Goal: Information Seeking & Learning: Learn about a topic

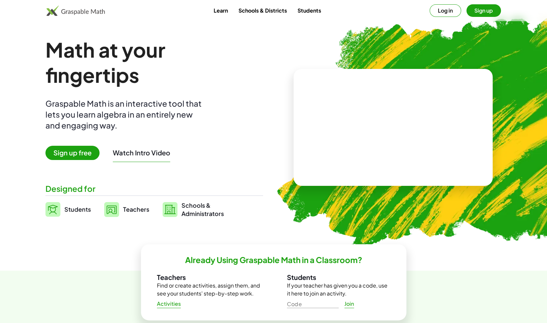
click at [452, 12] on button "Log in" at bounding box center [444, 10] width 31 height 13
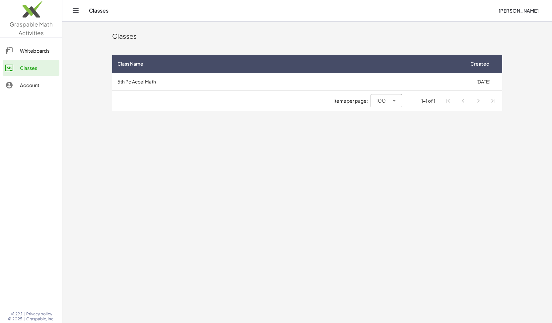
click at [146, 83] on td "5th Pd Accel Math" at bounding box center [288, 81] width 352 height 17
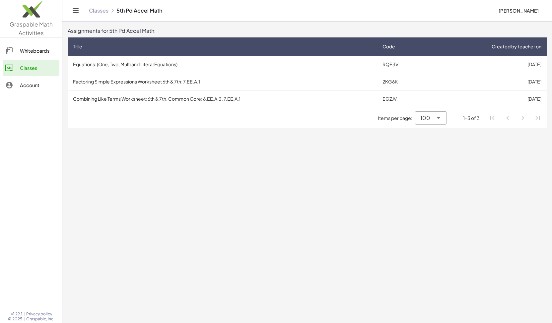
click at [155, 65] on td "Equations: (One, Two, Multi and Literal Equations)" at bounding box center [222, 64] width 309 height 17
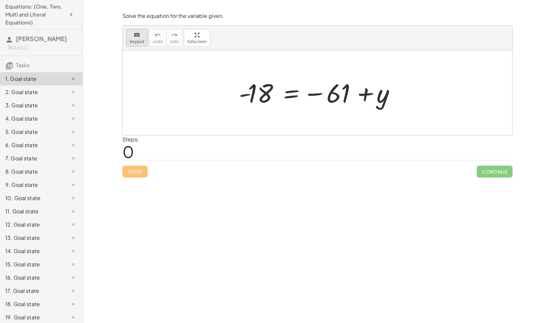
click at [134, 37] on icon "keyboard" at bounding box center [137, 35] width 6 height 8
click at [154, 103] on div at bounding box center [317, 92] width 389 height 85
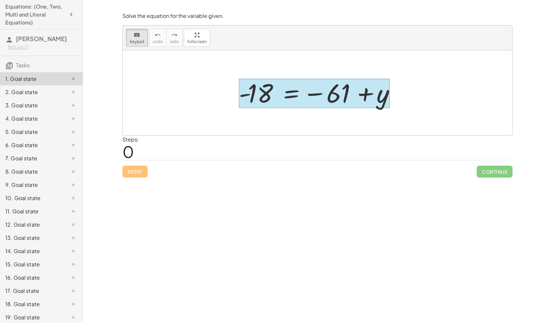
click at [291, 99] on div at bounding box center [314, 94] width 151 height 30
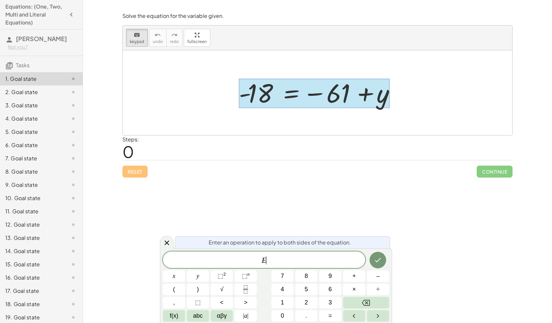
click at [281, 256] on span "E ​" at bounding box center [264, 260] width 202 height 9
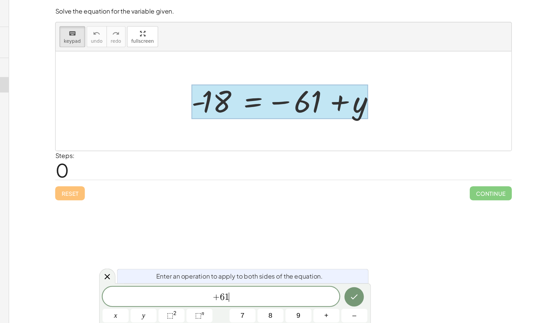
click at [503, 173] on span "Continue" at bounding box center [494, 172] width 36 height 12
click at [374, 261] on icon "Done" at bounding box center [378, 260] width 8 height 8
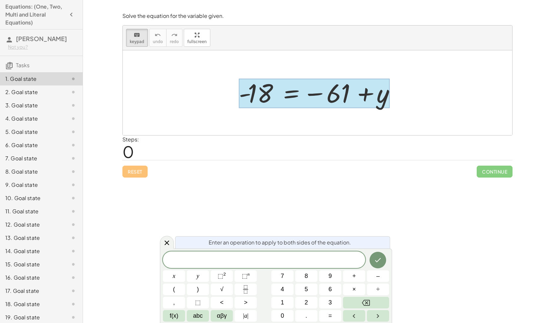
click at [36, 73] on div "1. Goal state" at bounding box center [41, 78] width 83 height 13
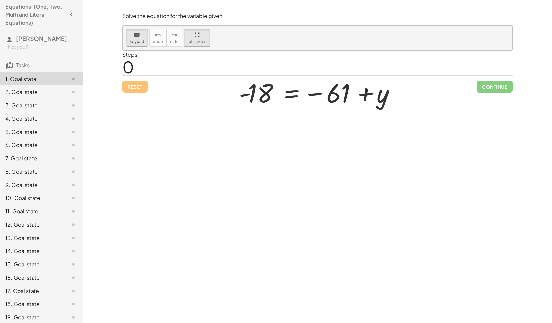
click at [375, 94] on div at bounding box center [319, 93] width 169 height 33
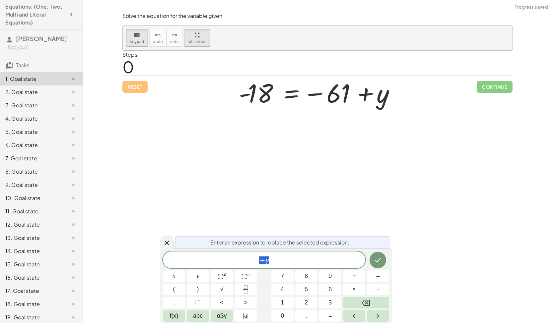
click at [295, 260] on span "+ y" at bounding box center [264, 260] width 202 height 9
click at [379, 97] on div at bounding box center [319, 93] width 169 height 33
drag, startPoint x: 274, startPoint y: 263, endPoint x: 261, endPoint y: 262, distance: 13.3
click at [261, 262] on span "+ y" at bounding box center [264, 260] width 202 height 9
click at [378, 257] on icon "Done" at bounding box center [378, 260] width 8 height 8
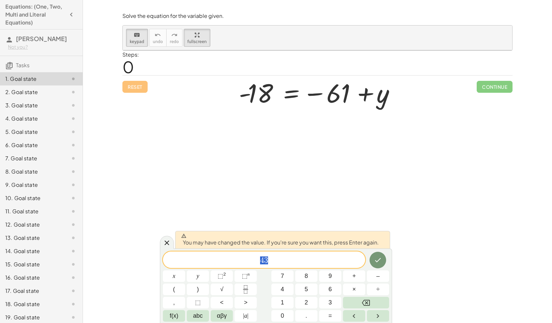
drag, startPoint x: 320, startPoint y: 262, endPoint x: 242, endPoint y: 268, distance: 77.5
click at [242, 268] on div "** 4 3 x y ⬚ 2 ⬚ n 7 8 9 + – ( ) √ 4 5 6 × ÷ , ⬚ < > 1 2 3 f(x) abc αβγ | a | 0…" at bounding box center [276, 287] width 226 height 70
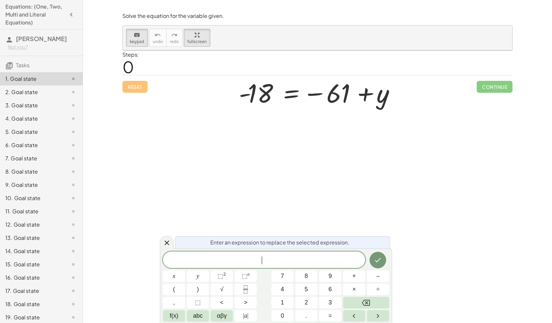
click at [255, 91] on div at bounding box center [319, 93] width 169 height 33
click at [264, 89] on div at bounding box center [319, 93] width 169 height 33
click at [155, 255] on div "Solve the equation for the variable given. keyboard keypad undo undo redo redo …" at bounding box center [317, 161] width 469 height 323
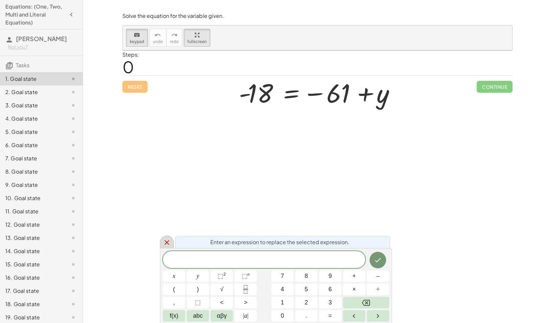
click at [166, 243] on icon at bounding box center [166, 242] width 5 height 5
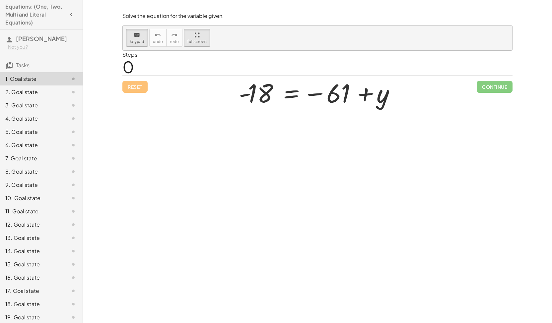
click at [287, 102] on div at bounding box center [319, 93] width 169 height 33
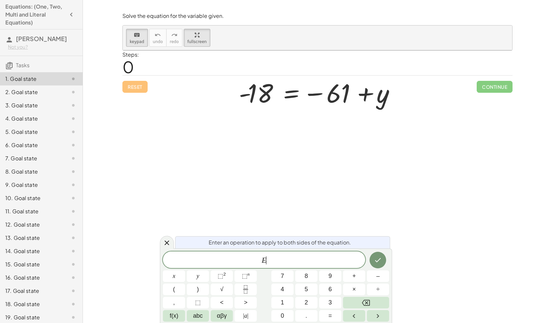
click at [287, 102] on div at bounding box center [319, 93] width 169 height 33
click at [141, 82] on div "Reset Continue" at bounding box center [317, 84] width 390 height 18
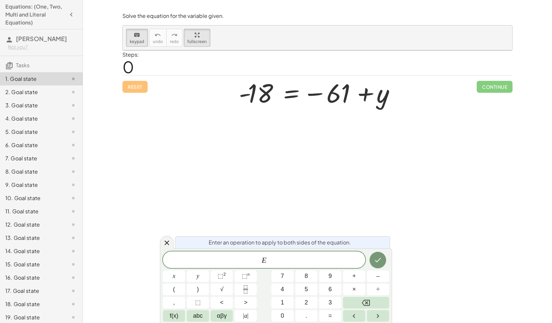
drag, startPoint x: 141, startPoint y: 82, endPoint x: 236, endPoint y: 200, distance: 151.6
click at [236, 200] on div "Solve the equation for the variable given. keyboard keypad undo undo redo redo …" at bounding box center [317, 161] width 469 height 323
click at [276, 256] on div "E ​" at bounding box center [264, 260] width 202 height 17
click at [261, 90] on div at bounding box center [319, 93] width 169 height 33
click at [339, 96] on div at bounding box center [319, 93] width 169 height 33
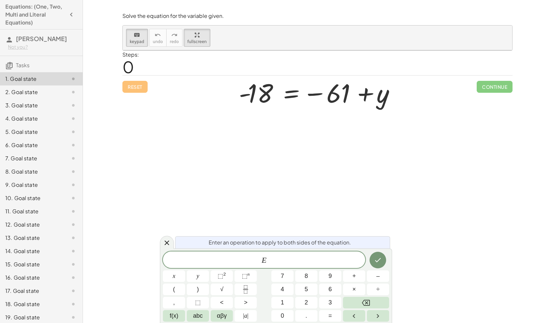
click at [384, 100] on div at bounding box center [319, 93] width 169 height 33
click at [278, 270] on div "E x y ⬚ 2 ⬚ n 7 8 9 + – ( ) √ 4 5 6 × ÷ , ⬚ < > 1 2 3 f(x) abc αβγ | a | 0 . =" at bounding box center [276, 287] width 226 height 70
click at [273, 263] on span "E" at bounding box center [264, 260] width 202 height 9
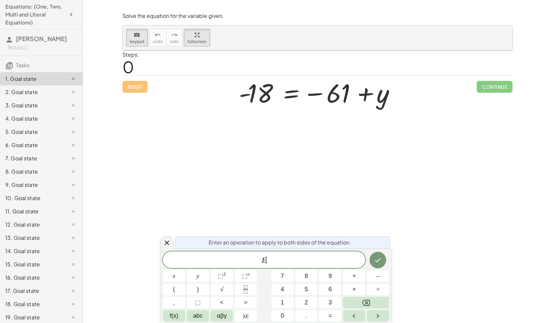
click at [273, 263] on span "E ​" at bounding box center [264, 260] width 202 height 9
click at [328, 95] on div at bounding box center [319, 93] width 169 height 33
click at [377, 100] on div at bounding box center [319, 93] width 169 height 33
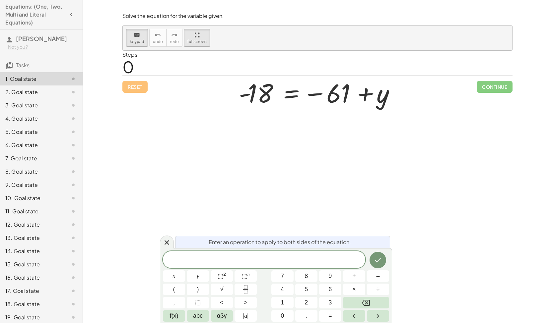
click at [377, 100] on div at bounding box center [319, 93] width 169 height 33
click at [135, 88] on div "Reset Continue" at bounding box center [317, 84] width 390 height 18
click at [385, 96] on div at bounding box center [319, 93] width 169 height 33
click at [169, 243] on icon at bounding box center [167, 243] width 8 height 8
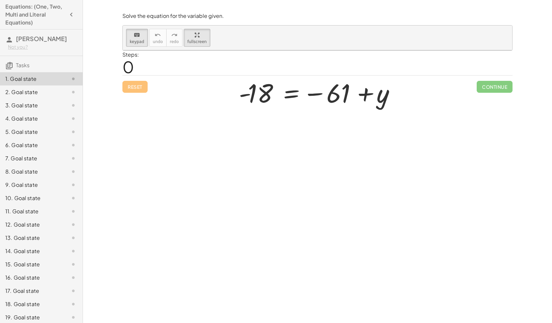
click at [378, 95] on div at bounding box center [319, 93] width 169 height 33
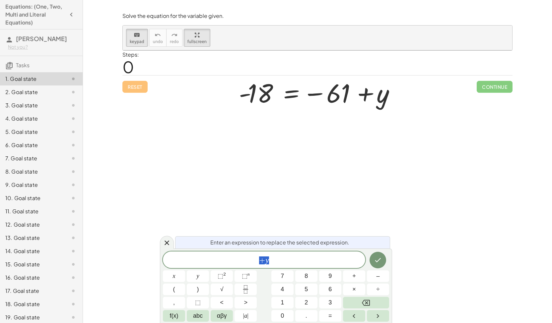
click at [317, 254] on div "+ y" at bounding box center [264, 260] width 202 height 17
click at [317, 254] on div "+ y ​" at bounding box center [264, 260] width 202 height 17
drag, startPoint x: 356, startPoint y: 167, endPoint x: 287, endPoint y: 270, distance: 123.6
click at [287, 270] on div "Solve the equation for the variable given. keyboard keypad undo undo redo redo …" at bounding box center [317, 161] width 469 height 323
click at [284, 266] on div "+ y" at bounding box center [264, 260] width 202 height 17
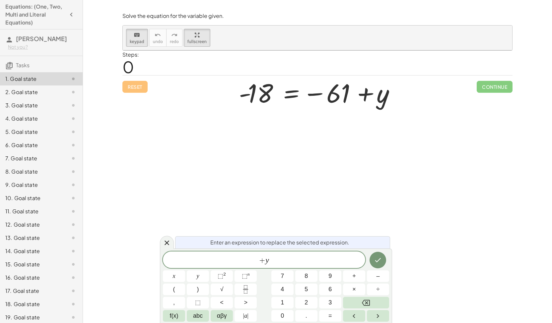
click at [384, 93] on div at bounding box center [319, 93] width 169 height 33
click at [167, 242] on icon at bounding box center [166, 243] width 5 height 5
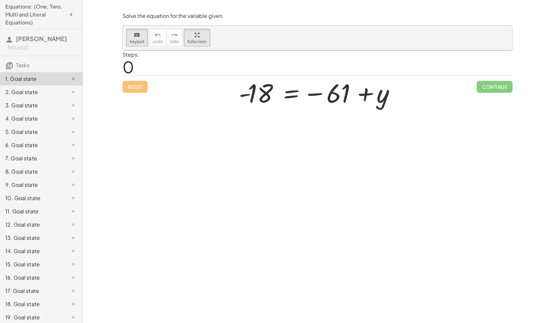
click at [266, 93] on div at bounding box center [319, 93] width 169 height 33
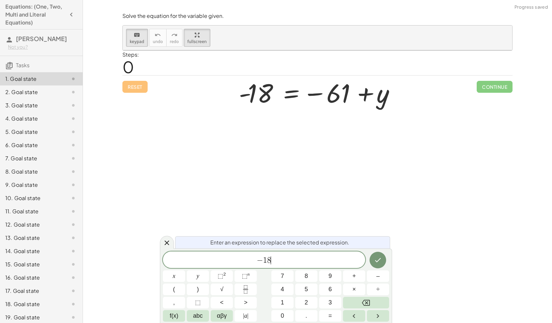
click at [284, 262] on span "− 1 8 ​" at bounding box center [264, 260] width 202 height 9
click at [167, 242] on icon at bounding box center [166, 243] width 5 height 5
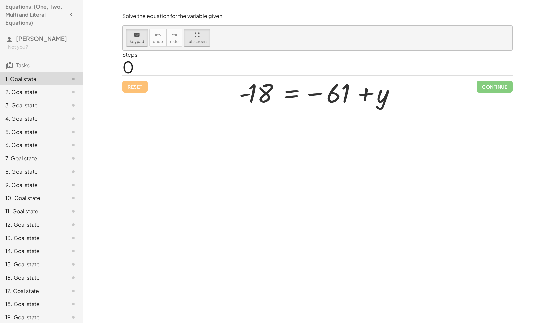
click at [381, 98] on div at bounding box center [319, 93] width 169 height 33
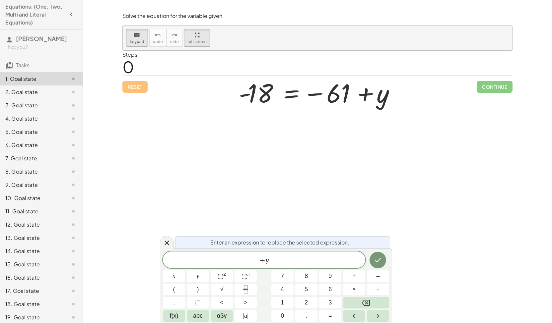
click at [284, 259] on span "+ y ​" at bounding box center [264, 260] width 202 height 9
click at [383, 259] on button "Done" at bounding box center [377, 260] width 17 height 17
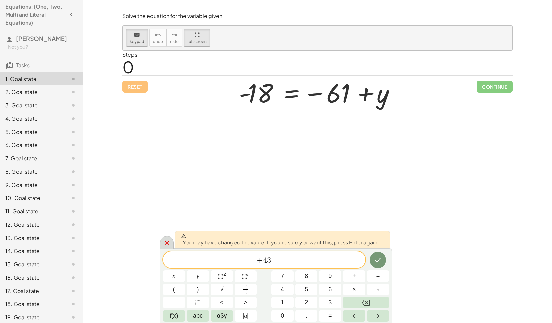
click at [165, 237] on div at bounding box center [167, 242] width 14 height 13
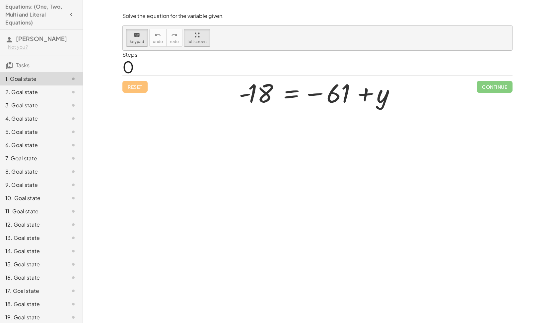
click at [260, 89] on div at bounding box center [319, 93] width 169 height 33
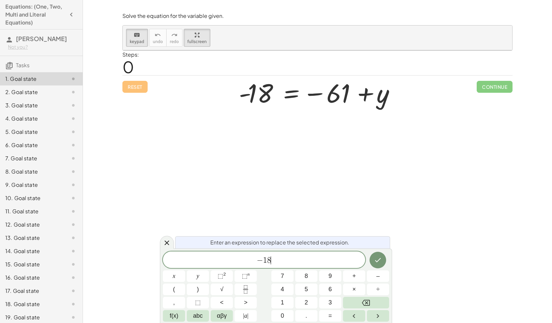
click at [283, 259] on span "− 1 8 ​" at bounding box center [264, 260] width 202 height 9
click at [375, 260] on icon "Done" at bounding box center [378, 260] width 8 height 8
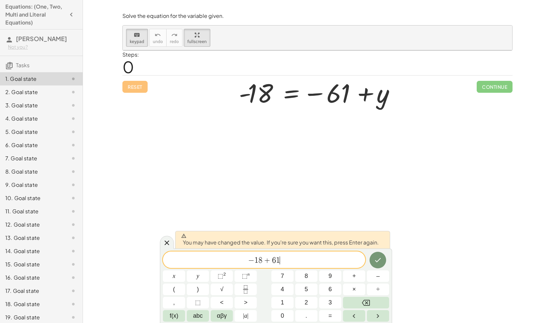
click at [303, 252] on div "− 1 8 + 6 1 ​" at bounding box center [264, 260] width 202 height 17
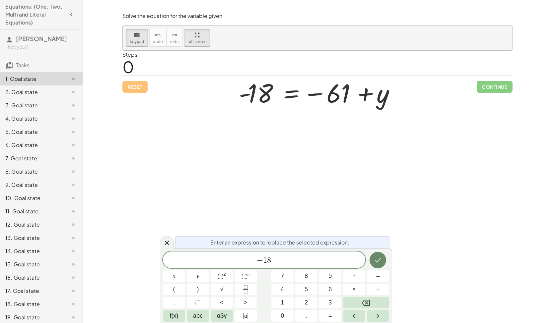
click at [382, 258] on button "Done" at bounding box center [377, 260] width 17 height 17
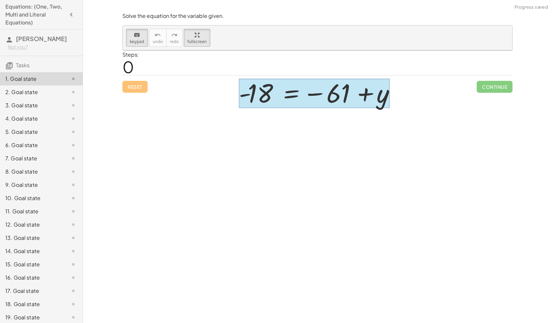
click at [282, 93] on div at bounding box center [314, 94] width 151 height 30
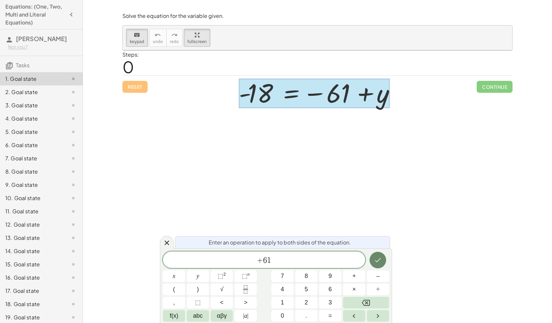
click at [379, 260] on icon "Done" at bounding box center [378, 260] width 6 height 4
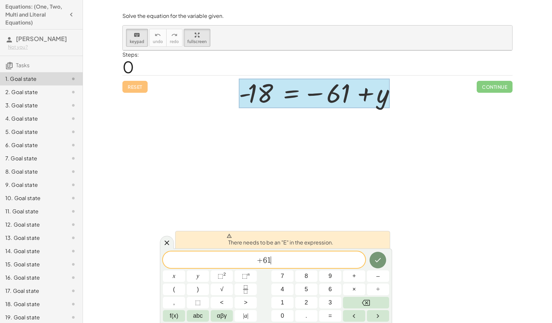
click at [306, 260] on span "+ 6 1 ​" at bounding box center [264, 260] width 202 height 9
click at [165, 243] on icon at bounding box center [167, 243] width 8 height 8
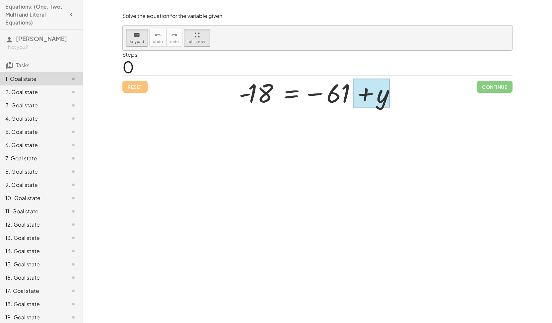
click at [376, 95] on div at bounding box center [371, 94] width 37 height 30
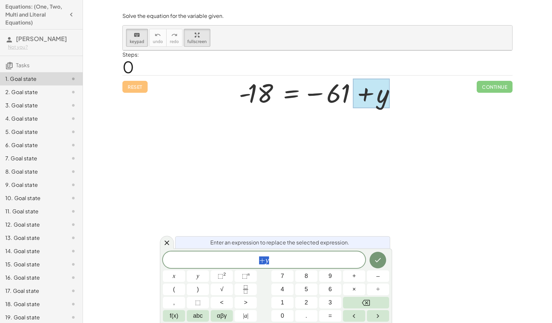
click at [344, 256] on span "+ y" at bounding box center [264, 260] width 202 height 9
click at [185, 271] on div at bounding box center [174, 277] width 22 height 12
click at [315, 264] on span "+ y" at bounding box center [264, 260] width 202 height 9
click at [375, 257] on icon "Done" at bounding box center [378, 260] width 8 height 8
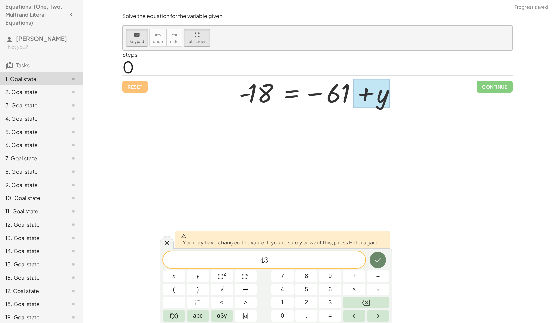
click at [382, 260] on button "Done" at bounding box center [377, 260] width 17 height 17
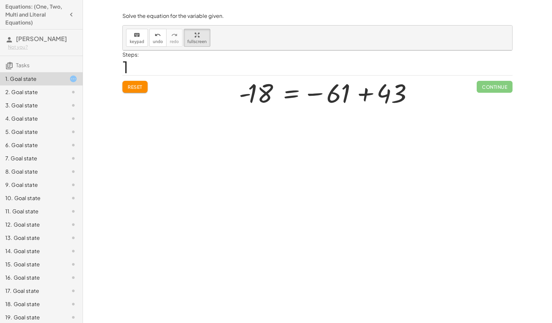
click at [497, 87] on div at bounding box center [317, 81] width 389 height 62
click at [491, 88] on div at bounding box center [317, 81] width 389 height 62
click at [19, 112] on div "2. Goal state" at bounding box center [41, 118] width 83 height 13
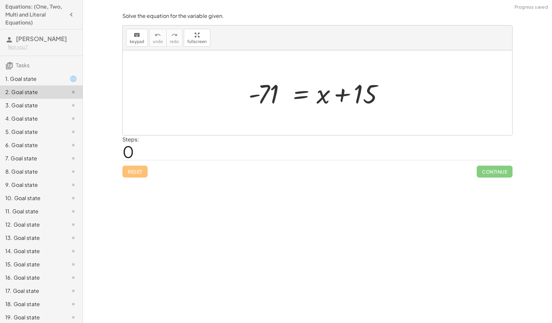
click at [27, 79] on div "1. Goal state" at bounding box center [31, 79] width 53 height 8
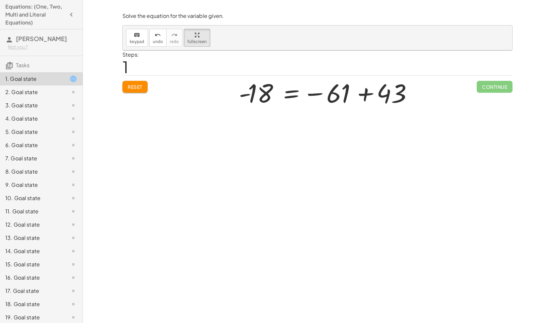
click at [25, 95] on div "2. Goal state" at bounding box center [31, 92] width 53 height 8
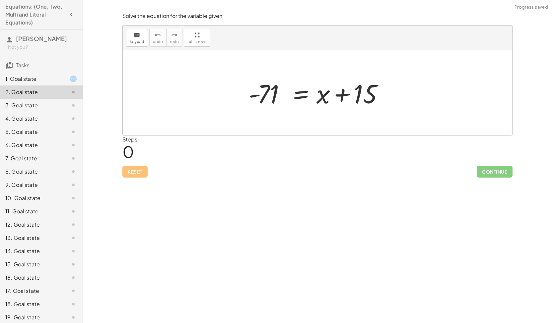
click at [214, 150] on div "Steps: 0" at bounding box center [317, 148] width 390 height 25
click at [324, 98] on div at bounding box center [320, 93] width 150 height 34
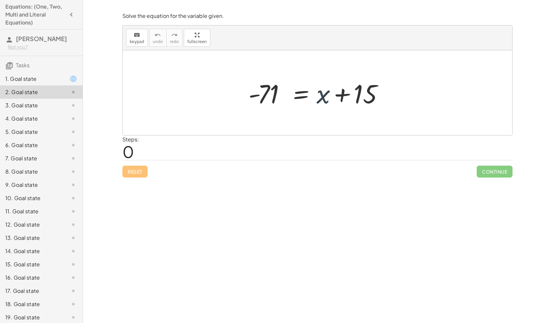
click at [324, 98] on div at bounding box center [320, 93] width 150 height 34
drag, startPoint x: 324, startPoint y: 98, endPoint x: 350, endPoint y: 92, distance: 27.4
click at [350, 92] on div at bounding box center [320, 93] width 150 height 34
click at [308, 95] on div at bounding box center [320, 93] width 150 height 34
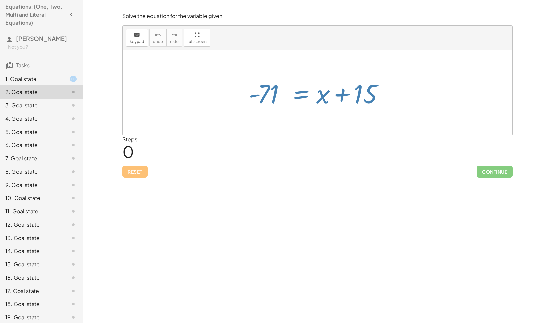
click at [347, 98] on div at bounding box center [320, 93] width 150 height 34
drag, startPoint x: 347, startPoint y: 98, endPoint x: 281, endPoint y: 132, distance: 74.3
click at [281, 132] on div "- 71 = + x + 15" at bounding box center [317, 92] width 389 height 85
click at [325, 89] on div at bounding box center [320, 93] width 150 height 34
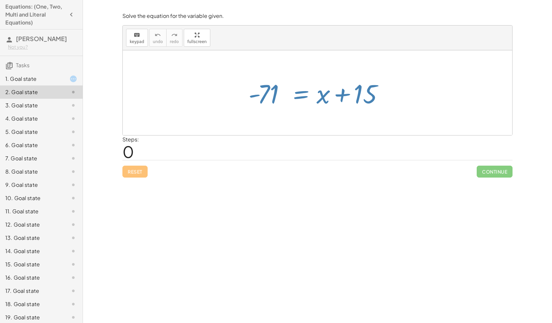
click at [325, 89] on div at bounding box center [320, 93] width 150 height 34
drag, startPoint x: 325, startPoint y: 89, endPoint x: 262, endPoint y: 123, distance: 72.1
click at [262, 123] on div "- 71 = + x + 15" at bounding box center [317, 92] width 389 height 85
click at [262, 123] on div at bounding box center [317, 92] width 389 height 85
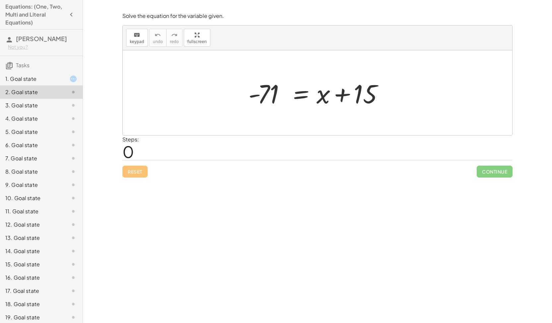
click at [263, 86] on div at bounding box center [320, 93] width 150 height 34
drag, startPoint x: 263, startPoint y: 86, endPoint x: 321, endPoint y: 99, distance: 59.4
click at [321, 99] on div at bounding box center [320, 93] width 150 height 34
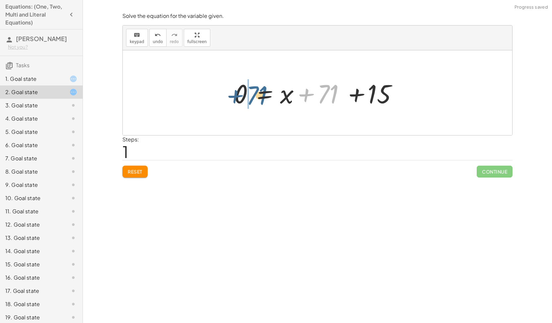
drag, startPoint x: 336, startPoint y: 95, endPoint x: 256, endPoint y: 96, distance: 80.6
click at [256, 96] on div at bounding box center [320, 93] width 178 height 34
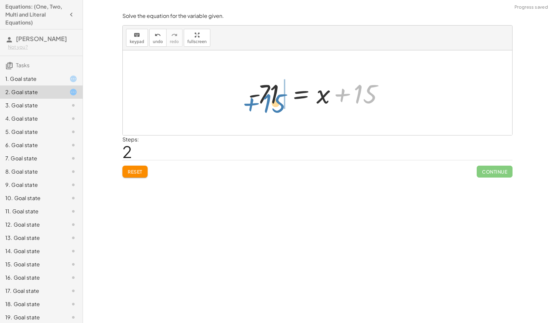
drag, startPoint x: 331, startPoint y: 91, endPoint x: 235, endPoint y: 96, distance: 96.2
click at [235, 96] on div "- 71 = + x + 15 0 = + x + 71 + 15 + 0 − 71 = + x + 15 + 15 71 = + x + 15 -" at bounding box center [317, 92] width 389 height 85
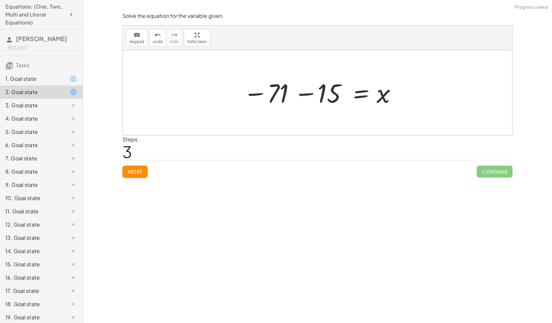
click at [267, 99] on div at bounding box center [320, 93] width 160 height 33
click at [327, 104] on div at bounding box center [320, 93] width 160 height 33
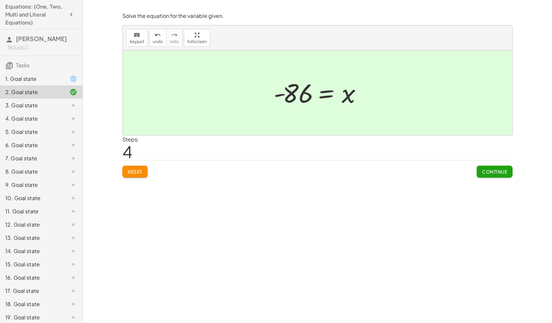
click at [47, 82] on div "1. Goal state" at bounding box center [31, 79] width 53 height 8
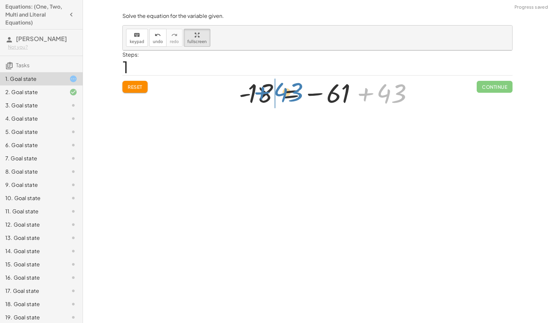
drag, startPoint x: 384, startPoint y: 95, endPoint x: 280, endPoint y: 93, distance: 103.4
click at [280, 93] on div at bounding box center [326, 93] width 182 height 33
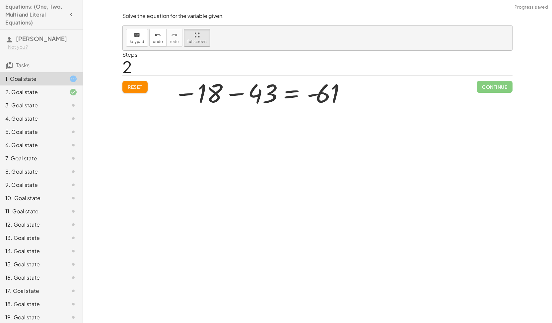
click at [250, 95] on div at bounding box center [261, 93] width 182 height 33
click at [476, 89] on div at bounding box center [317, 81] width 389 height 62
click at [483, 88] on div at bounding box center [317, 81] width 389 height 62
click at [142, 85] on div at bounding box center [317, 81] width 389 height 62
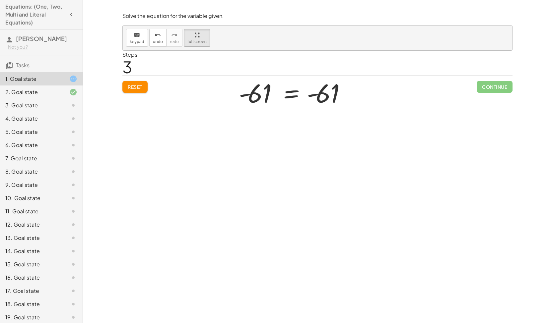
click at [142, 85] on div at bounding box center [317, 81] width 389 height 62
drag, startPoint x: 142, startPoint y: 85, endPoint x: 133, endPoint y: 81, distance: 10.0
click at [133, 81] on div at bounding box center [317, 81] width 389 height 62
drag, startPoint x: 133, startPoint y: 81, endPoint x: 156, endPoint y: 38, distance: 49.1
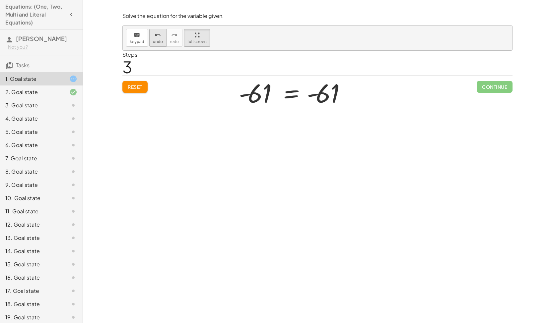
click at [156, 38] on div "keyboard keypad undo undo redo redo fullscreen - 18 = − 61 + y - 18 = − 61 + 43…" at bounding box center [317, 38] width 389 height 25
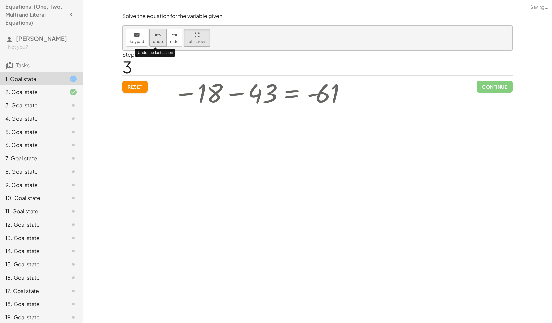
click at [156, 38] on button "undo undo" at bounding box center [157, 38] width 17 height 18
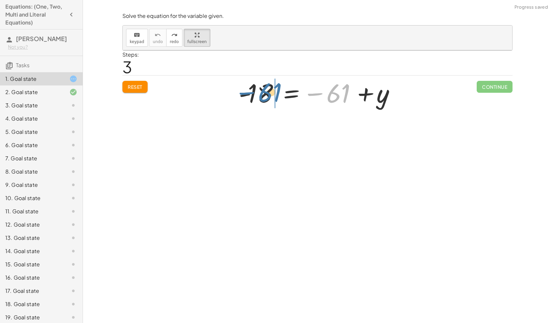
drag, startPoint x: 334, startPoint y: 92, endPoint x: 265, endPoint y: 91, distance: 69.0
click at [265, 91] on div at bounding box center [319, 93] width 169 height 33
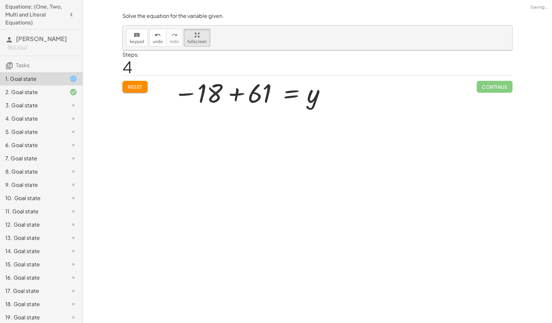
click at [265, 91] on div at bounding box center [250, 93] width 160 height 33
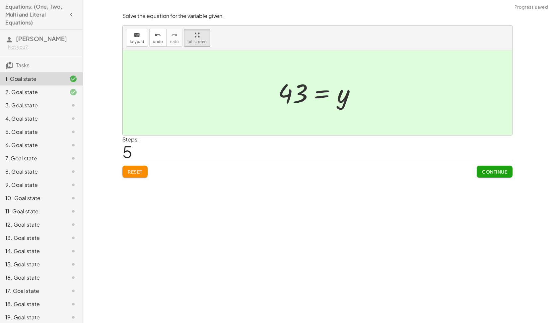
click at [496, 170] on span "Continue" at bounding box center [494, 172] width 25 height 6
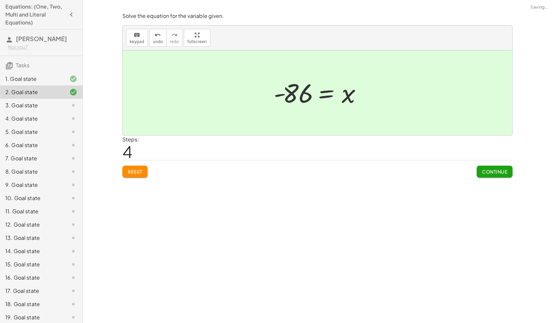
click at [62, 103] on div at bounding box center [68, 105] width 19 height 8
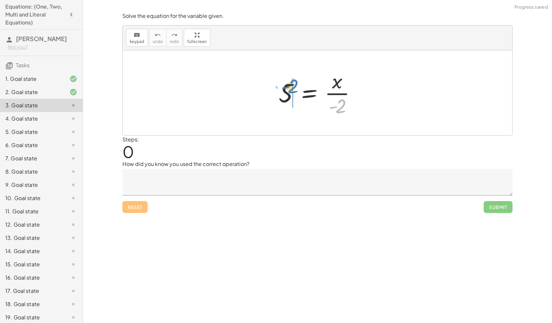
drag, startPoint x: 340, startPoint y: 104, endPoint x: 293, endPoint y: 84, distance: 50.8
click at [293, 84] on div at bounding box center [319, 92] width 89 height 51
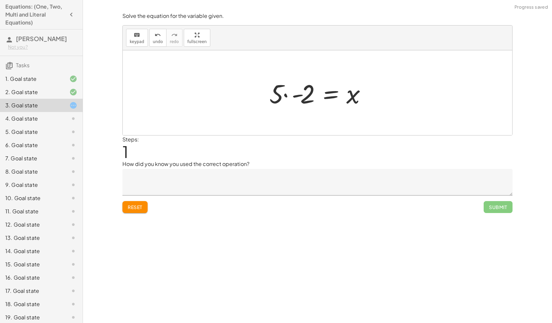
click at [304, 94] on div at bounding box center [320, 93] width 108 height 34
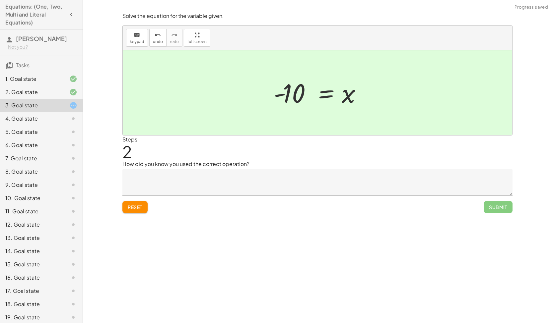
click at [394, 188] on textarea at bounding box center [317, 182] width 390 height 27
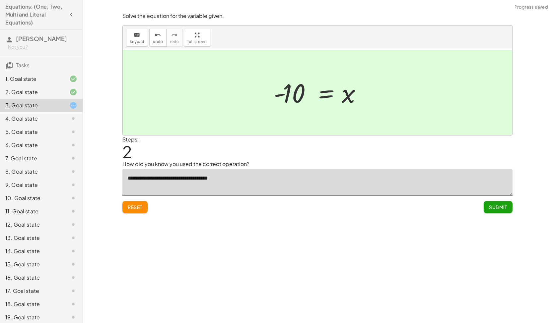
click at [214, 178] on textarea "**********" at bounding box center [317, 182] width 390 height 27
click at [213, 178] on textarea "**********" at bounding box center [317, 182] width 390 height 27
click at [222, 175] on textarea "**********" at bounding box center [317, 182] width 390 height 27
type textarea "**********"
click at [497, 209] on span "Submit" at bounding box center [498, 207] width 18 height 6
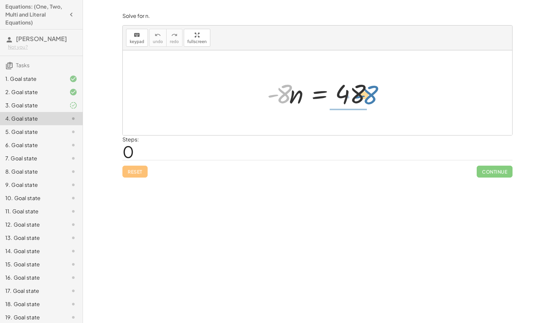
drag, startPoint x: 283, startPoint y: 91, endPoint x: 380, endPoint y: 89, distance: 97.5
click at [380, 89] on div "· - 8 · - 8 · n = 48" at bounding box center [317, 92] width 389 height 85
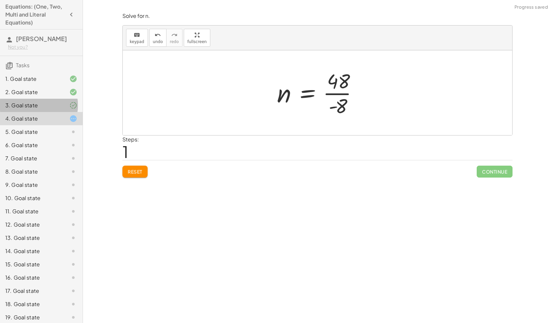
click at [38, 125] on div "3. Goal state" at bounding box center [41, 131] width 83 height 13
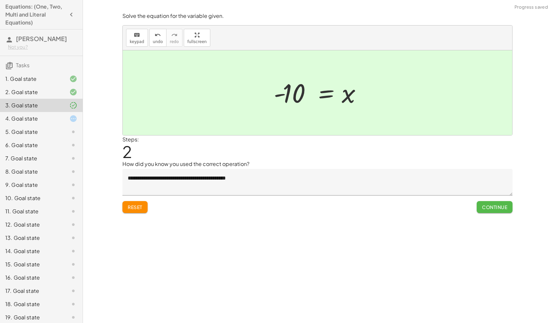
click at [489, 207] on span "Continue" at bounding box center [494, 207] width 25 height 6
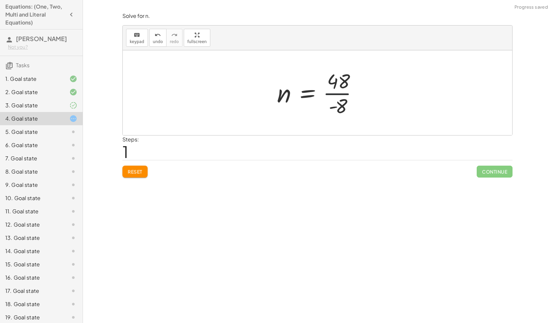
click at [343, 96] on div at bounding box center [319, 92] width 92 height 51
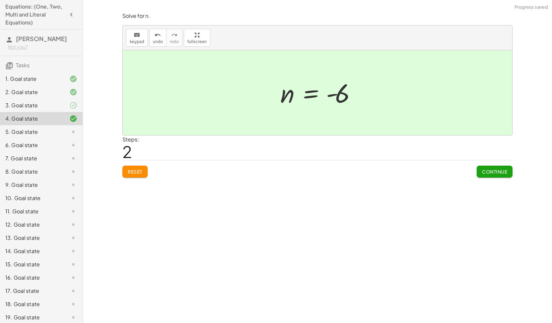
click at [495, 170] on span "Continue" at bounding box center [494, 172] width 25 height 6
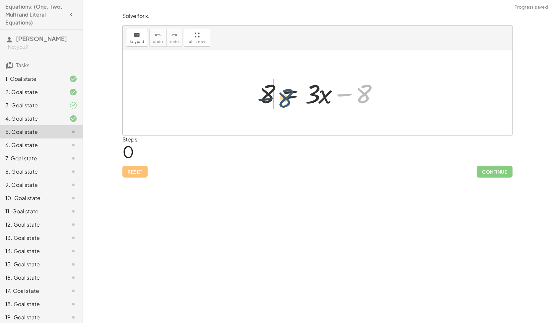
drag, startPoint x: 359, startPoint y: 94, endPoint x: 278, endPoint y: 97, distance: 80.9
click at [278, 97] on div at bounding box center [320, 93] width 128 height 34
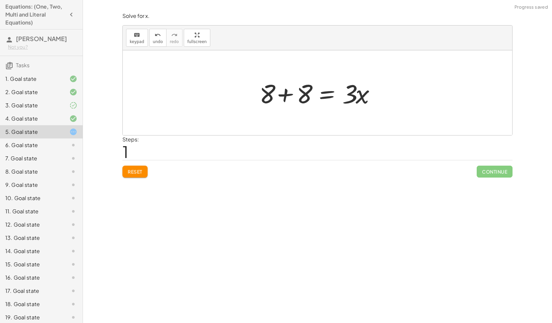
click at [278, 97] on div at bounding box center [320, 93] width 128 height 34
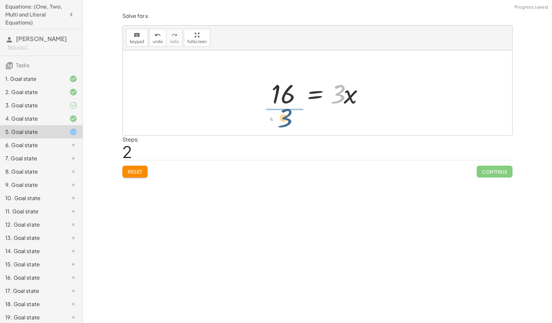
drag, startPoint x: 307, startPoint y: 123, endPoint x: 265, endPoint y: 122, distance: 42.4
click at [265, 122] on div "8 = + · 3 · x − 8 + 8 + 8 = · 3 · x · 3 = · 3 · x 16" at bounding box center [317, 92] width 389 height 85
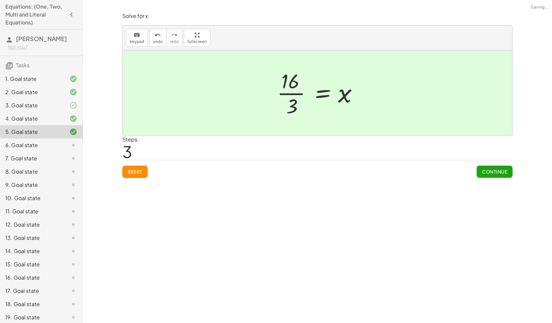
click at [480, 172] on button "Continue" at bounding box center [494, 172] width 36 height 12
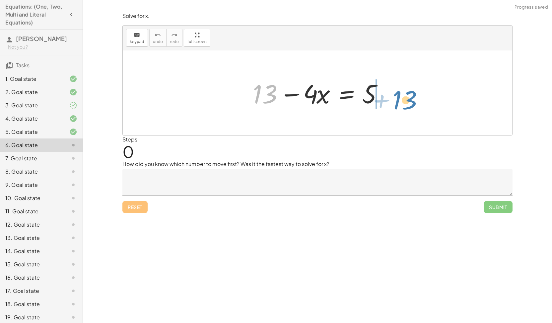
drag, startPoint x: 261, startPoint y: 93, endPoint x: 401, endPoint y: 94, distance: 140.6
click at [401, 94] on div "+ 13 + 13 − · 4 · x = 5" at bounding box center [317, 92] width 389 height 85
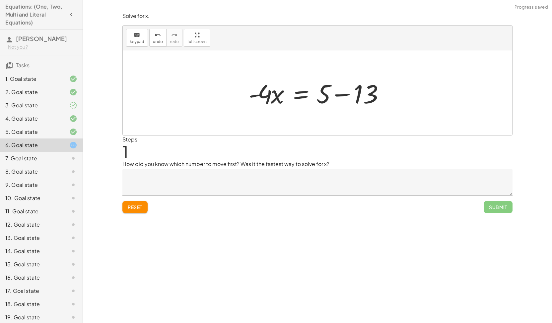
click at [346, 96] on div at bounding box center [320, 93] width 150 height 34
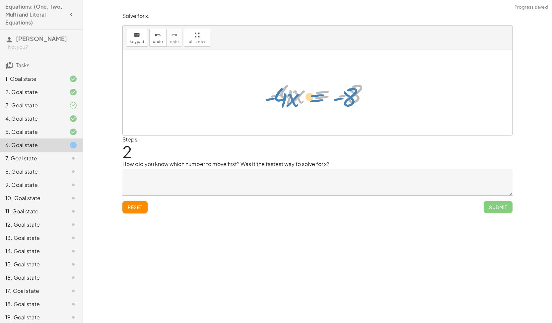
click at [328, 94] on div at bounding box center [320, 93] width 108 height 34
drag, startPoint x: 306, startPoint y: 115, endPoint x: 360, endPoint y: 119, distance: 54.5
click at [360, 119] on div "+ 13 − · 4 · x = 5 · - 4 · x = + 5 − 13 · - 4 · 4 · x = - - 8" at bounding box center [317, 92] width 389 height 85
click at [349, 87] on div at bounding box center [320, 92] width 98 height 51
click at [328, 96] on div at bounding box center [319, 93] width 95 height 33
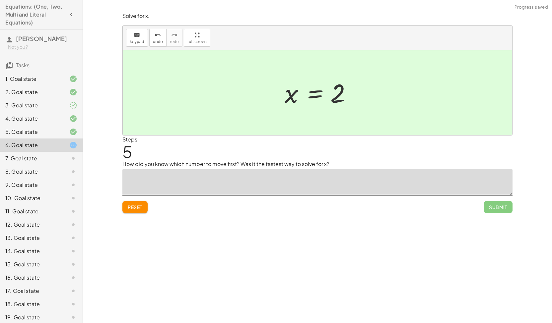
click at [193, 175] on textarea at bounding box center [317, 182] width 390 height 27
click at [153, 39] on span "undo" at bounding box center [158, 41] width 10 height 5
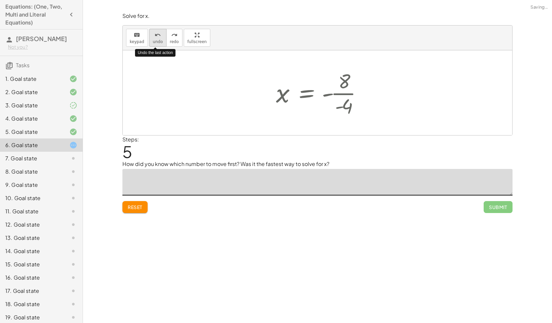
click at [153, 39] on span "undo" at bounding box center [158, 41] width 10 height 5
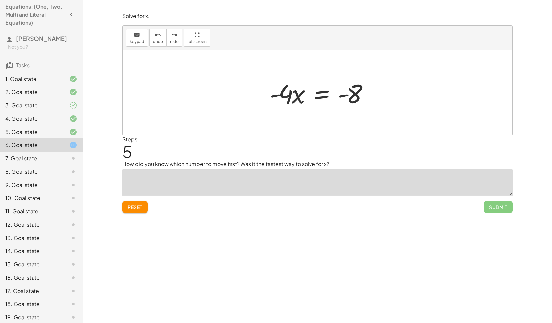
click at [234, 180] on textarea at bounding box center [317, 182] width 390 height 27
click at [154, 35] on icon "undo" at bounding box center [157, 35] width 6 height 8
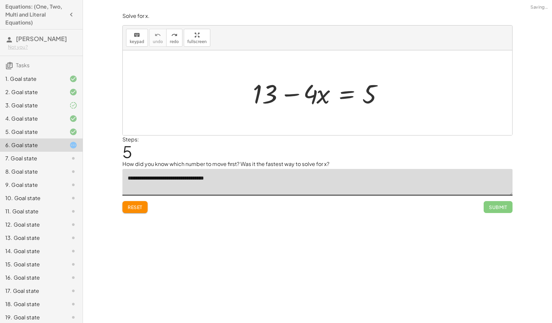
click at [218, 178] on textarea "**********" at bounding box center [317, 182] width 390 height 27
drag, startPoint x: 227, startPoint y: 179, endPoint x: 90, endPoint y: 185, distance: 138.1
click at [90, 185] on div "**********" at bounding box center [317, 161] width 469 height 323
type textarea "*"
click at [376, 178] on textarea "**********" at bounding box center [317, 182] width 390 height 27
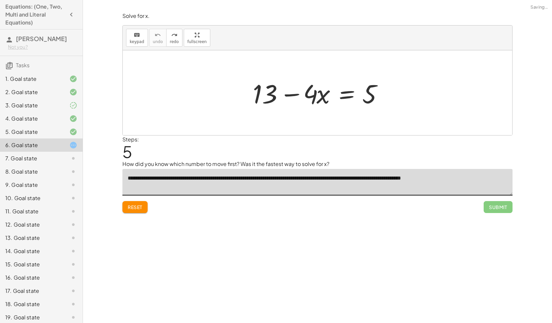
click at [450, 180] on textarea "**********" at bounding box center [317, 182] width 390 height 27
drag, startPoint x: 256, startPoint y: 95, endPoint x: 386, endPoint y: 96, distance: 130.0
click at [386, 96] on div at bounding box center [319, 93] width 141 height 34
click at [386, 96] on div at bounding box center [366, 93] width 150 height 34
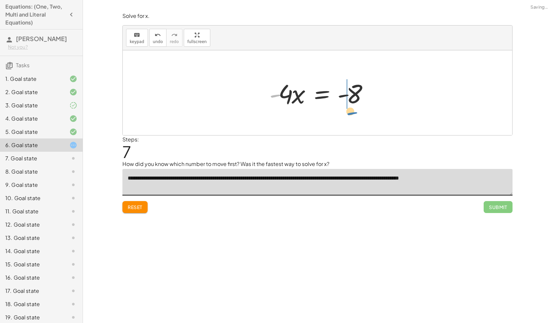
drag, startPoint x: 276, startPoint y: 94, endPoint x: 348, endPoint y: 114, distance: 75.0
click at [346, 93] on div at bounding box center [320, 93] width 108 height 34
drag, startPoint x: 284, startPoint y: 94, endPoint x: 276, endPoint y: 95, distance: 8.1
click at [276, 95] on div at bounding box center [319, 93] width 91 height 34
click at [155, 38] on button "undo undo" at bounding box center [157, 38] width 17 height 18
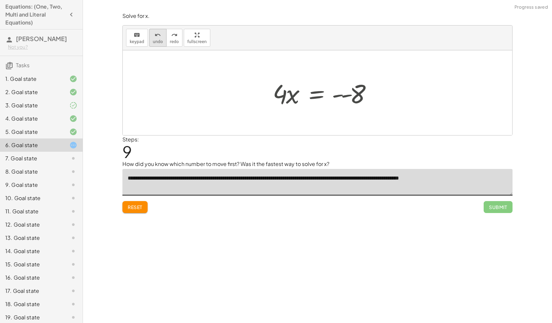
click at [155, 38] on button "undo undo" at bounding box center [157, 38] width 17 height 18
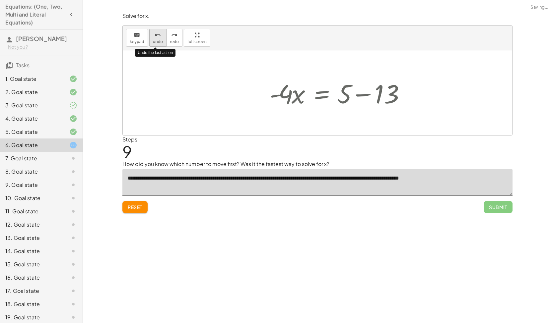
click at [155, 38] on button "undo undo" at bounding box center [157, 38] width 17 height 18
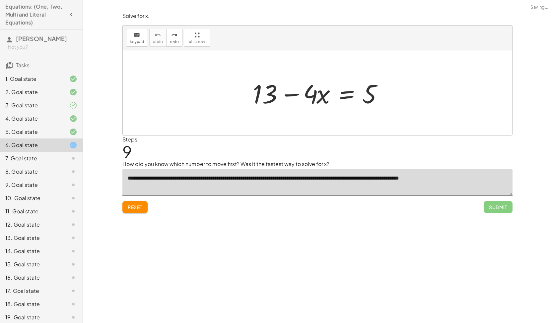
type textarea "**********"
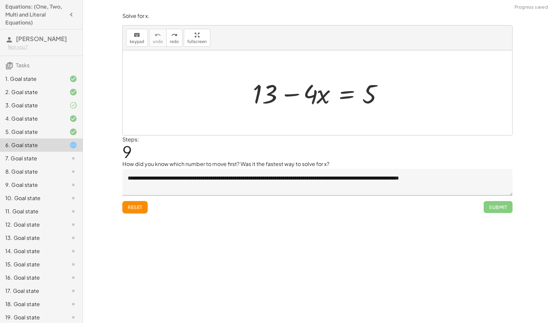
click at [274, 91] on div at bounding box center [319, 93] width 141 height 34
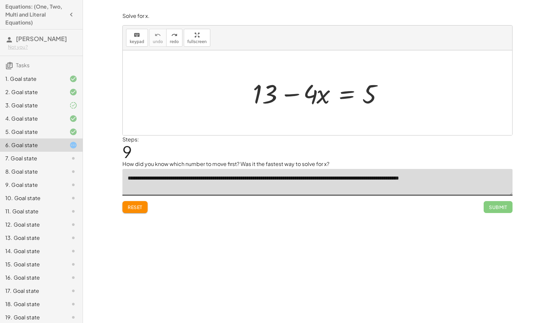
drag, startPoint x: 127, startPoint y: 178, endPoint x: 484, endPoint y: 158, distance: 357.2
click at [0, 0] on div "**********" at bounding box center [0, 0] width 0 height 0
click at [138, 207] on span "Reset" at bounding box center [135, 207] width 15 height 6
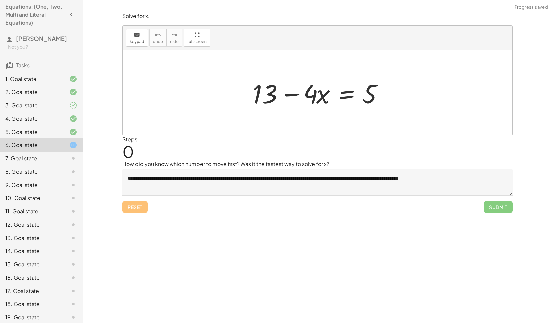
click at [317, 126] on div at bounding box center [317, 92] width 389 height 85
drag, startPoint x: 281, startPoint y: 110, endPoint x: 292, endPoint y: 107, distance: 10.9
click at [292, 107] on div "+ 13 − · 4 · x = 5" at bounding box center [317, 92] width 389 height 85
drag, startPoint x: 267, startPoint y: 94, endPoint x: 398, endPoint y: 92, distance: 132.0
click at [398, 92] on div at bounding box center [366, 93] width 150 height 34
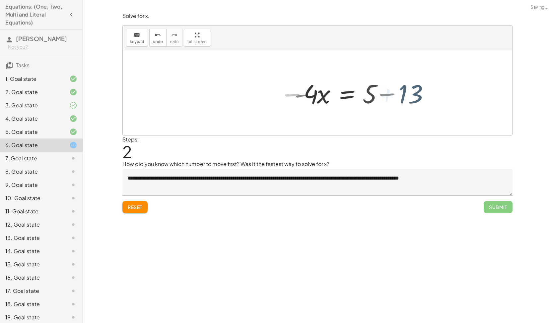
click at [398, 92] on div at bounding box center [345, 93] width 108 height 34
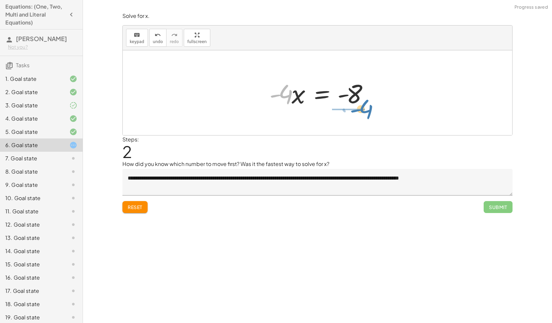
drag, startPoint x: 284, startPoint y: 95, endPoint x: 364, endPoint y: 110, distance: 81.3
click at [364, 110] on div "+ 13 − · 4 · x = 5 · - 4 · x = + 5 − 13 · - 4 · 4 · x = - - 8" at bounding box center [317, 92] width 117 height 37
click at [364, 110] on div at bounding box center [320, 92] width 98 height 51
click at [364, 110] on div "+ 13 − · 4 · x = 5 · - 4 · x = + 5 − 13 · - 4 · x = - 8 · 4 x = - - 8 · - 2 x =…" at bounding box center [315, 93] width 103 height 36
click at [345, 97] on div at bounding box center [319, 93] width 95 height 33
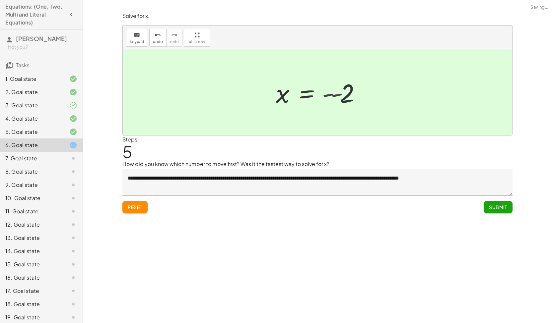
click at [345, 97] on div at bounding box center [310, 93] width 77 height 33
click at [132, 209] on span "Reset" at bounding box center [135, 207] width 15 height 6
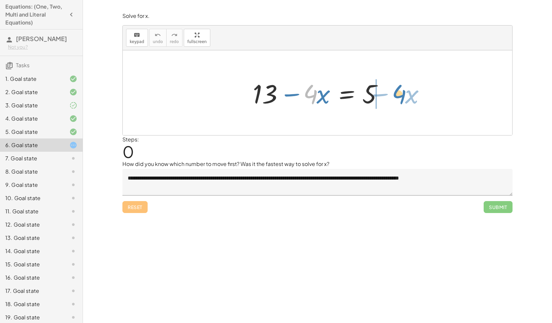
drag, startPoint x: 312, startPoint y: 97, endPoint x: 400, endPoint y: 97, distance: 88.5
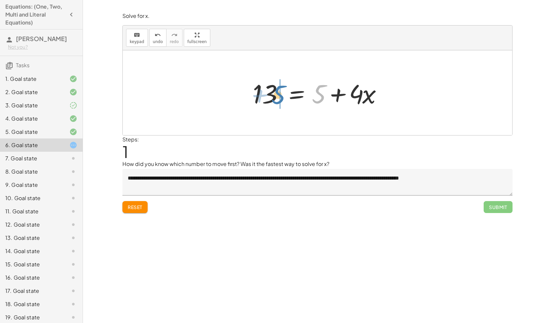
drag, startPoint x: 322, startPoint y: 96, endPoint x: 281, endPoint y: 97, distance: 40.8
click at [281, 97] on div at bounding box center [319, 93] width 141 height 34
drag, startPoint x: 316, startPoint y: 94, endPoint x: 275, endPoint y: 96, distance: 40.5
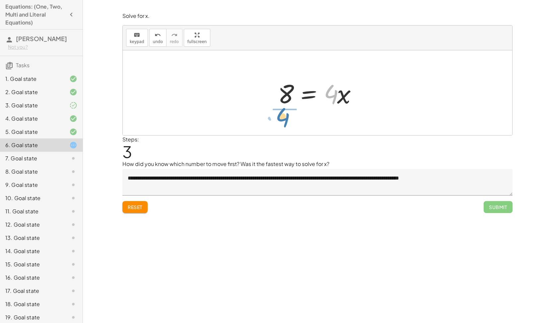
drag, startPoint x: 333, startPoint y: 92, endPoint x: 284, endPoint y: 116, distance: 54.3
drag, startPoint x: 290, startPoint y: 107, endPoint x: 290, endPoint y: 76, distance: 31.2
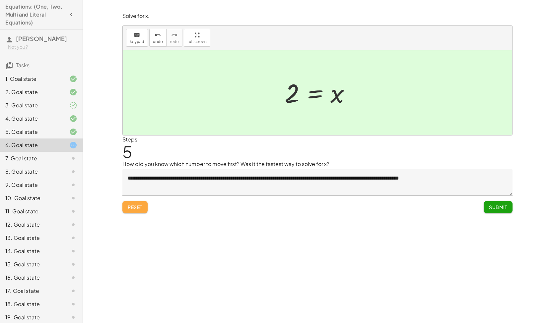
click at [144, 208] on button "Reset" at bounding box center [134, 207] width 25 height 12
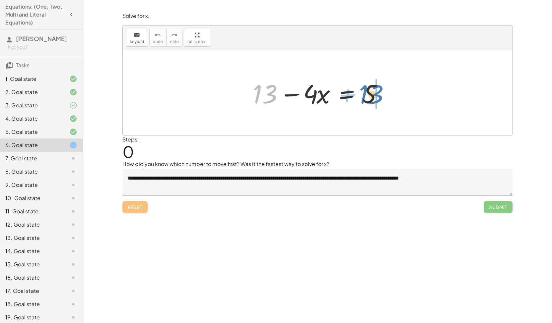
drag, startPoint x: 266, startPoint y: 94, endPoint x: 372, endPoint y: 95, distance: 106.1
click at [372, 95] on div at bounding box center [319, 93] width 141 height 34
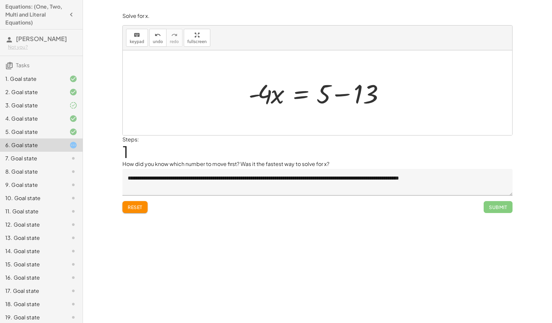
drag, startPoint x: 365, startPoint y: 91, endPoint x: 323, endPoint y: 91, distance: 42.4
drag, startPoint x: 323, startPoint y: 91, endPoint x: 346, endPoint y: 110, distance: 30.1
click at [346, 110] on div "+ 13 − · 4 · x = 5 · - 4 13 · 4 · x = 5 - + −" at bounding box center [317, 92] width 158 height 37
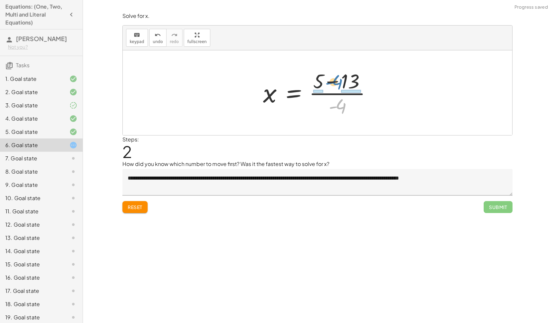
drag, startPoint x: 340, startPoint y: 107, endPoint x: 336, endPoint y: 83, distance: 24.1
click at [336, 83] on div at bounding box center [320, 92] width 120 height 51
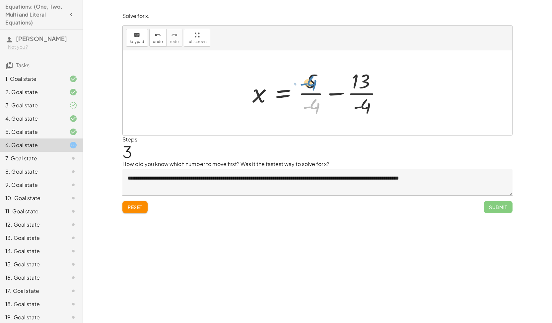
drag, startPoint x: 315, startPoint y: 110, endPoint x: 312, endPoint y: 87, distance: 23.1
click at [312, 87] on div at bounding box center [320, 92] width 142 height 51
drag, startPoint x: 356, startPoint y: 108, endPoint x: 357, endPoint y: 78, distance: 29.5
click at [357, 78] on div at bounding box center [320, 92] width 142 height 51
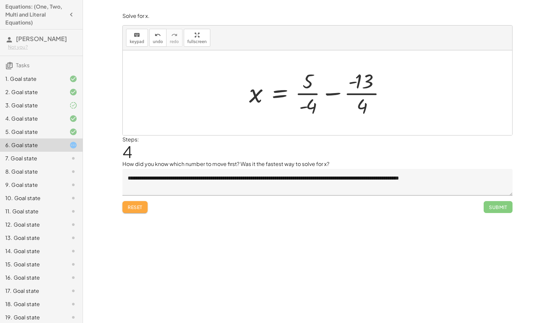
click at [139, 204] on span "Reset" at bounding box center [135, 207] width 15 height 6
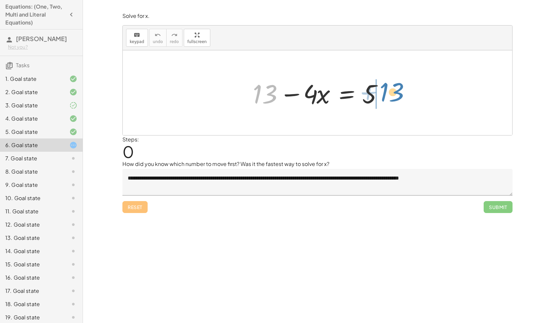
drag, startPoint x: 348, startPoint y: 116, endPoint x: 380, endPoint y: 91, distance: 40.6
click at [380, 91] on div at bounding box center [319, 93] width 141 height 34
click at [380, 91] on div at bounding box center [366, 93] width 150 height 34
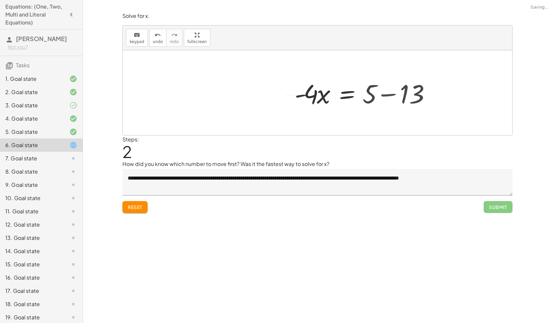
click at [380, 91] on div at bounding box center [345, 93] width 108 height 34
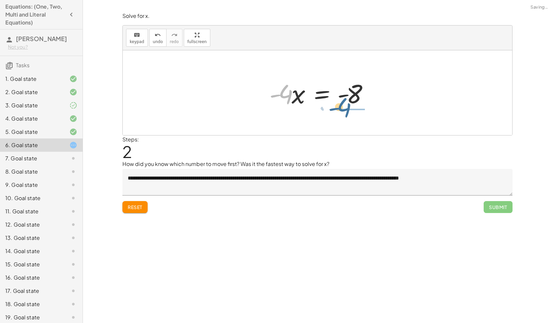
drag, startPoint x: 308, startPoint y: 94, endPoint x: 368, endPoint y: 109, distance: 61.8
click at [368, 109] on div at bounding box center [320, 93] width 108 height 34
click at [368, 109] on div at bounding box center [337, 92] width 98 height 51
click at [368, 109] on div "+ 13 − · 4 · x = 5 · - 4 · x = + 5 − 13 · - 4 · 4 · x = - - 8 · - 2 · - 4 · x =…" at bounding box center [332, 93] width 103 height 36
click at [351, 99] on div at bounding box center [319, 93] width 95 height 33
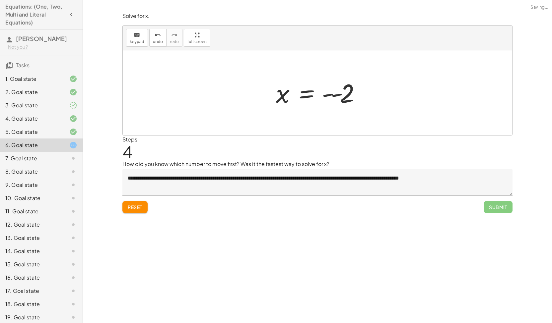
click at [351, 99] on div "+ 13 − · 4 · x = 5 · - 4 · x = + 5 − 13 · - 4 · x = - 8 x = - · 8 · - 4 x = - -…" at bounding box center [317, 93] width 103 height 36
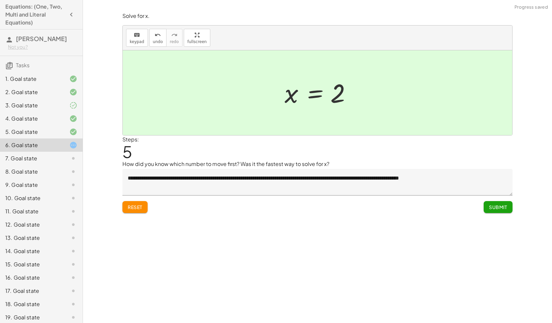
click at [491, 206] on span "Submit" at bounding box center [498, 207] width 18 height 6
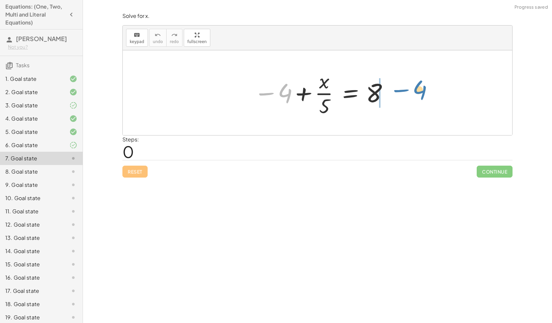
drag, startPoint x: 278, startPoint y: 87, endPoint x: 412, endPoint y: 84, distance: 134.6
click at [412, 84] on div "− 4 − 4 + · x · 5 = 8" at bounding box center [317, 92] width 389 height 85
click at [390, 84] on div at bounding box center [319, 92] width 139 height 51
click at [412, 84] on div at bounding box center [317, 92] width 389 height 85
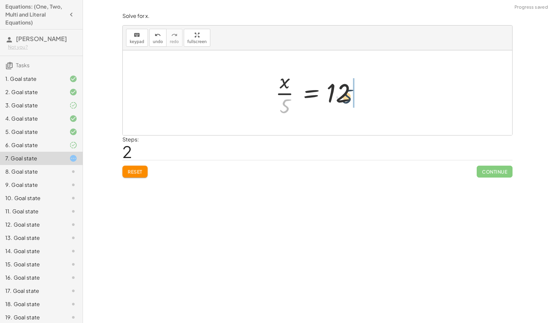
drag, startPoint x: 326, startPoint y: 102, endPoint x: 345, endPoint y: 97, distance: 19.7
click at [345, 97] on div at bounding box center [320, 92] width 96 height 51
click at [345, 97] on div at bounding box center [333, 93] width 113 height 34
click at [345, 97] on div at bounding box center [320, 93] width 113 height 34
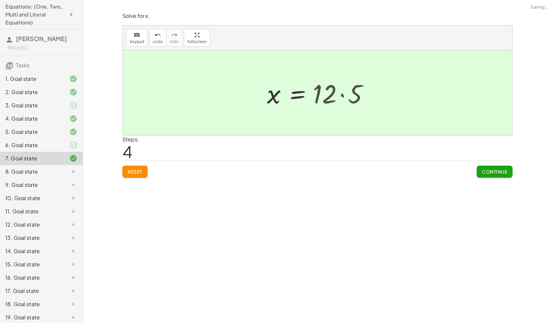
click at [345, 97] on div at bounding box center [309, 93] width 91 height 33
click at [485, 172] on span "Continue" at bounding box center [494, 172] width 25 height 6
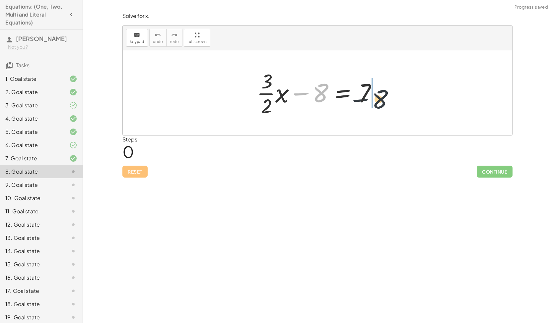
drag, startPoint x: 317, startPoint y: 91, endPoint x: 388, endPoint y: 95, distance: 71.4
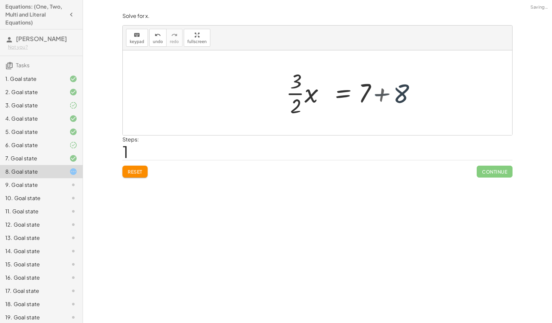
click at [388, 95] on div at bounding box center [356, 92] width 133 height 51
click at [388, 95] on div at bounding box center [344, 92] width 109 height 51
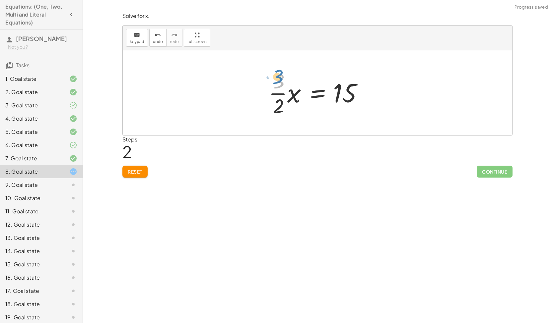
drag, startPoint x: 306, startPoint y: 112, endPoint x: 278, endPoint y: 82, distance: 41.0
click at [278, 82] on div at bounding box center [319, 92] width 109 height 51
drag, startPoint x: 280, startPoint y: 104, endPoint x: 395, endPoint y: 80, distance: 117.6
drag, startPoint x: 285, startPoint y: 104, endPoint x: 371, endPoint y: 85, distance: 88.3
click at [371, 85] on div at bounding box center [319, 92] width 109 height 51
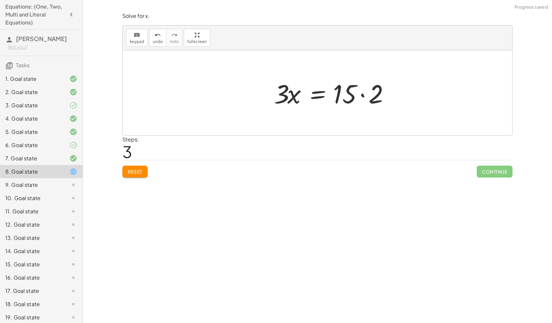
click at [351, 94] on div at bounding box center [334, 93] width 126 height 34
click at [351, 94] on div at bounding box center [320, 93] width 126 height 34
drag, startPoint x: 268, startPoint y: 95, endPoint x: 356, endPoint y: 106, distance: 89.2
click at [356, 106] on div at bounding box center [320, 93] width 104 height 34
click at [356, 106] on div at bounding box center [327, 92] width 92 height 51
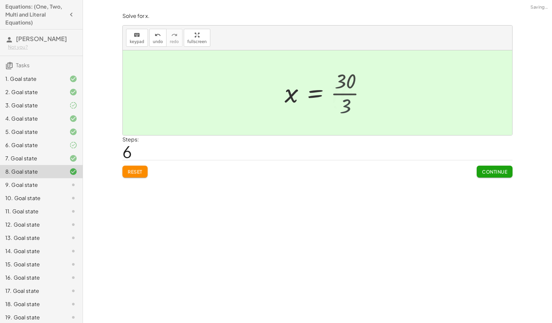
click at [356, 106] on div at bounding box center [326, 93] width 91 height 33
click at [488, 169] on span "Continue" at bounding box center [494, 172] width 25 height 6
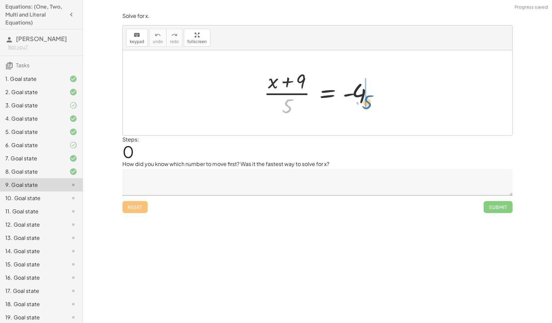
drag, startPoint x: 283, startPoint y: 99, endPoint x: 367, endPoint y: 94, distance: 83.7
click at [367, 94] on div at bounding box center [319, 92] width 119 height 51
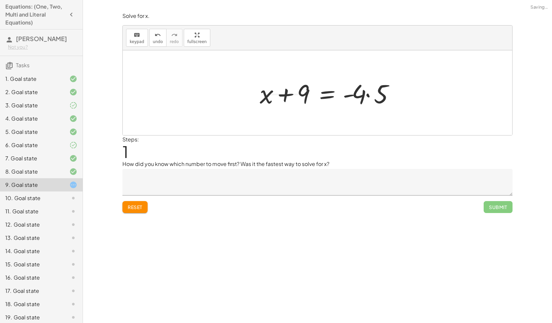
click at [368, 95] on div at bounding box center [329, 93] width 146 height 34
click at [368, 95] on div at bounding box center [324, 93] width 137 height 34
drag, startPoint x: 302, startPoint y: 92, endPoint x: 381, endPoint y: 106, distance: 80.4
click at [381, 106] on div at bounding box center [320, 93] width 137 height 34
click at [377, 91] on div at bounding box center [339, 93] width 147 height 33
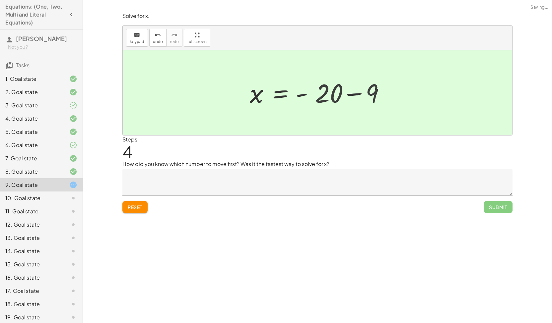
click at [377, 91] on div at bounding box center [317, 92] width 389 height 85
click at [336, 92] on div at bounding box center [319, 93] width 99 height 33
click at [156, 39] on span "undo" at bounding box center [158, 41] width 10 height 5
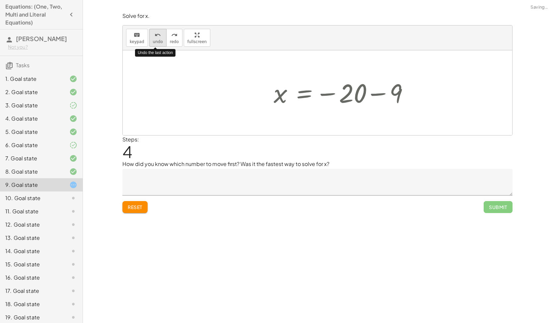
click at [156, 39] on span "undo" at bounding box center [158, 41] width 10 height 5
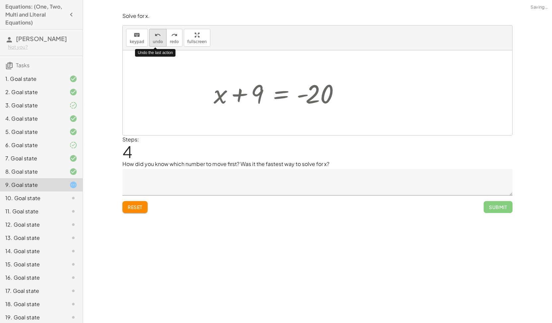
click at [156, 39] on span "undo" at bounding box center [158, 41] width 10 height 5
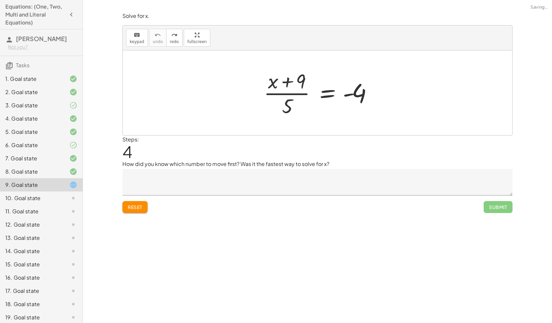
click at [190, 175] on textarea at bounding box center [317, 182] width 390 height 27
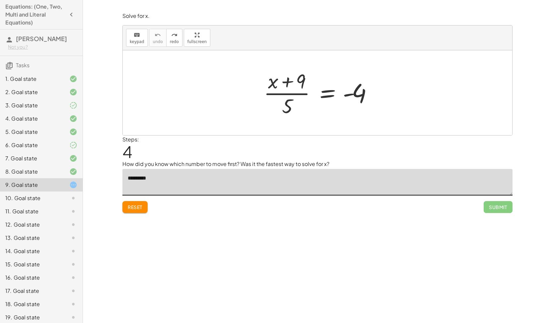
drag, startPoint x: 130, startPoint y: 177, endPoint x: 143, endPoint y: 193, distance: 20.0
click at [130, 177] on textarea "*********" at bounding box center [317, 182] width 390 height 27
click at [156, 175] on textarea "*********" at bounding box center [317, 182] width 390 height 27
click at [246, 179] on textarea "**********" at bounding box center [317, 182] width 390 height 27
click at [247, 179] on textarea "**********" at bounding box center [317, 182] width 390 height 27
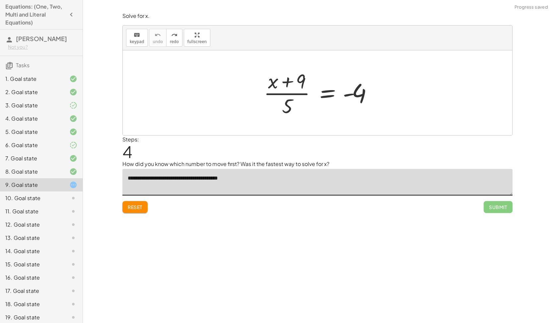
click at [259, 177] on textarea "**********" at bounding box center [317, 182] width 390 height 27
click at [257, 179] on textarea "**********" at bounding box center [317, 182] width 390 height 27
click at [254, 178] on textarea "**********" at bounding box center [317, 182] width 390 height 27
click at [290, 180] on textarea "**********" at bounding box center [317, 182] width 390 height 27
type textarea "**********"
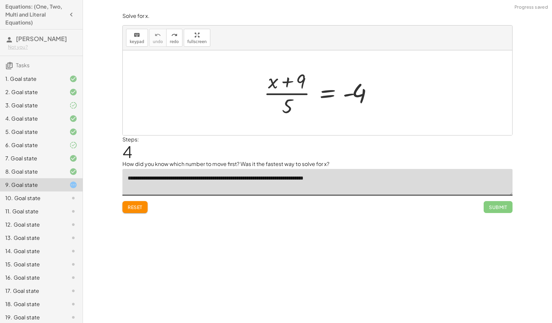
click at [46, 200] on div "10. Goal state" at bounding box center [31, 198] width 53 height 8
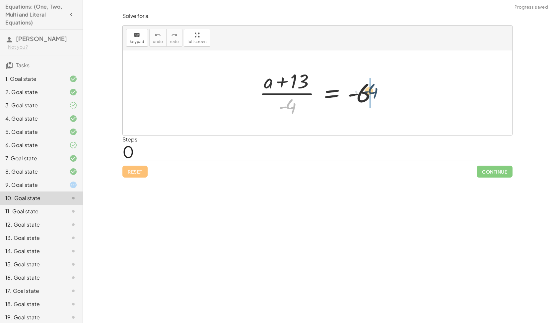
drag, startPoint x: 294, startPoint y: 102, endPoint x: 383, endPoint y: 88, distance: 90.4
click at [383, 88] on div at bounding box center [320, 92] width 128 height 51
click at [382, 91] on div at bounding box center [332, 93] width 166 height 34
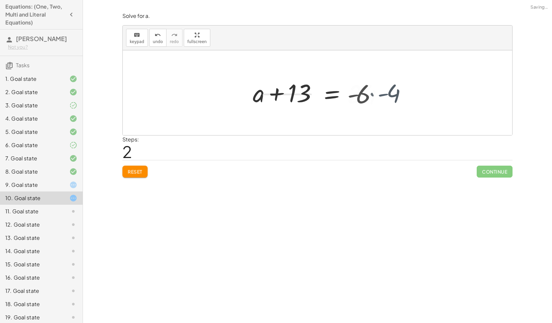
click at [382, 91] on div at bounding box center [319, 93] width 140 height 34
drag, startPoint x: 298, startPoint y: 96, endPoint x: 395, endPoint y: 101, distance: 96.6
click at [395, 101] on div at bounding box center [370, 93] width 140 height 34
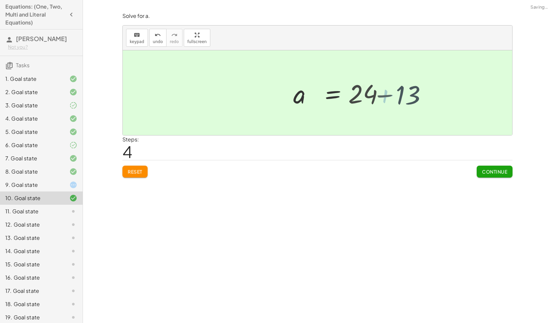
click at [395, 101] on div at bounding box center [317, 92] width 389 height 85
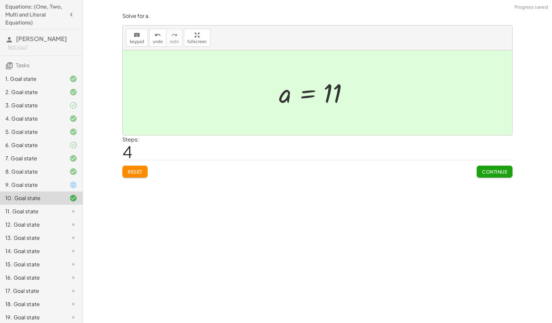
click at [481, 167] on button "Continue" at bounding box center [494, 172] width 36 height 12
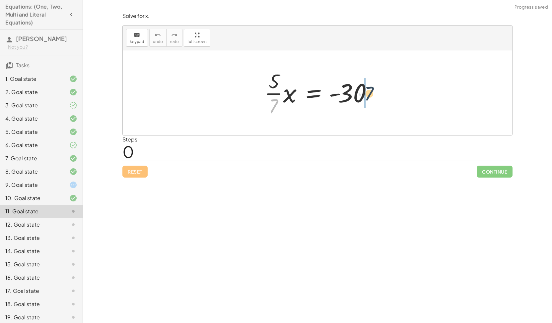
drag, startPoint x: 304, startPoint y: 100, endPoint x: 376, endPoint y: 87, distance: 73.9
click at [376, 87] on div at bounding box center [320, 92] width 118 height 51
click at [376, 87] on div at bounding box center [333, 93] width 135 height 34
click at [376, 87] on div at bounding box center [329, 93] width 126 height 34
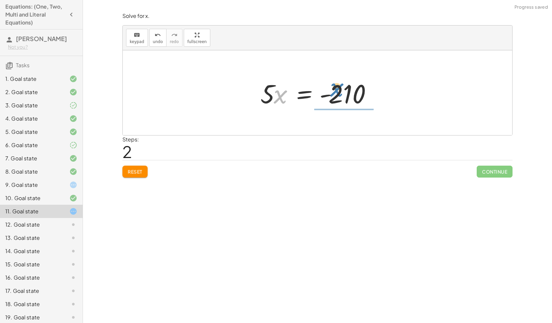
drag, startPoint x: 276, startPoint y: 94, endPoint x: 316, endPoint y: 80, distance: 42.3
click at [361, 83] on div at bounding box center [320, 93] width 126 height 34
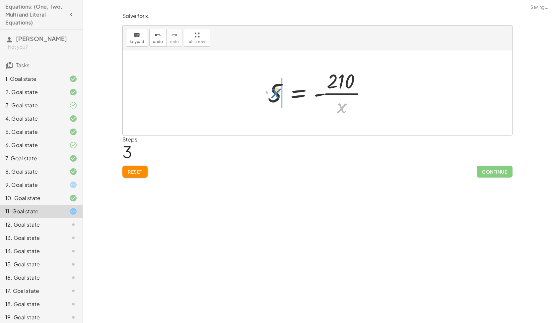
drag, startPoint x: 341, startPoint y: 105, endPoint x: 275, endPoint y: 90, distance: 67.3
click at [275, 90] on div at bounding box center [319, 92] width 111 height 51
click at [139, 173] on span "Reset" at bounding box center [135, 172] width 15 height 6
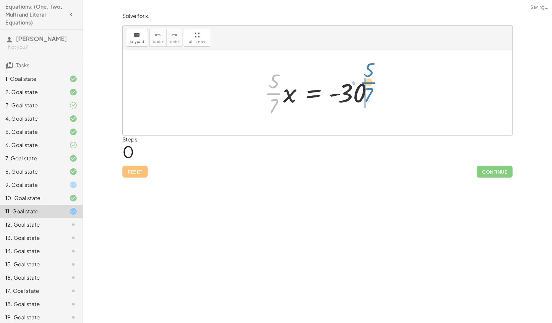
drag, startPoint x: 333, startPoint y: 87, endPoint x: 368, endPoint y: 89, distance: 35.5
click at [368, 89] on div at bounding box center [320, 92] width 118 height 51
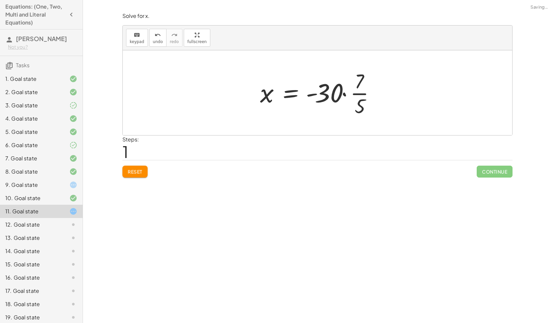
click at [368, 89] on div at bounding box center [320, 92] width 127 height 51
click at [368, 92] on div at bounding box center [320, 93] width 142 height 34
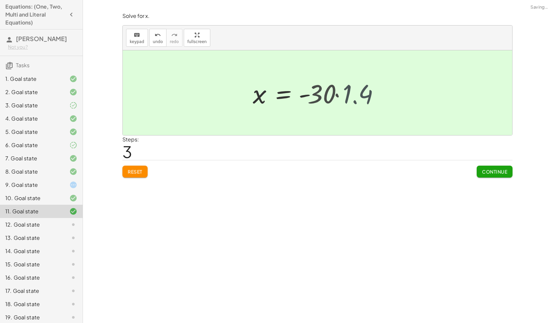
click at [368, 92] on div at bounding box center [317, 92] width 389 height 85
click at [496, 173] on span "Continue" at bounding box center [494, 172] width 25 height 6
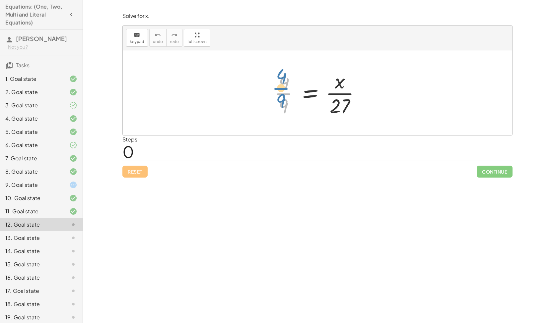
drag, startPoint x: 280, startPoint y: 94, endPoint x: 277, endPoint y: 89, distance: 5.9
click at [277, 89] on div at bounding box center [320, 92] width 98 height 51
click at [339, 104] on div at bounding box center [320, 92] width 98 height 51
drag, startPoint x: 339, startPoint y: 104, endPoint x: 248, endPoint y: 90, distance: 91.9
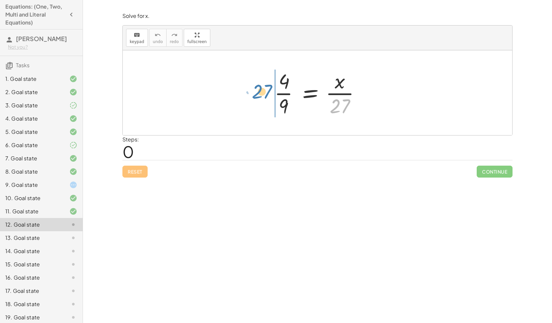
drag, startPoint x: 302, startPoint y: 98, endPoint x: 267, endPoint y: 87, distance: 36.9
click at [267, 87] on div "· 27 · 4 · 9 = · x · 27" at bounding box center [317, 93] width 106 height 54
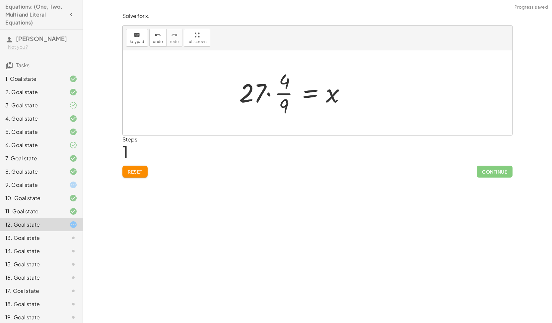
click at [267, 87] on div at bounding box center [295, 92] width 118 height 51
click at [267, 87] on div at bounding box center [320, 92] width 118 height 51
click at [288, 92] on div at bounding box center [320, 92] width 118 height 51
click at [305, 92] on div at bounding box center [320, 92] width 118 height 51
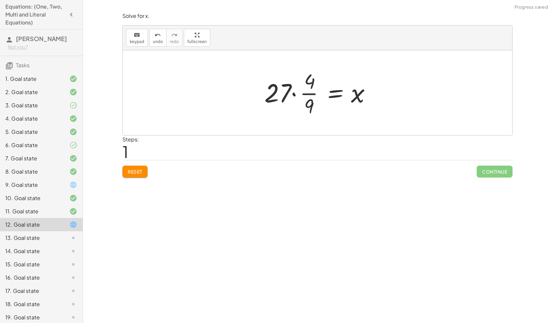
click at [305, 92] on div at bounding box center [320, 92] width 118 height 51
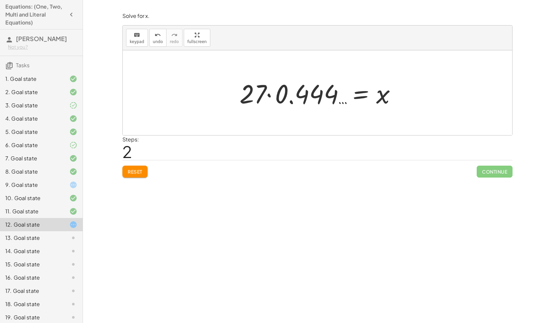
click at [346, 99] on div at bounding box center [320, 93] width 168 height 34
click at [366, 96] on div at bounding box center [320, 93] width 168 height 34
click at [135, 171] on span "Reset" at bounding box center [135, 172] width 15 height 6
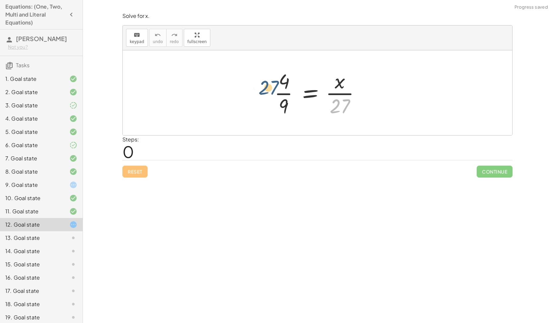
drag, startPoint x: 336, startPoint y: 104, endPoint x: 243, endPoint y: 83, distance: 96.1
drag, startPoint x: 338, startPoint y: 82, endPoint x: 340, endPoint y: 79, distance: 3.4
click at [340, 79] on div at bounding box center [320, 92] width 98 height 51
drag, startPoint x: 283, startPoint y: 104, endPoint x: 361, endPoint y: 92, distance: 78.8
click at [361, 92] on div at bounding box center [320, 92] width 98 height 51
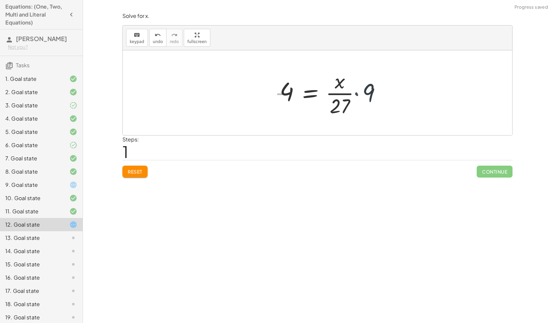
click at [361, 92] on div at bounding box center [333, 92] width 115 height 51
click at [361, 92] on div at bounding box center [322, 92] width 92 height 51
drag, startPoint x: 335, startPoint y: 104, endPoint x: 284, endPoint y: 88, distance: 53.4
click at [284, 88] on div at bounding box center [319, 92] width 92 height 51
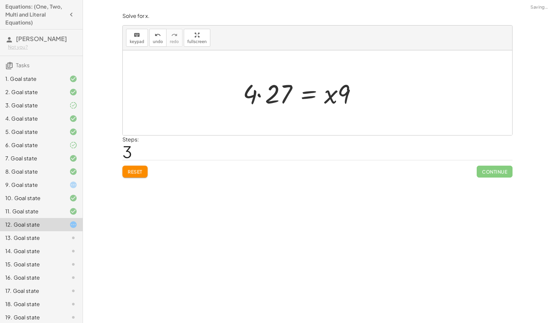
click at [284, 88] on div at bounding box center [302, 93] width 126 height 34
click at [284, 88] on div at bounding box center [324, 93] width 117 height 34
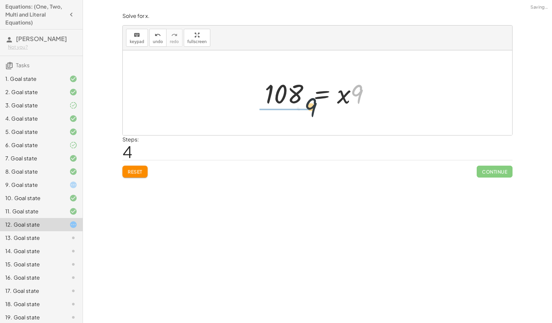
drag, startPoint x: 358, startPoint y: 91, endPoint x: 272, endPoint y: 110, distance: 88.5
click at [272, 110] on div "· 4 · 9 = · x · 27 4 = · · x · 27 · 9 4 = · x · 9 · 27 · 4 · 27 = · x · 9 · 9 ·…" at bounding box center [317, 92] width 125 height 37
click at [272, 110] on div at bounding box center [314, 92] width 102 height 51
click at [272, 110] on div "· 4 · 9 = · x · 27 4 = · · x · 27 · 9 4 = · x · 9 · 27 · 4 · 27 = · x · 9 · 9 ·…" at bounding box center [311, 93] width 111 height 54
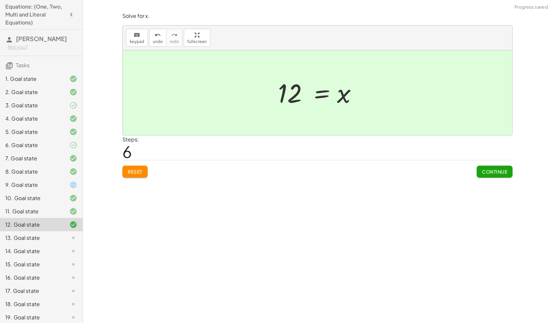
click at [495, 171] on span "Continue" at bounding box center [494, 172] width 25 height 6
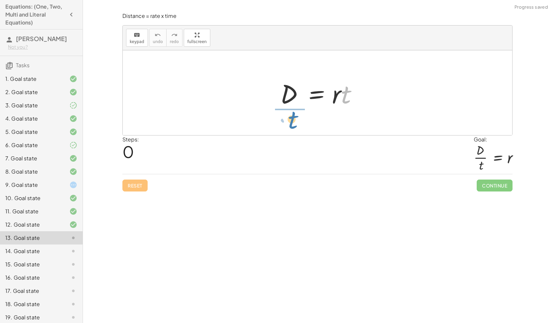
drag, startPoint x: 345, startPoint y: 102, endPoint x: 293, endPoint y: 130, distance: 58.7
click at [293, 130] on div "· t D = · r · t" at bounding box center [317, 92] width 389 height 85
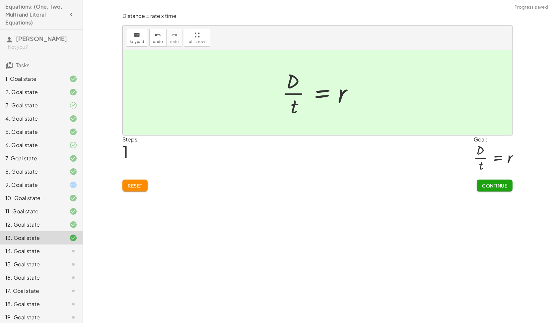
click at [486, 183] on span "Continue" at bounding box center [494, 186] width 25 height 6
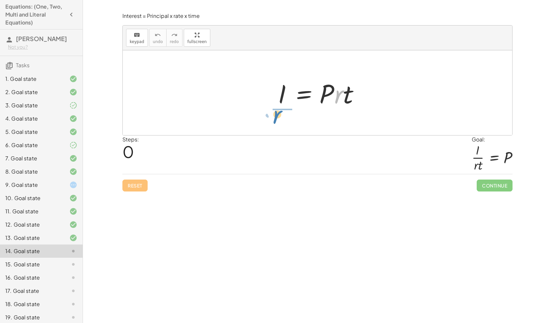
drag, startPoint x: 336, startPoint y: 100, endPoint x: 274, endPoint y: 122, distance: 65.4
click at [274, 122] on div "· r I = · P · r · t" at bounding box center [317, 92] width 389 height 85
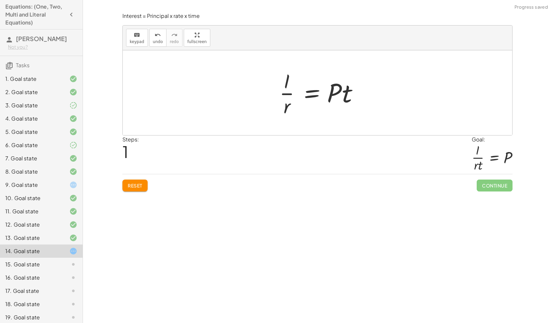
click at [337, 93] on div at bounding box center [320, 92] width 88 height 51
click at [337, 92] on div at bounding box center [320, 92] width 88 height 51
drag, startPoint x: 348, startPoint y: 92, endPoint x: 303, endPoint y: 102, distance: 46.2
click at [303, 102] on div at bounding box center [320, 92] width 88 height 51
click at [296, 90] on div at bounding box center [320, 92] width 108 height 51
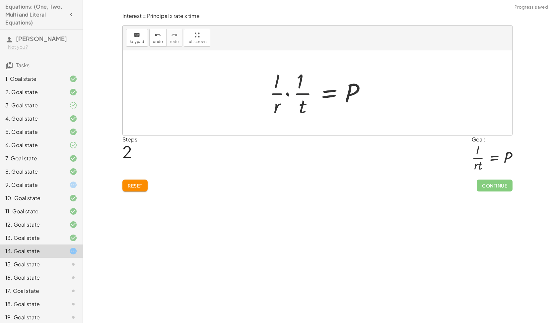
click at [296, 90] on div at bounding box center [320, 92] width 108 height 51
drag, startPoint x: 300, startPoint y: 85, endPoint x: 367, endPoint y: 90, distance: 67.1
click at [367, 90] on div at bounding box center [320, 92] width 108 height 51
drag, startPoint x: 301, startPoint y: 78, endPoint x: 357, endPoint y: 93, distance: 57.4
click at [357, 93] on div at bounding box center [320, 92] width 108 height 51
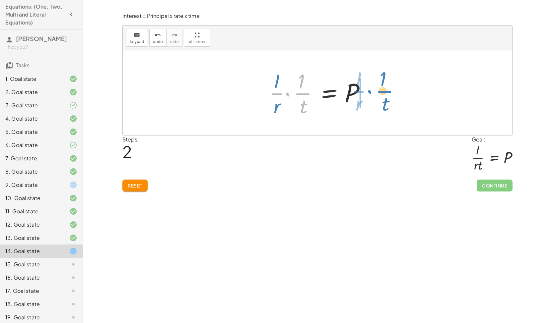
drag, startPoint x: 304, startPoint y: 92, endPoint x: 387, endPoint y: 90, distance: 82.9
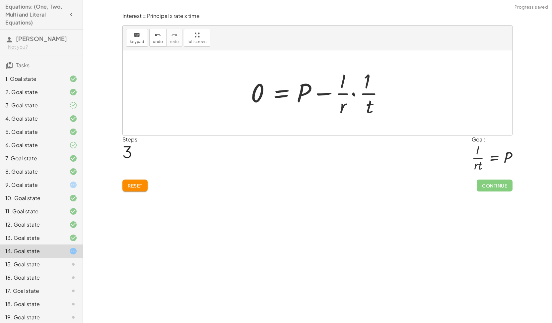
click at [136, 185] on span "Reset" at bounding box center [135, 186] width 15 height 6
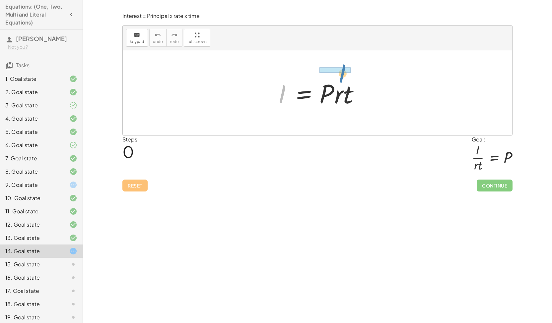
drag, startPoint x: 279, startPoint y: 89, endPoint x: 339, endPoint y: 69, distance: 63.4
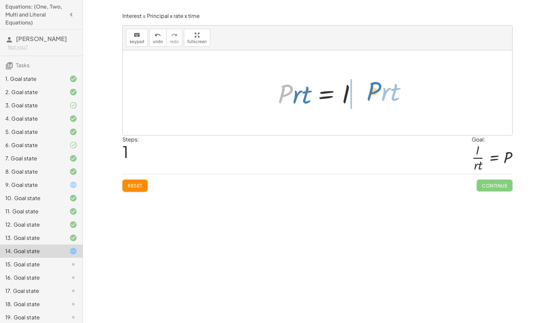
drag, startPoint x: 285, startPoint y: 91, endPoint x: 359, endPoint y: 92, distance: 73.9
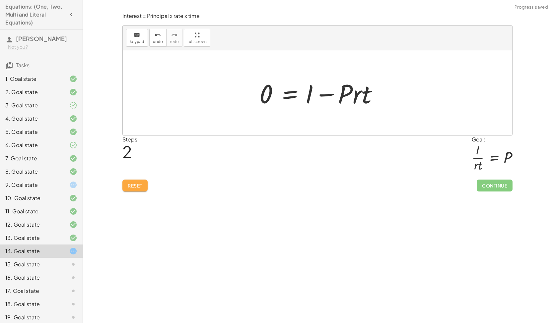
click at [132, 186] on span "Reset" at bounding box center [135, 186] width 15 height 6
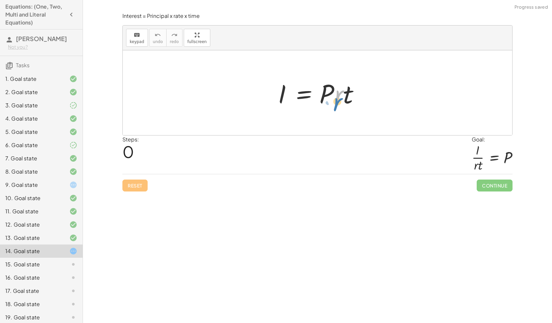
click at [343, 94] on div at bounding box center [319, 93] width 91 height 34
drag, startPoint x: 329, startPoint y: 89, endPoint x: 266, endPoint y: 87, distance: 63.0
click at [266, 87] on div "· P I = · P · r · t" at bounding box center [317, 92] width 389 height 85
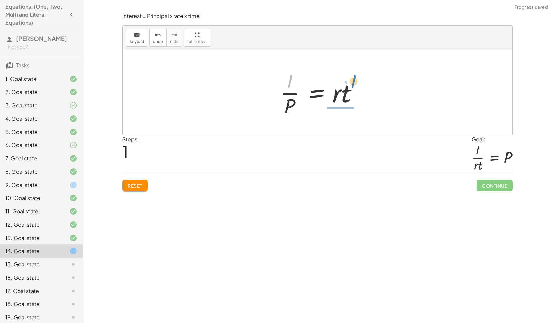
drag, startPoint x: 292, startPoint y: 80, endPoint x: 356, endPoint y: 80, distance: 64.0
click at [356, 80] on div at bounding box center [319, 92] width 87 height 51
drag, startPoint x: 330, startPoint y: 91, endPoint x: 348, endPoint y: 94, distance: 18.7
click at [348, 94] on div at bounding box center [319, 92] width 91 height 51
drag, startPoint x: 337, startPoint y: 99, endPoint x: 358, endPoint y: 104, distance: 21.9
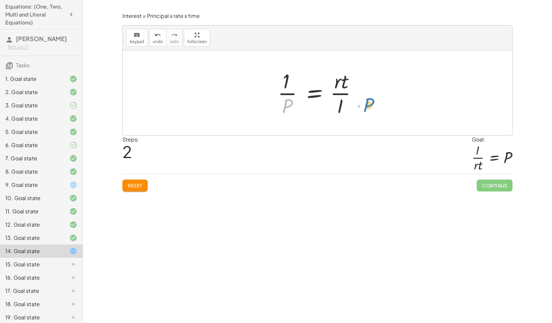
click at [358, 104] on div at bounding box center [319, 92] width 91 height 51
drag, startPoint x: 327, startPoint y: 76, endPoint x: 329, endPoint y: 59, distance: 17.7
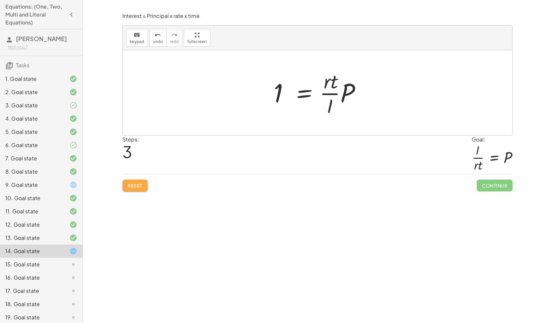
click at [140, 183] on span "Reset" at bounding box center [135, 186] width 15 height 6
drag, startPoint x: 284, startPoint y: 96, endPoint x: 362, endPoint y: 100, distance: 77.4
click at [362, 100] on div at bounding box center [319, 93] width 91 height 34
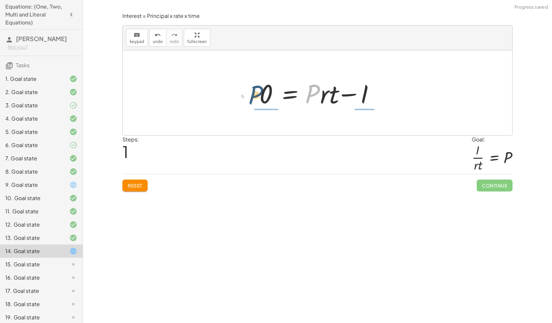
drag, startPoint x: 316, startPoint y: 91, endPoint x: 255, endPoint y: 92, distance: 61.7
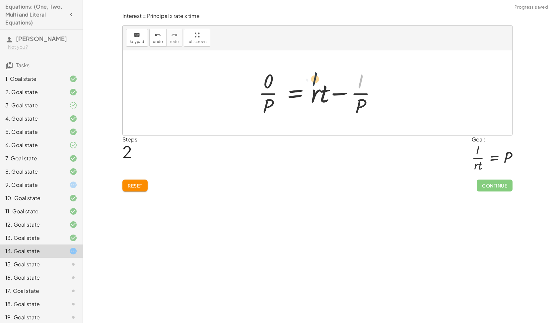
drag, startPoint x: 360, startPoint y: 80, endPoint x: 307, endPoint y: 75, distance: 52.9
click at [307, 75] on div at bounding box center [320, 92] width 130 height 51
click at [143, 180] on button "Reset" at bounding box center [134, 186] width 25 height 12
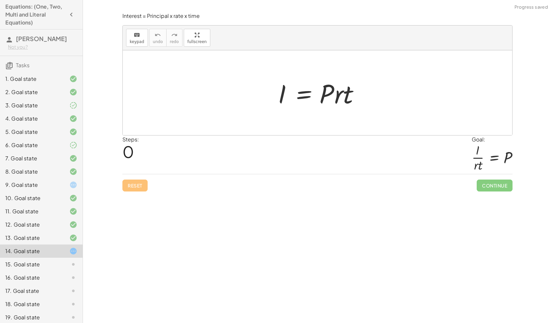
click at [483, 152] on div at bounding box center [491, 158] width 41 height 29
click at [19, 188] on div "9. Goal state" at bounding box center [31, 185] width 53 height 8
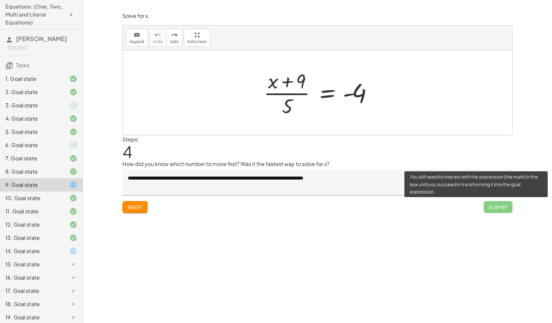
click at [503, 209] on span "Submit" at bounding box center [497, 207] width 29 height 12
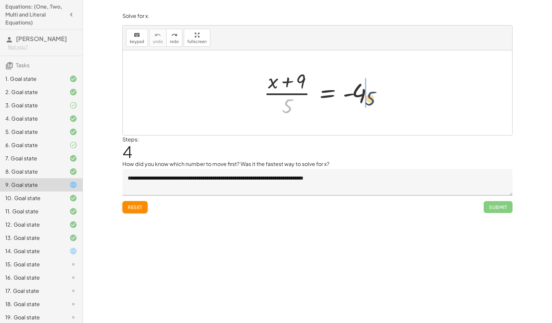
drag, startPoint x: 291, startPoint y: 105, endPoint x: 376, endPoint y: 96, distance: 85.3
click at [376, 96] on div at bounding box center [319, 92] width 119 height 51
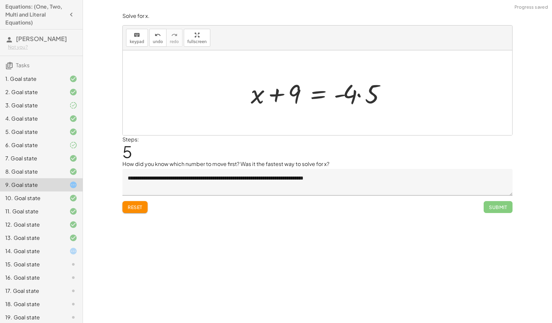
click at [341, 95] on div at bounding box center [320, 93] width 146 height 34
drag, startPoint x: 293, startPoint y: 93, endPoint x: 401, endPoint y: 86, distance: 108.3
click at [379, 94] on div at bounding box center [362, 93] width 156 height 34
click at [379, 94] on div at bounding box center [357, 93] width 147 height 33
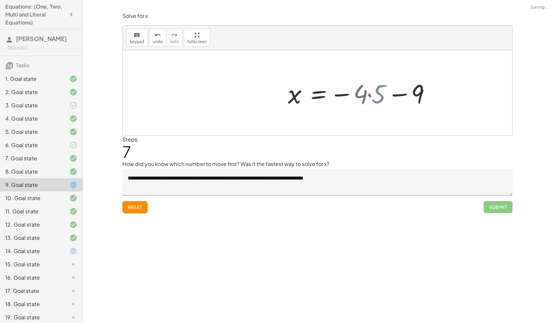
click at [379, 94] on div at bounding box center [357, 93] width 147 height 33
click at [396, 93] on div "· ( + x + 9 ) · 5 = - 4 + x + 9 = · - 4 · 5 x = − · 4 · 5 − 9 x 9 = − − 20" at bounding box center [323, 93] width 155 height 36
click at [396, 93] on div at bounding box center [317, 92] width 389 height 85
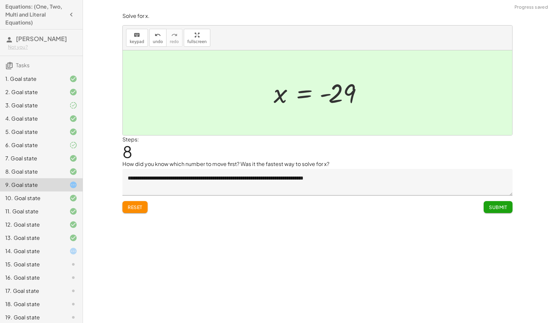
click at [126, 209] on button "Reset" at bounding box center [134, 207] width 25 height 12
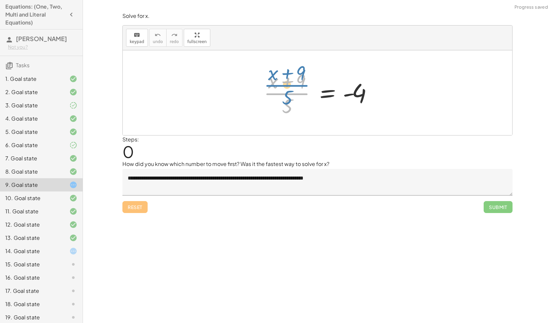
drag, startPoint x: 291, startPoint y: 98, endPoint x: 278, endPoint y: 89, distance: 16.1
click at [278, 89] on div at bounding box center [319, 92] width 119 height 51
drag, startPoint x: 331, startPoint y: 103, endPoint x: 378, endPoint y: 95, distance: 47.5
click at [378, 95] on div at bounding box center [319, 92] width 119 height 51
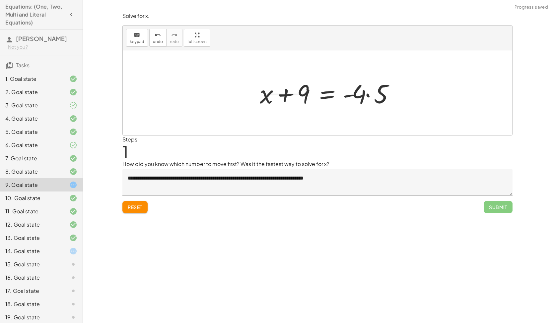
click at [373, 95] on div at bounding box center [329, 93] width 146 height 34
drag, startPoint x: 351, startPoint y: 90, endPoint x: 393, endPoint y: 93, distance: 42.2
click at [393, 93] on div "· ( + x + 9 ) · 5 = - 4 + x + 9 = · - 4 · 5 + 9 + x + 9 = - 20" at bounding box center [317, 92] width 389 height 85
click at [393, 93] on div at bounding box center [362, 93] width 147 height 33
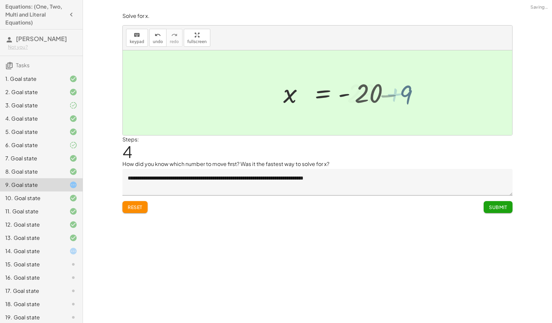
click at [393, 93] on div at bounding box center [317, 92] width 389 height 85
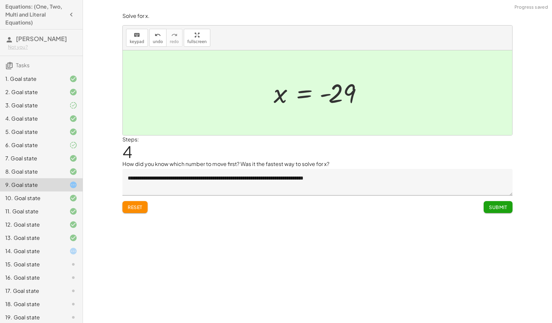
click at [493, 209] on span "Submit" at bounding box center [498, 207] width 18 height 6
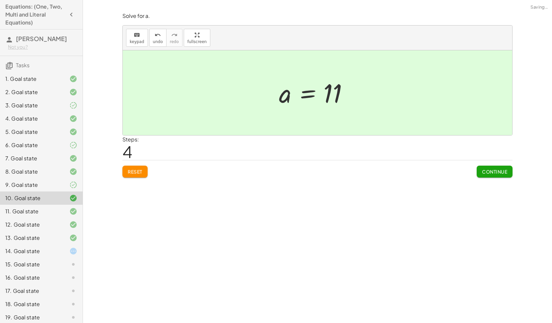
click at [493, 208] on div "**********" at bounding box center [317, 161] width 469 height 323
click at [43, 252] on div "14. Goal state" at bounding box center [31, 251] width 53 height 8
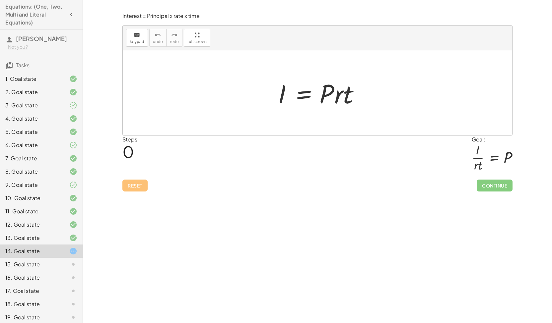
click at [92, 241] on div "**********" at bounding box center [317, 161] width 469 height 323
drag, startPoint x: 348, startPoint y: 97, endPoint x: 317, endPoint y: 117, distance: 36.9
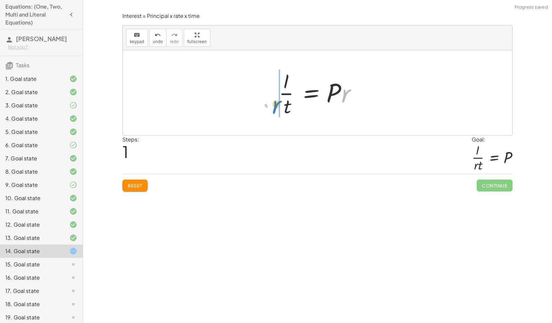
drag, startPoint x: 344, startPoint y: 96, endPoint x: 275, endPoint y: 108, distance: 70.0
click at [275, 108] on div at bounding box center [320, 92] width 90 height 51
click at [294, 94] on div at bounding box center [320, 92] width 108 height 51
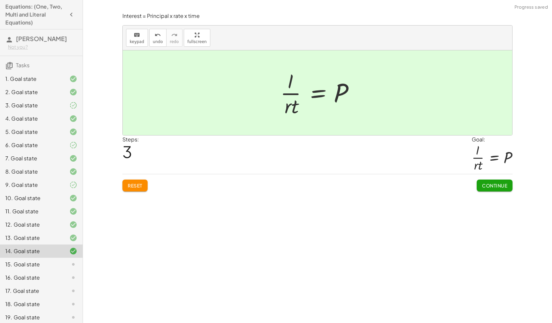
click at [492, 185] on span "Continue" at bounding box center [494, 186] width 25 height 6
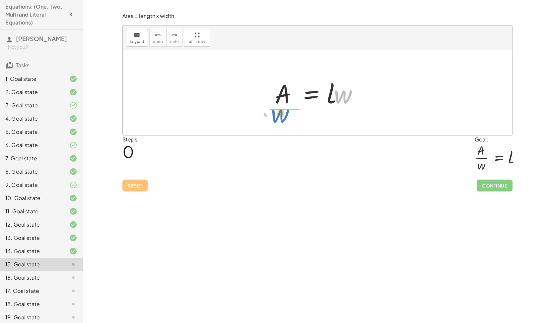
drag, startPoint x: 347, startPoint y: 99, endPoint x: 287, endPoint y: 119, distance: 63.9
click at [287, 119] on div "· w · l A = · l · w" at bounding box center [317, 92] width 389 height 85
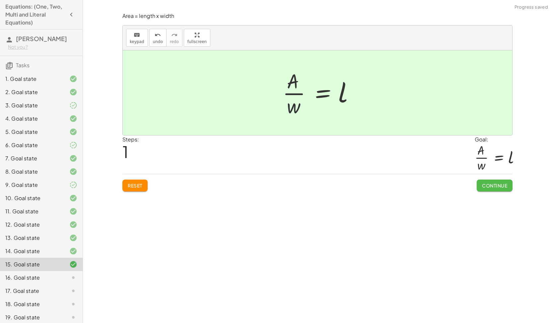
click at [492, 183] on span "Continue" at bounding box center [494, 186] width 25 height 6
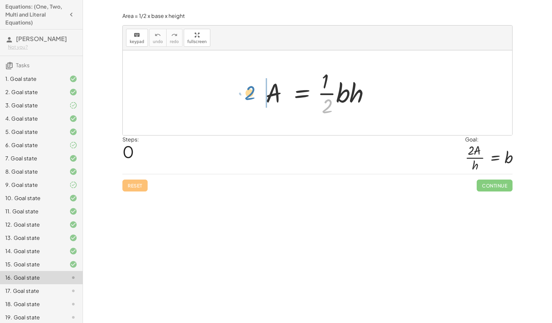
drag, startPoint x: 328, startPoint y: 108, endPoint x: 260, endPoint y: 94, distance: 69.4
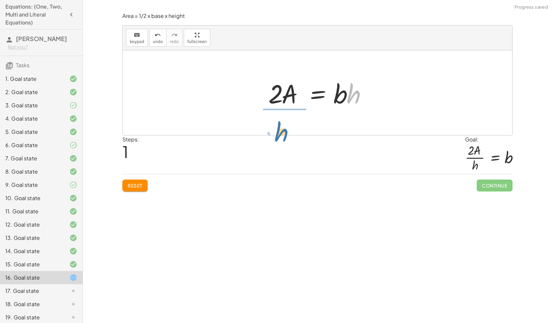
drag, startPoint x: 354, startPoint y: 86, endPoint x: 277, endPoint y: 114, distance: 82.8
click at [277, 114] on div "A = · · 1 · 2 · b · h · 2 · A = · 1 · b · h · h A = · 2 · b · h ·" at bounding box center [317, 92] width 389 height 85
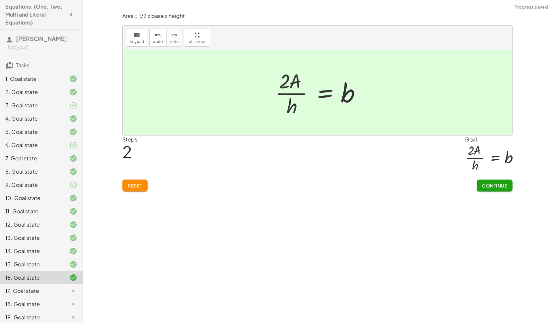
click at [491, 184] on span "Continue" at bounding box center [494, 186] width 25 height 6
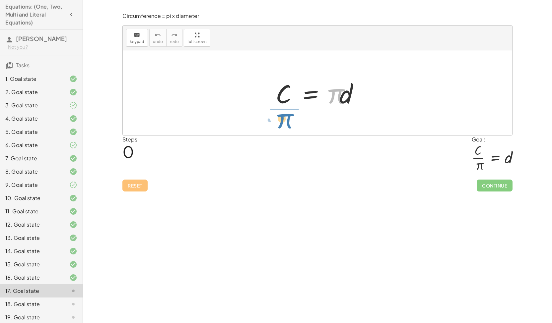
drag, startPoint x: 334, startPoint y: 94, endPoint x: 283, endPoint y: 119, distance: 56.6
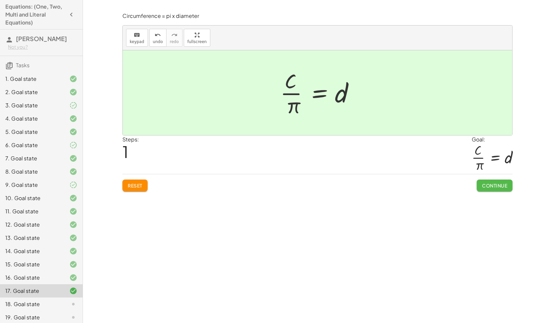
click at [487, 183] on span "Continue" at bounding box center [494, 186] width 25 height 6
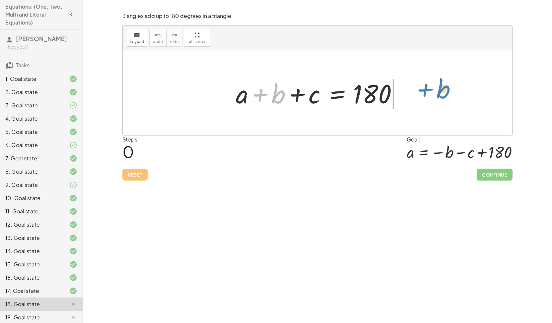
drag, startPoint x: 271, startPoint y: 93, endPoint x: 414, endPoint y: 95, distance: 142.9
click at [414, 95] on div "+ b + a + b + c = 180" at bounding box center [317, 92] width 389 height 85
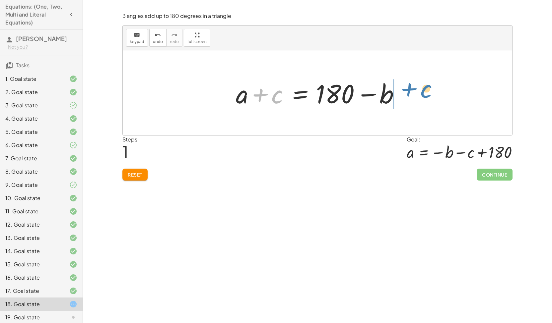
drag, startPoint x: 276, startPoint y: 95, endPoint x: 425, endPoint y: 87, distance: 148.7
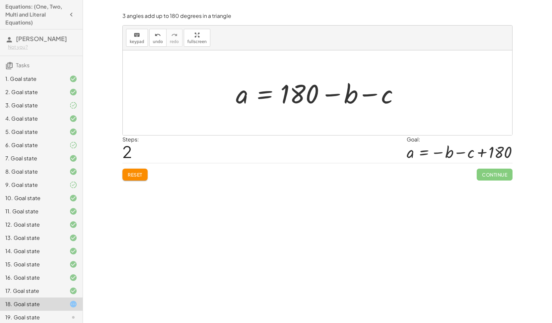
drag, startPoint x: 489, startPoint y: 170, endPoint x: 381, endPoint y: 156, distance: 108.6
click at [0, 0] on div "3 angles add up to 180 degrees in a triangle keyboard keypad undo undo redo red…" at bounding box center [0, 0] width 0 height 0
drag, startPoint x: 312, startPoint y: 96, endPoint x: 458, endPoint y: 98, distance: 146.5
click at [144, 166] on div "Reset Continue" at bounding box center [317, 172] width 390 height 18
click at [142, 174] on span "Reset" at bounding box center [135, 175] width 15 height 6
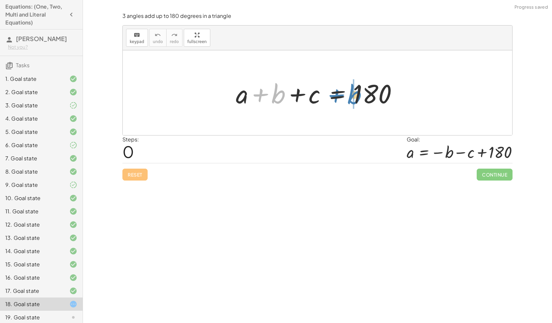
drag, startPoint x: 277, startPoint y: 99, endPoint x: 351, endPoint y: 100, distance: 73.9
click at [351, 100] on div at bounding box center [319, 93] width 175 height 34
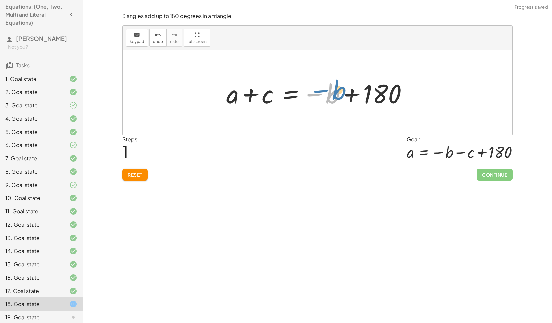
click at [311, 97] on div at bounding box center [320, 93] width 195 height 34
drag, startPoint x: 251, startPoint y: 102, endPoint x: 333, endPoint y: 101, distance: 81.9
click at [333, 101] on div at bounding box center [320, 93] width 195 height 34
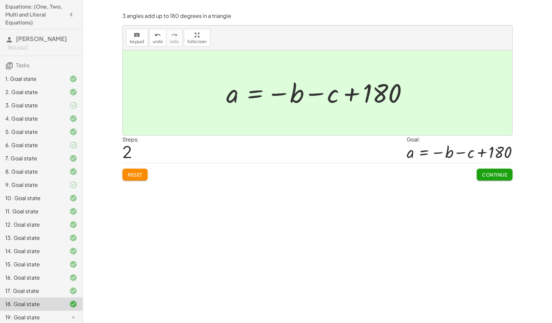
click at [486, 173] on span "Continue" at bounding box center [494, 175] width 25 height 6
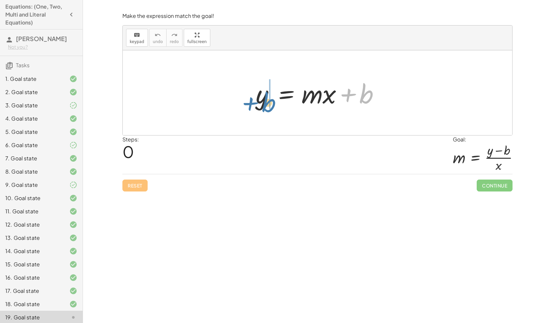
drag, startPoint x: 365, startPoint y: 93, endPoint x: 276, endPoint y: 100, distance: 88.8
click at [276, 100] on div at bounding box center [319, 93] width 135 height 34
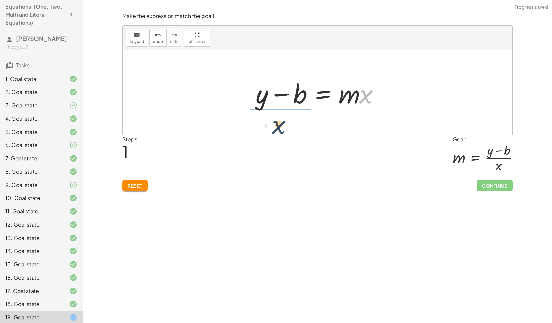
drag, startPoint x: 361, startPoint y: 94, endPoint x: 266, endPoint y: 117, distance: 98.2
click at [266, 117] on div "y = + · m · x + b · x y = · m · x b + −" at bounding box center [317, 92] width 389 height 85
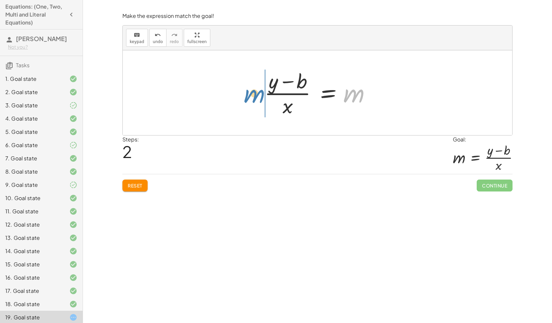
drag, startPoint x: 363, startPoint y: 91, endPoint x: 263, endPoint y: 91, distance: 99.5
click at [263, 91] on div at bounding box center [320, 92] width 118 height 51
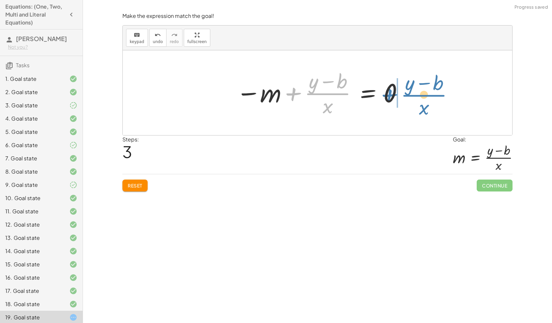
drag, startPoint x: 277, startPoint y: 92, endPoint x: 380, endPoint y: 89, distance: 102.8
click at [380, 89] on div at bounding box center [320, 92] width 174 height 51
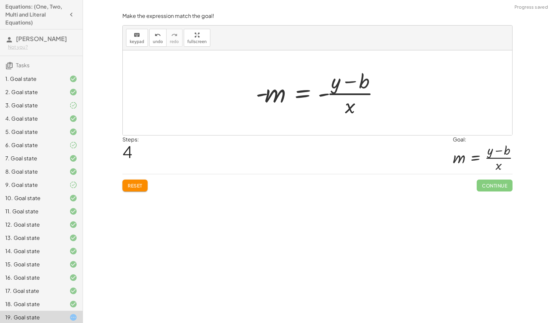
click at [133, 185] on span "Reset" at bounding box center [135, 186] width 15 height 6
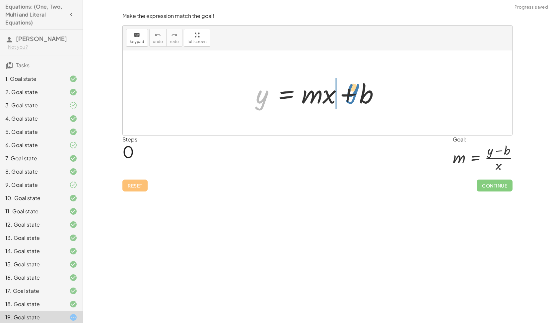
drag, startPoint x: 283, startPoint y: 96, endPoint x: 358, endPoint y: 88, distance: 75.7
click at [358, 88] on div at bounding box center [319, 93] width 135 height 34
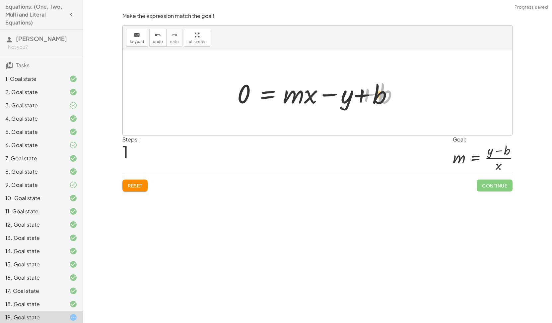
click at [354, 96] on div at bounding box center [320, 93] width 172 height 34
click at [139, 187] on span "Reset" at bounding box center [135, 186] width 15 height 6
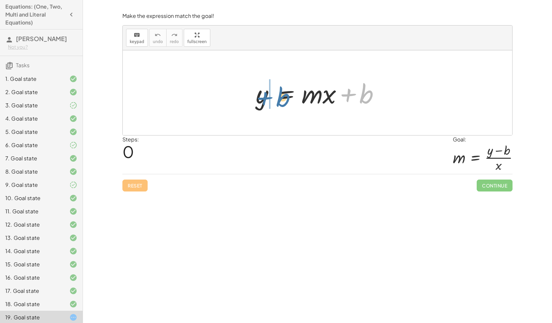
drag, startPoint x: 360, startPoint y: 97, endPoint x: 281, endPoint y: 98, distance: 78.9
click at [281, 98] on div at bounding box center [319, 93] width 135 height 34
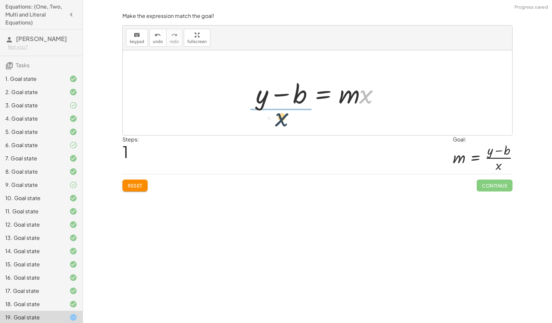
drag, startPoint x: 367, startPoint y: 97, endPoint x: 279, endPoint y: 114, distance: 89.7
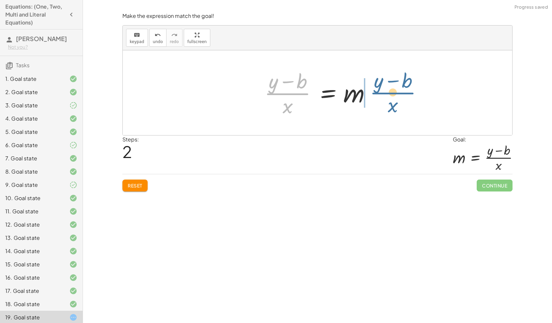
drag, startPoint x: 284, startPoint y: 93, endPoint x: 392, endPoint y: 92, distance: 108.4
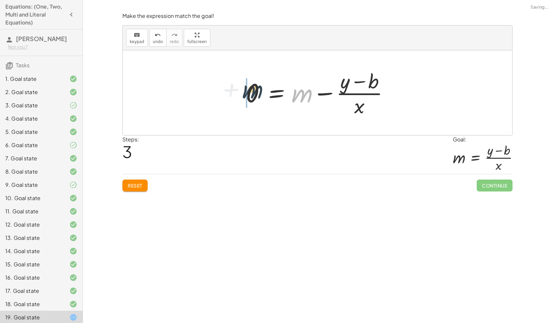
drag, startPoint x: 271, startPoint y: 93, endPoint x: 249, endPoint y: 91, distance: 21.3
click at [249, 91] on div at bounding box center [319, 92] width 155 height 51
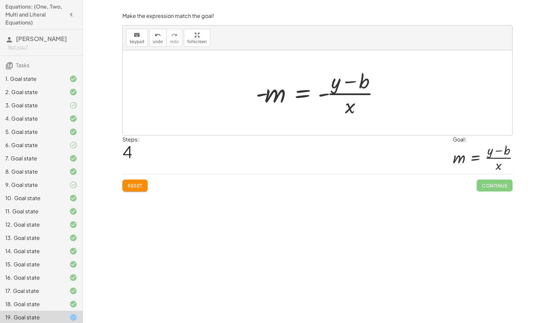
click at [321, 92] on div at bounding box center [320, 92] width 136 height 51
drag, startPoint x: 326, startPoint y: 122, endPoint x: 333, endPoint y: 104, distance: 19.2
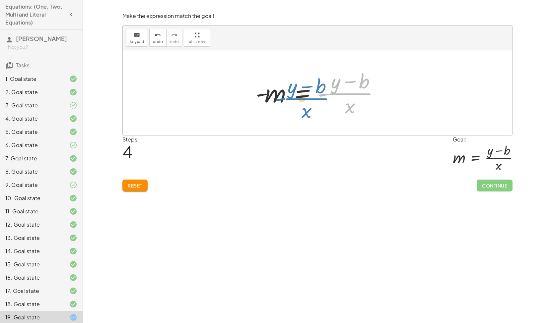
click at [333, 104] on div at bounding box center [320, 92] width 136 height 51
click at [137, 183] on span "Reset" at bounding box center [135, 186] width 15 height 6
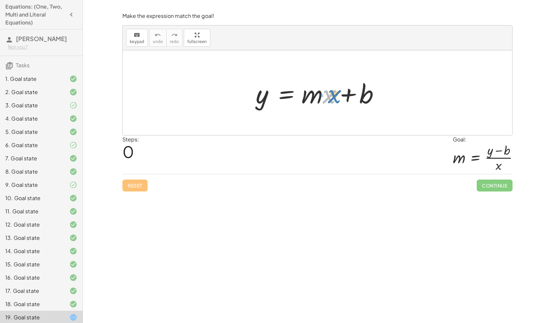
drag, startPoint x: 327, startPoint y: 93, endPoint x: 332, endPoint y: 93, distance: 5.3
click at [332, 93] on div at bounding box center [319, 93] width 135 height 34
drag, startPoint x: 361, startPoint y: 94, endPoint x: 280, endPoint y: 100, distance: 81.8
click at [280, 100] on div at bounding box center [319, 93] width 135 height 34
click at [345, 99] on div at bounding box center [319, 93] width 135 height 34
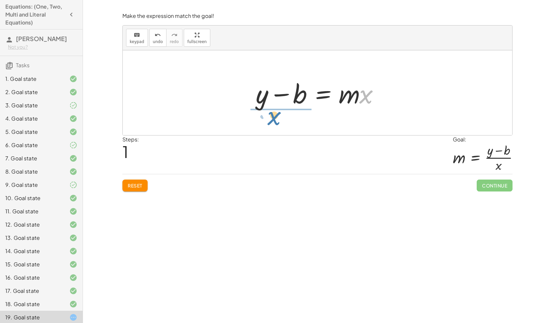
drag, startPoint x: 365, startPoint y: 96, endPoint x: 274, endPoint y: 118, distance: 94.2
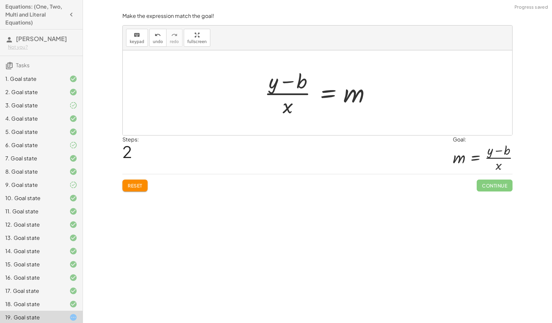
drag, startPoint x: 395, startPoint y: 99, endPoint x: 264, endPoint y: 113, distance: 132.0
click at [264, 113] on div "y = + · m · x + b + y − b = · m · x y = m · x b + − · ( )" at bounding box center [317, 92] width 389 height 85
drag, startPoint x: 354, startPoint y: 97, endPoint x: 241, endPoint y: 94, distance: 113.4
click at [241, 94] on div "y = + · m · x + b + y − b = · m · x m y = m · x b + − · ( )" at bounding box center [317, 92] width 389 height 85
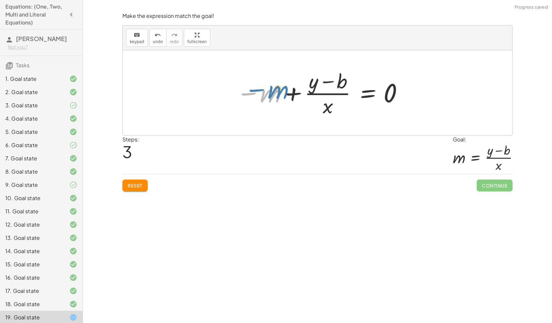
drag, startPoint x: 275, startPoint y: 85, endPoint x: 280, endPoint y: 82, distance: 5.7
click at [280, 82] on div at bounding box center [320, 92] width 174 height 51
drag, startPoint x: 311, startPoint y: 82, endPoint x: 307, endPoint y: 78, distance: 5.4
click at [307, 78] on div at bounding box center [320, 92] width 174 height 51
click at [129, 183] on span "Reset" at bounding box center [135, 186] width 15 height 6
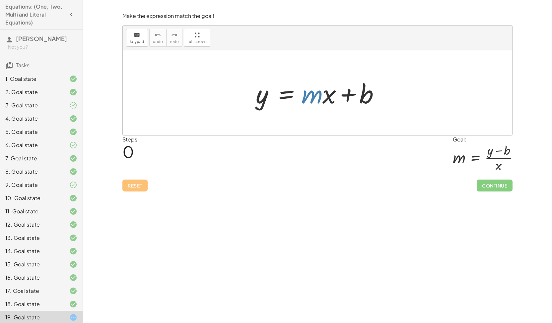
click at [320, 95] on div at bounding box center [319, 93] width 135 height 34
drag, startPoint x: 326, startPoint y: 99, endPoint x: 255, endPoint y: 106, distance: 71.6
click at [255, 106] on div at bounding box center [319, 93] width 135 height 34
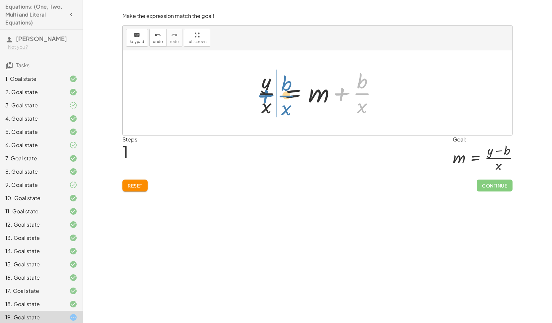
drag, startPoint x: 363, startPoint y: 91, endPoint x: 283, endPoint y: 84, distance: 80.5
click at [283, 84] on div at bounding box center [320, 92] width 132 height 51
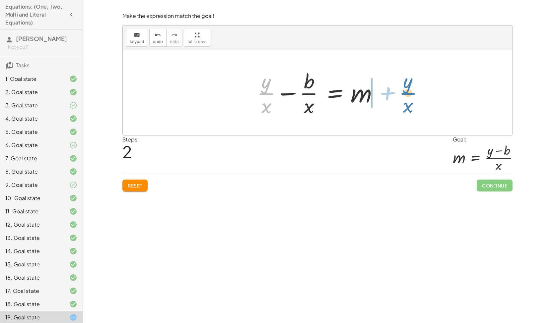
drag, startPoint x: 264, startPoint y: 93, endPoint x: 406, endPoint y: 89, distance: 141.6
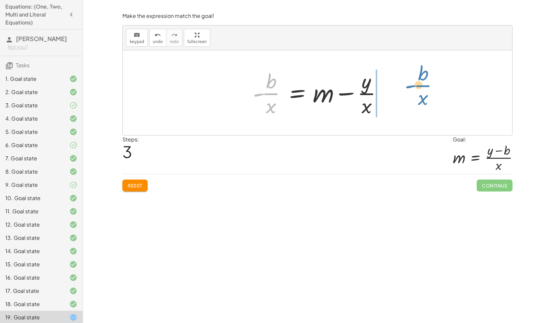
drag, startPoint x: 290, startPoint y: 92, endPoint x: 416, endPoint y: 84, distance: 125.9
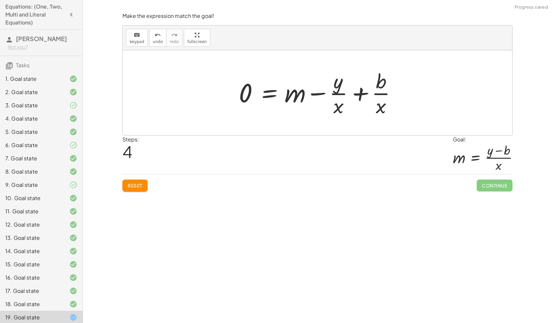
click at [402, 92] on div at bounding box center [319, 92] width 169 height 51
click at [351, 93] on div at bounding box center [319, 92] width 169 height 51
click at [351, 93] on div at bounding box center [321, 92] width 173 height 51
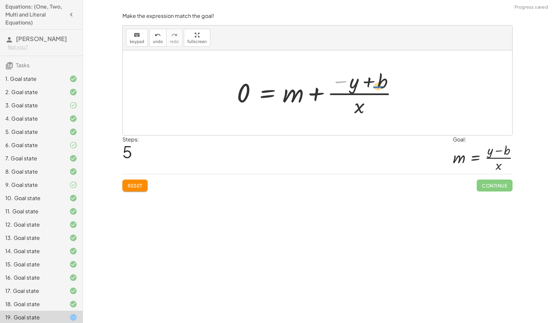
drag, startPoint x: 336, startPoint y: 81, endPoint x: 366, endPoint y: 82, distance: 29.5
click at [366, 82] on div at bounding box center [319, 92] width 173 height 51
drag, startPoint x: 338, startPoint y: 83, endPoint x: 366, endPoint y: 91, distance: 29.4
click at [366, 91] on div at bounding box center [319, 92] width 173 height 51
drag, startPoint x: 265, startPoint y: 99, endPoint x: 239, endPoint y: 93, distance: 26.5
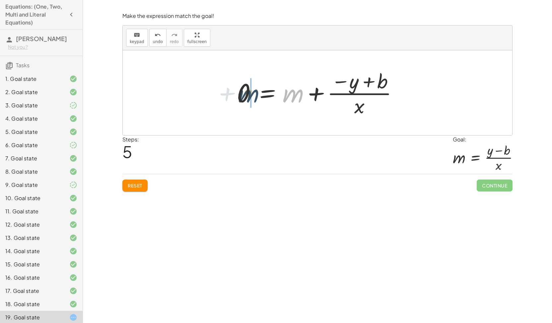
click at [239, 93] on div at bounding box center [319, 92] width 173 height 51
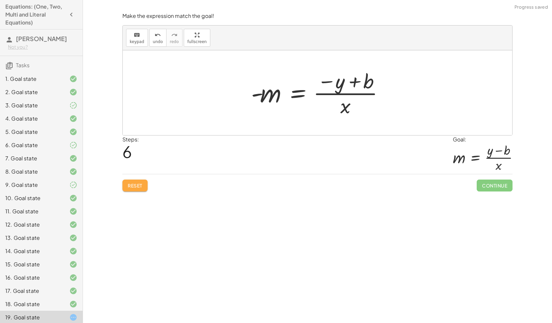
click at [141, 188] on button "Reset" at bounding box center [134, 186] width 25 height 12
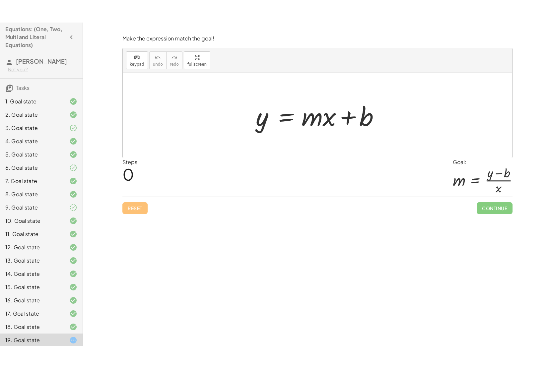
scroll to position [96, 0]
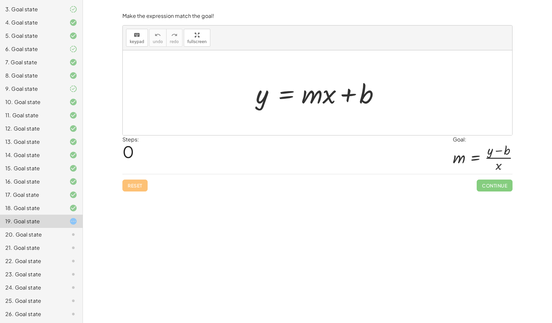
drag, startPoint x: 318, startPoint y: 98, endPoint x: 282, endPoint y: 103, distance: 36.1
click at [282, 103] on div at bounding box center [319, 93] width 135 height 34
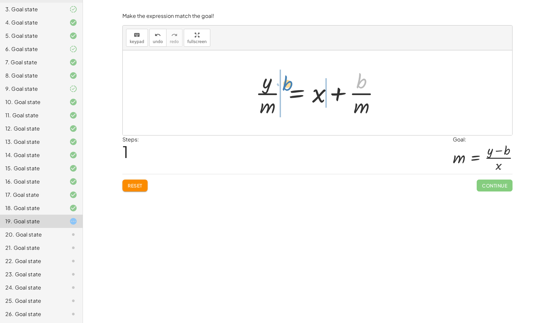
drag, startPoint x: 361, startPoint y: 82, endPoint x: 288, endPoint y: 85, distance: 73.0
click at [288, 85] on div at bounding box center [320, 92] width 136 height 51
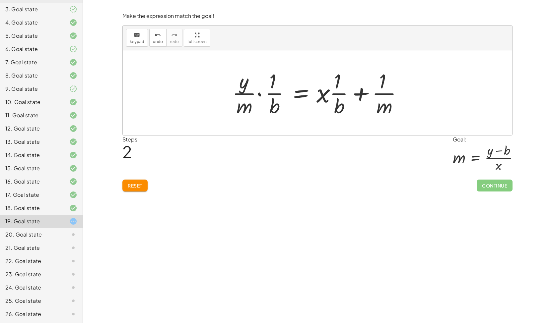
click at [139, 189] on button "Reset" at bounding box center [134, 186] width 25 height 12
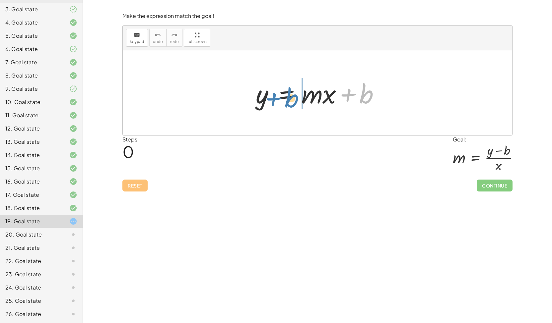
drag, startPoint x: 370, startPoint y: 94, endPoint x: 295, endPoint y: 98, distance: 75.0
click at [295, 98] on div at bounding box center [319, 93] width 135 height 34
click at [133, 185] on span "Reset" at bounding box center [135, 186] width 15 height 6
drag, startPoint x: 294, startPoint y: 105, endPoint x: 280, endPoint y: 93, distance: 18.1
click at [280, 93] on div at bounding box center [319, 93] width 135 height 34
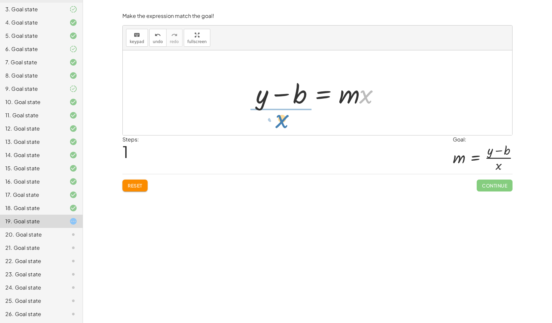
drag, startPoint x: 365, startPoint y: 98, endPoint x: 280, endPoint y: 123, distance: 87.8
click at [280, 123] on div "y = + · m · x + b · x y = · m · x b + −" at bounding box center [317, 92] width 389 height 85
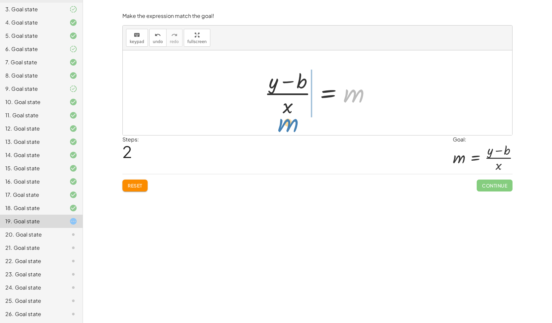
drag, startPoint x: 361, startPoint y: 95, endPoint x: 295, endPoint y: 125, distance: 72.0
click at [295, 125] on div "y = + · m · x + b + y − b = · m · x m y = m · x b + − · ( )" at bounding box center [317, 92] width 389 height 85
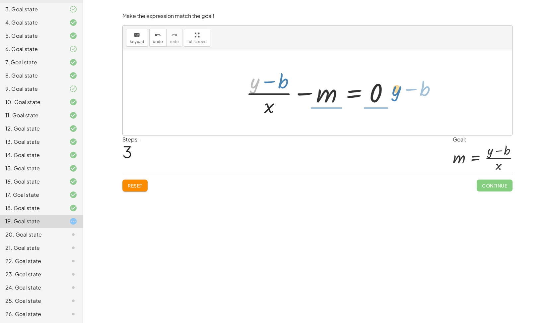
drag, startPoint x: 256, startPoint y: 87, endPoint x: 398, endPoint y: 94, distance: 142.8
click at [398, 94] on div "y = + · m · x + b + y − b = · m · x · ( + y − b ) · x = m + y · ( − b ) y = m ·…" at bounding box center [317, 93] width 163 height 54
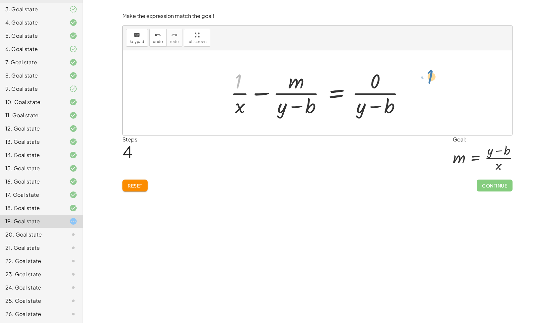
drag, startPoint x: 238, startPoint y: 85, endPoint x: 430, endPoint y: 81, distance: 192.3
click at [430, 81] on div "y = + · m · x + b + y − b = · m · x · ( + y − b ) · x = m + · ( + y − b ) · x −…" at bounding box center [317, 92] width 389 height 85
click at [142, 186] on span "Reset" at bounding box center [135, 186] width 15 height 6
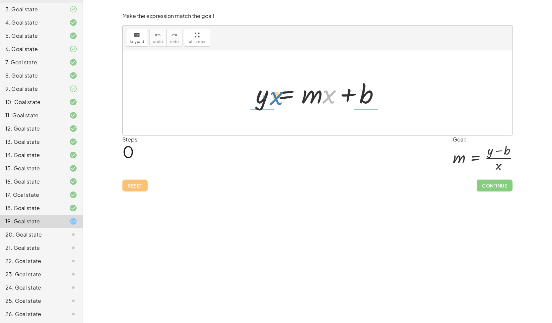
drag, startPoint x: 328, startPoint y: 99, endPoint x: 273, endPoint y: 100, distance: 54.7
click at [273, 100] on div at bounding box center [319, 93] width 135 height 34
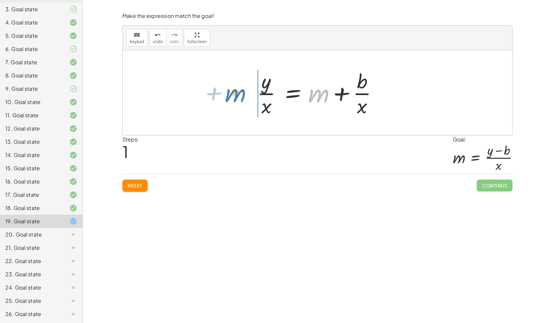
drag, startPoint x: 322, startPoint y: 96, endPoint x: 239, endPoint y: 96, distance: 83.2
click at [239, 96] on div "y = + · m · x + b + m y = + m + b · · x · · x" at bounding box center [317, 92] width 389 height 85
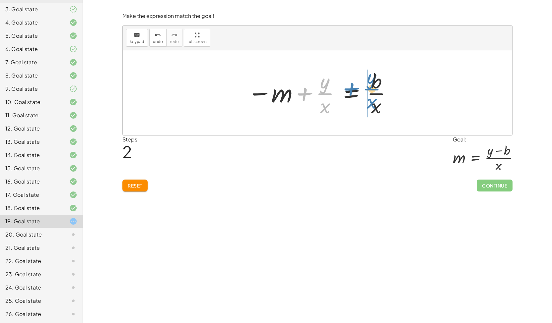
drag, startPoint x: 322, startPoint y: 87, endPoint x: 368, endPoint y: 83, distance: 47.0
click at [368, 83] on div at bounding box center [320, 92] width 152 height 51
click at [371, 92] on div at bounding box center [320, 92] width 161 height 51
click at [351, 92] on div at bounding box center [320, 92] width 161 height 51
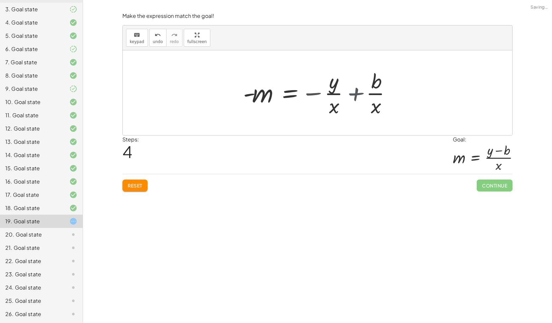
click at [351, 92] on div at bounding box center [312, 92] width 145 height 51
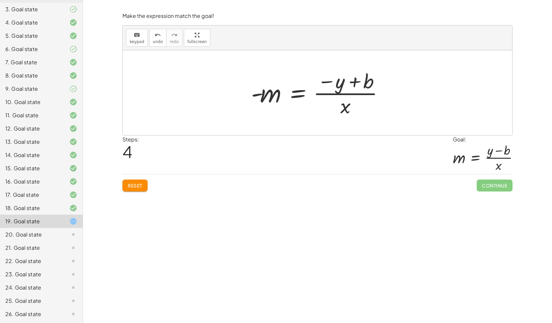
click at [258, 91] on div at bounding box center [320, 92] width 145 height 51
click at [264, 96] on div at bounding box center [320, 92] width 145 height 51
drag, startPoint x: 264, startPoint y: 97, endPoint x: 168, endPoint y: 78, distance: 97.5
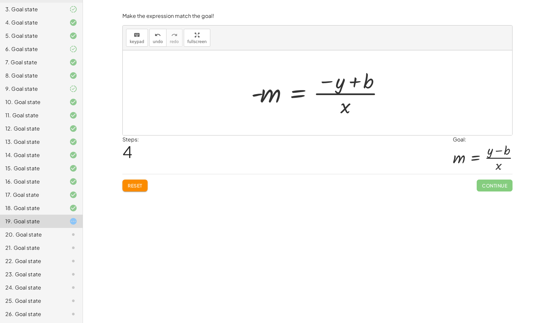
click at [168, 78] on div "y = + · m · x + b · y · x = + m + · b · x − m + · y · x = · b · x - m = − · y ·…" at bounding box center [317, 92] width 389 height 85
drag, startPoint x: 168, startPoint y: 78, endPoint x: 145, endPoint y: 81, distance: 24.1
click at [145, 81] on div at bounding box center [317, 92] width 389 height 85
drag, startPoint x: 145, startPoint y: 81, endPoint x: 0, endPoint y: 124, distance: 150.9
click at [0, 124] on main "Equations: (One, Two, Multi and Literal Equations) Deethya Gokyada Not you? Tas…" at bounding box center [276, 161] width 552 height 323
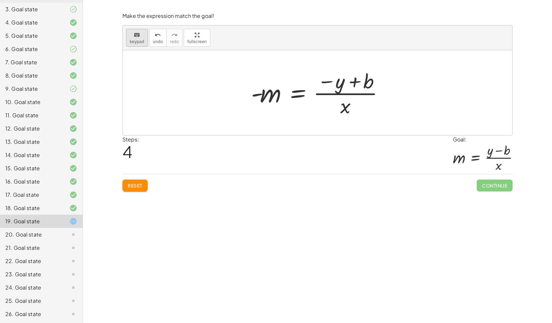
click at [141, 36] on div "keyboard" at bounding box center [137, 35] width 15 height 8
click at [266, 100] on div at bounding box center [266, 93] width 30 height 30
click at [136, 37] on icon "keyboard" at bounding box center [137, 35] width 6 height 8
click at [273, 101] on div at bounding box center [320, 92] width 145 height 51
click at [266, 93] on div at bounding box center [320, 92] width 145 height 51
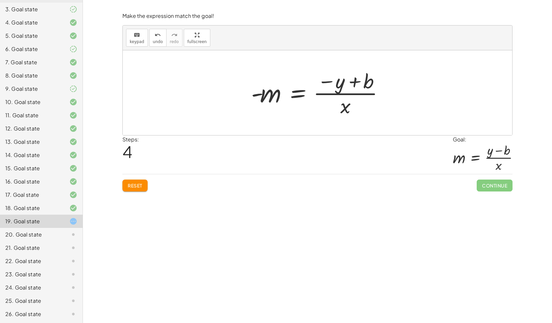
click at [266, 93] on div at bounding box center [320, 92] width 145 height 51
click at [266, 87] on div at bounding box center [320, 92] width 145 height 51
click at [267, 93] on div at bounding box center [320, 92] width 145 height 51
click at [134, 36] on icon "keyboard" at bounding box center [137, 35] width 6 height 8
click at [269, 91] on div at bounding box center [266, 93] width 30 height 30
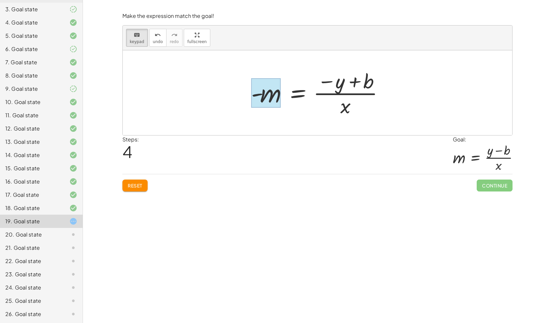
click at [269, 91] on div at bounding box center [266, 93] width 30 height 30
click at [132, 185] on span "Reset" at bounding box center [135, 186] width 15 height 6
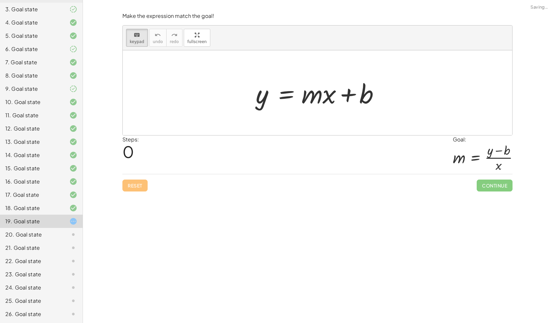
click at [133, 185] on div "Reset Continue" at bounding box center [317, 183] width 390 height 18
click at [309, 98] on div at bounding box center [318, 93] width 34 height 31
click at [137, 35] on icon "keyboard" at bounding box center [137, 35] width 6 height 8
drag, startPoint x: 314, startPoint y: 99, endPoint x: 320, endPoint y: 98, distance: 5.7
click at [320, 98] on div at bounding box center [319, 93] width 135 height 34
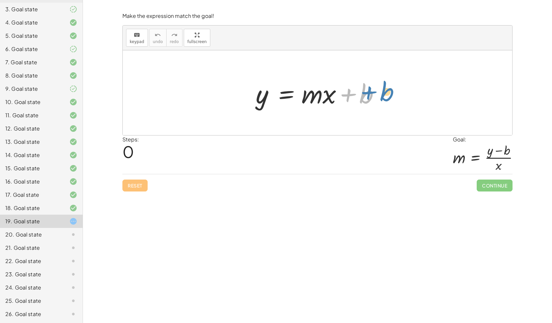
drag, startPoint x: 366, startPoint y: 94, endPoint x: 375, endPoint y: 87, distance: 11.7
click at [375, 87] on div at bounding box center [319, 93] width 135 height 34
drag, startPoint x: 360, startPoint y: 91, endPoint x: 269, endPoint y: 93, distance: 90.9
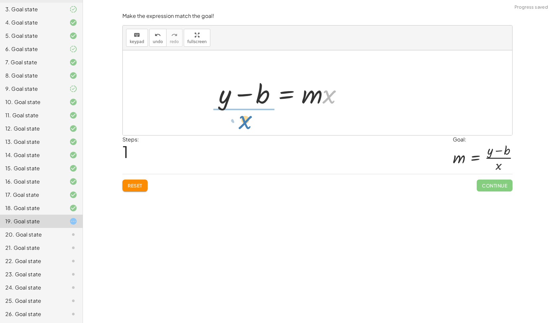
drag, startPoint x: 332, startPoint y: 94, endPoint x: 248, endPoint y: 120, distance: 88.3
drag, startPoint x: 241, startPoint y: 93, endPoint x: 291, endPoint y: 102, distance: 51.4
click at [291, 102] on div "y = + · m · x + b + y − b = · m · x y = m · x b + − · ( )" at bounding box center [317, 92] width 389 height 85
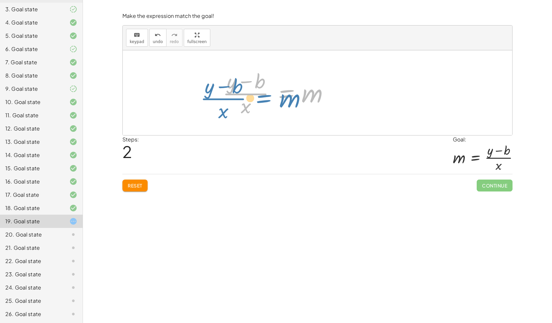
drag, startPoint x: 287, startPoint y: 93, endPoint x: 289, endPoint y: 99, distance: 6.8
click at [289, 99] on div at bounding box center [319, 92] width 135 height 51
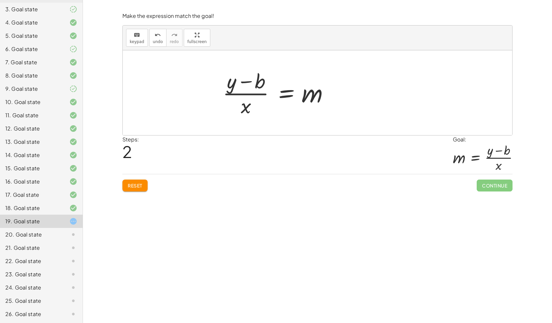
click at [278, 91] on div at bounding box center [319, 92] width 135 height 51
click at [269, 91] on div at bounding box center [319, 92] width 135 height 51
click at [136, 41] on span "keypad" at bounding box center [137, 41] width 15 height 5
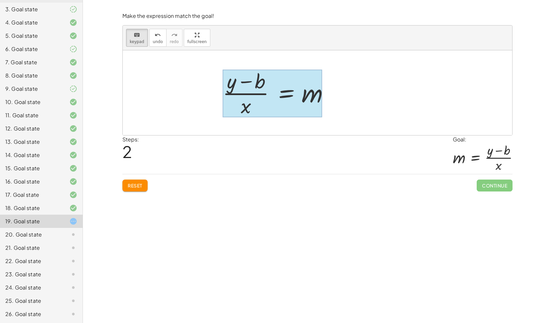
click at [283, 95] on div at bounding box center [272, 94] width 100 height 48
click at [255, 101] on div at bounding box center [272, 94] width 100 height 48
click at [190, 98] on div at bounding box center [317, 92] width 389 height 85
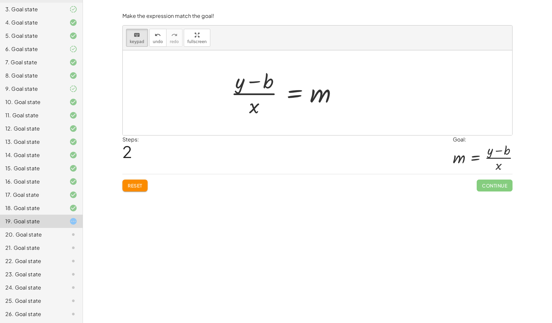
click at [190, 98] on div at bounding box center [317, 92] width 389 height 85
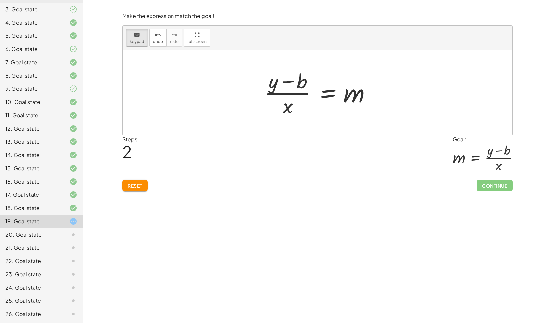
click at [274, 95] on div at bounding box center [320, 92] width 118 height 51
click at [272, 79] on div at bounding box center [274, 81] width 10 height 23
click at [310, 110] on div at bounding box center [320, 92] width 118 height 51
click at [245, 100] on div at bounding box center [317, 92] width 389 height 85
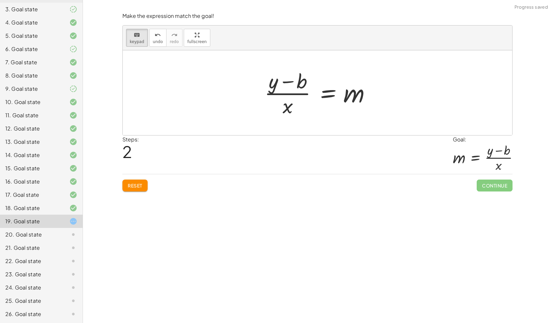
drag, startPoint x: 277, startPoint y: 65, endPoint x: 273, endPoint y: 96, distance: 31.2
click at [273, 96] on div "y = + · m · x + b + y − b = · m · x y = m · x b + − · ( )" at bounding box center [317, 93] width 126 height 54
drag, startPoint x: 284, startPoint y: 88, endPoint x: 280, endPoint y: 101, distance: 13.7
click at [280, 101] on div at bounding box center [320, 92] width 118 height 51
click at [278, 87] on div at bounding box center [320, 92] width 118 height 51
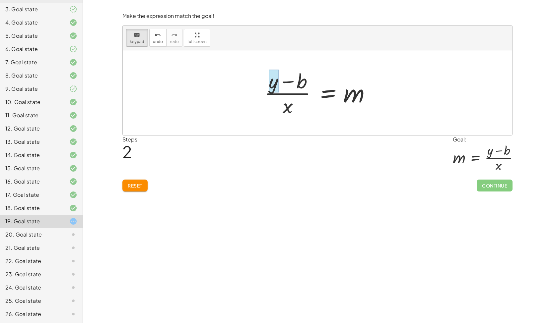
click at [278, 87] on div at bounding box center [320, 92] width 118 height 51
click at [297, 92] on div at bounding box center [320, 92] width 118 height 51
click at [284, 97] on div at bounding box center [320, 92] width 118 height 51
click at [249, 98] on div at bounding box center [317, 92] width 389 height 85
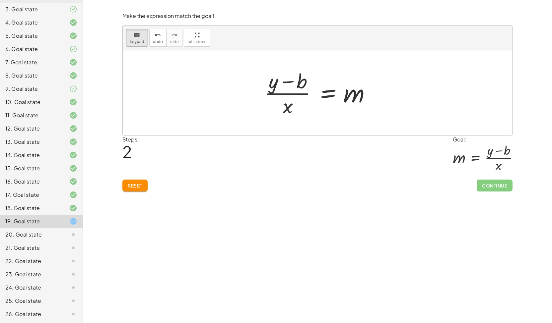
click at [193, 69] on div at bounding box center [317, 92] width 389 height 85
click at [281, 93] on div at bounding box center [320, 92] width 118 height 51
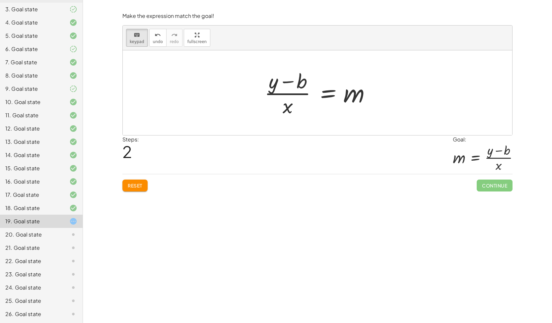
click at [281, 93] on div at bounding box center [320, 92] width 118 height 51
drag, startPoint x: 281, startPoint y: 93, endPoint x: 328, endPoint y: 77, distance: 49.6
click at [328, 77] on div at bounding box center [320, 92] width 118 height 51
click at [279, 78] on div at bounding box center [292, 82] width 28 height 22
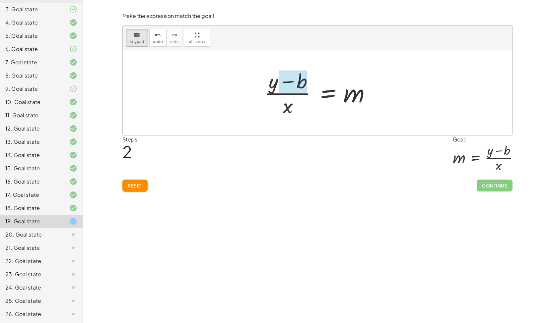
click at [275, 117] on div at bounding box center [320, 92] width 118 height 51
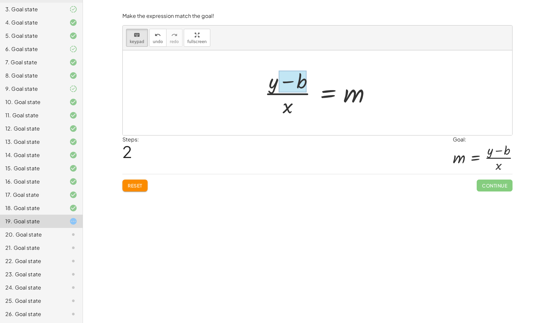
click at [263, 109] on div at bounding box center [320, 92] width 118 height 51
click at [137, 41] on span "keypad" at bounding box center [137, 41] width 15 height 5
drag, startPoint x: 273, startPoint y: 77, endPoint x: 376, endPoint y: 100, distance: 105.3
click at [376, 100] on div "y = + · m · x + b + y − b = · m · x y = m · x b + − · ( )" at bounding box center [317, 92] width 389 height 85
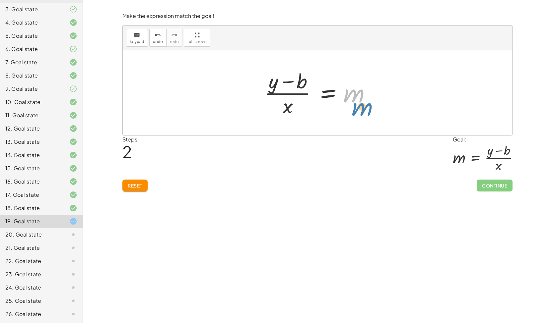
drag, startPoint x: 376, startPoint y: 100, endPoint x: 390, endPoint y: 112, distance: 18.1
click at [390, 112] on div "y = + · m · x + b + y − b = · m · x m y = m · x b + − · ( )" at bounding box center [317, 92] width 389 height 85
drag, startPoint x: 358, startPoint y: 93, endPoint x: 308, endPoint y: 105, distance: 51.9
click at [308, 105] on div at bounding box center [320, 92] width 118 height 51
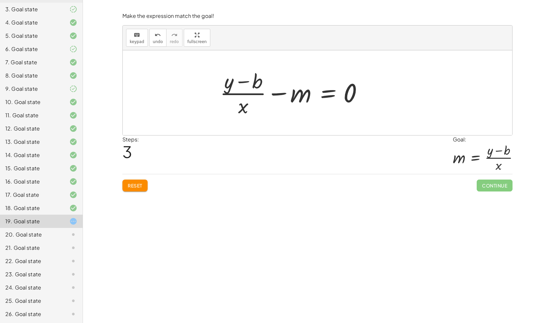
drag, startPoint x: 255, startPoint y: 94, endPoint x: 350, endPoint y: 99, distance: 95.2
click at [350, 99] on div "y = + · m · x + b + y − b = · m · x · ( + y − b ) · x = m y = m · x b + − · ( )…" at bounding box center [317, 93] width 126 height 54
drag, startPoint x: 283, startPoint y: 97, endPoint x: 328, endPoint y: 103, distance: 45.5
click at [328, 103] on div "y = + · m · x + b + y − b = · m · x · ( + y − b ) · x = m y = m · x b + − · ( )…" at bounding box center [317, 93] width 126 height 54
click at [383, 114] on div at bounding box center [317, 92] width 389 height 85
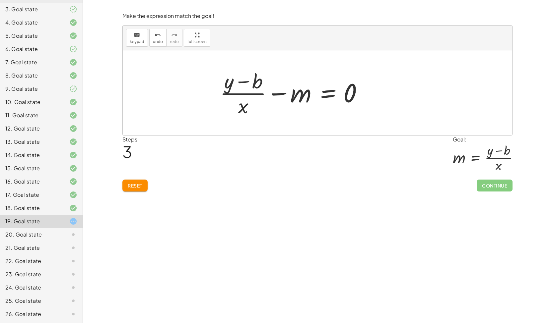
drag, startPoint x: 241, startPoint y: 91, endPoint x: 330, endPoint y: 112, distance: 91.6
click at [330, 112] on div "y = + · m · x + b + y − b = · m · x · ( + y − b ) · x = m y = m · x b + − · ( )…" at bounding box center [317, 92] width 389 height 85
drag, startPoint x: 230, startPoint y: 82, endPoint x: 355, endPoint y: 106, distance: 127.6
click at [355, 106] on div "y = + · m · x + b + y − b = · m · x · ( + y − b ) · x = m y = m · x b + − · ( )…" at bounding box center [317, 92] width 389 height 85
drag, startPoint x: 250, startPoint y: 83, endPoint x: 290, endPoint y: 103, distance: 45.2
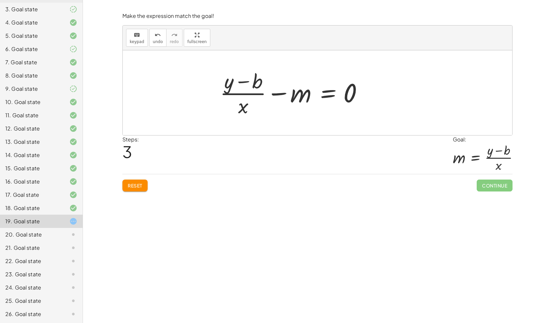
click at [290, 103] on div "y = + · m · x + b + y − b = · m · x · ( + y − b ) · x = m y = m · x b + − · ( )…" at bounding box center [317, 92] width 389 height 85
click at [133, 185] on span "Reset" at bounding box center [135, 186] width 15 height 6
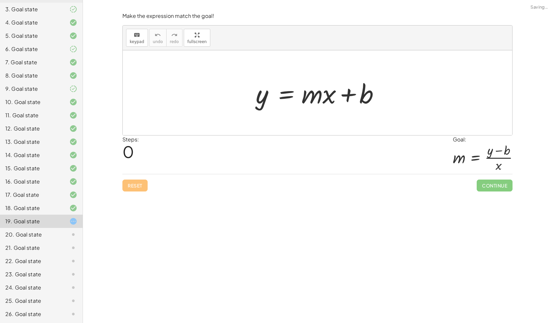
click at [133, 185] on div "Reset Continue" at bounding box center [317, 183] width 390 height 18
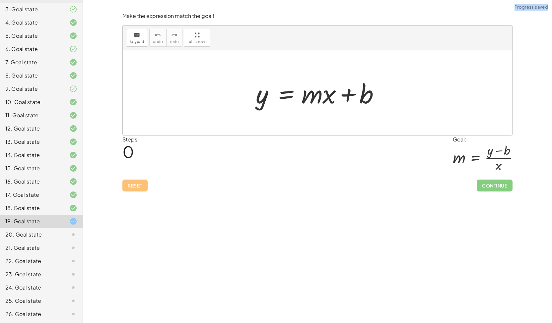
click at [133, 185] on div "Reset Continue" at bounding box center [317, 183] width 390 height 18
click at [214, 239] on div "**********" at bounding box center [317, 161] width 469 height 323
drag, startPoint x: 305, startPoint y: 121, endPoint x: 259, endPoint y: 122, distance: 46.4
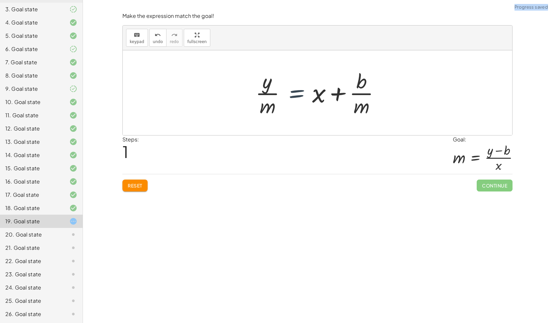
drag, startPoint x: 307, startPoint y: 97, endPoint x: 313, endPoint y: 101, distance: 6.7
click at [313, 101] on div at bounding box center [320, 92] width 136 height 51
click at [266, 105] on div at bounding box center [320, 92] width 136 height 51
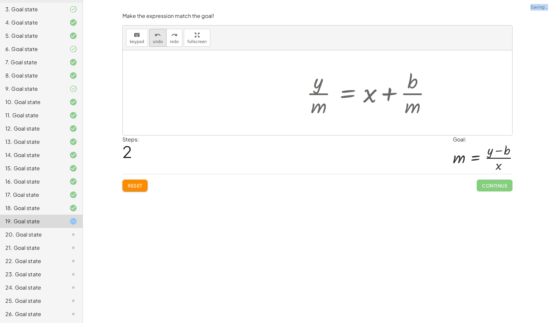
click at [153, 41] on span "undo" at bounding box center [158, 41] width 10 height 5
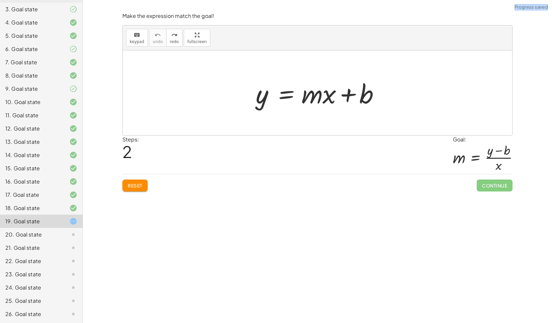
click at [315, 94] on div at bounding box center [319, 93] width 135 height 34
click at [316, 92] on div at bounding box center [319, 93] width 135 height 34
drag, startPoint x: 329, startPoint y: 94, endPoint x: 260, endPoint y: 118, distance: 72.9
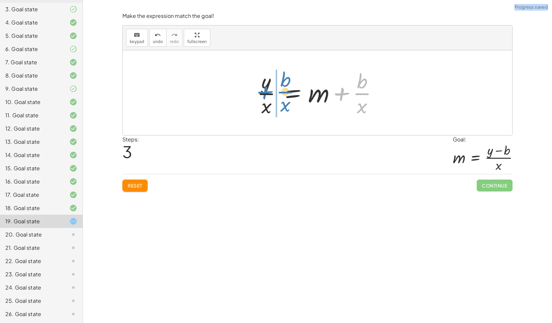
drag, startPoint x: 362, startPoint y: 93, endPoint x: 286, endPoint y: 92, distance: 75.9
click at [286, 92] on div at bounding box center [320, 92] width 132 height 51
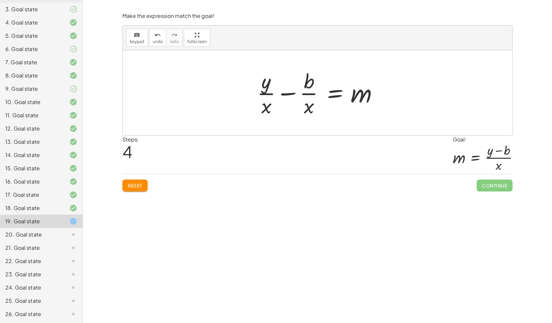
click at [271, 98] on div at bounding box center [320, 92] width 132 height 51
drag, startPoint x: 355, startPoint y: 91, endPoint x: 228, endPoint y: 84, distance: 127.5
click at [228, 84] on div "y = + · m · x + b · y · x = + m + · b · x m y = m b · · x · · x + −" at bounding box center [317, 92] width 389 height 85
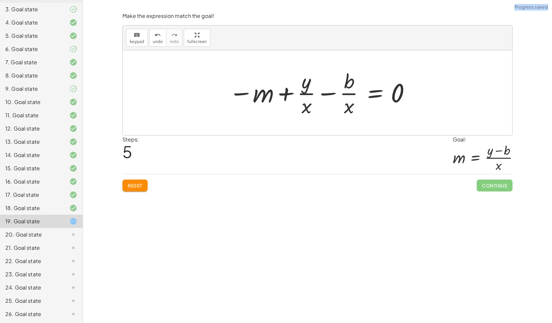
click at [309, 94] on div at bounding box center [319, 92] width 189 height 51
click at [339, 92] on div at bounding box center [319, 92] width 189 height 51
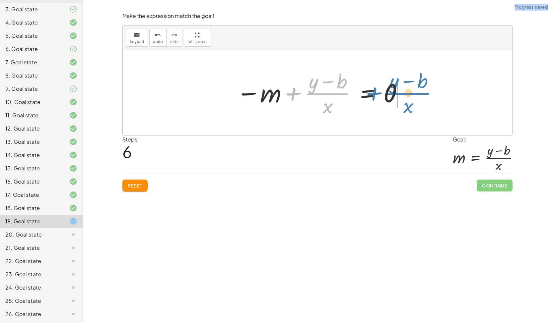
drag, startPoint x: 332, startPoint y: 93, endPoint x: 415, endPoint y: 92, distance: 82.9
click at [415, 92] on div "y = + · m · x + b · y · x = + m + · b · x + · y · x − · b · x = m − m + · y · x…" at bounding box center [317, 92] width 389 height 85
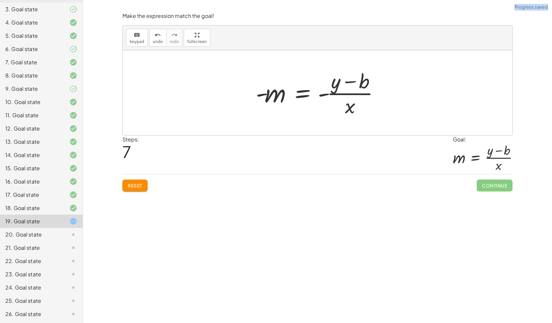
click at [345, 89] on div at bounding box center [320, 92] width 136 height 51
click at [251, 87] on div "y = + · m · x + b · y · x = + m + · b · x + · y · x − · b · x = m − m + · y · x…" at bounding box center [318, 93] width 144 height 54
drag, startPoint x: 251, startPoint y: 87, endPoint x: 348, endPoint y: 106, distance: 99.0
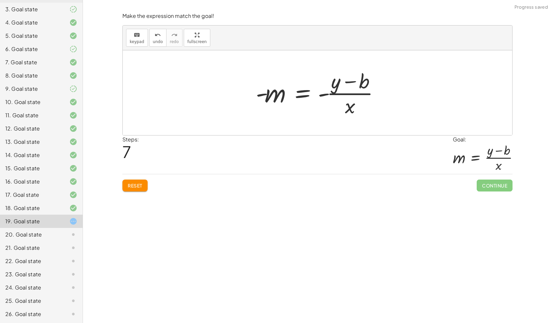
click at [348, 106] on div "y = + · m · x + b · y · x = + m + · b · x + · y · x − · b · x = m − m + · y · x…" at bounding box center [318, 93] width 144 height 54
click at [132, 39] on span "keypad" at bounding box center [137, 41] width 15 height 5
drag, startPoint x: 265, startPoint y: 85, endPoint x: 254, endPoint y: 85, distance: 10.3
click at [254, 85] on div at bounding box center [320, 92] width 136 height 51
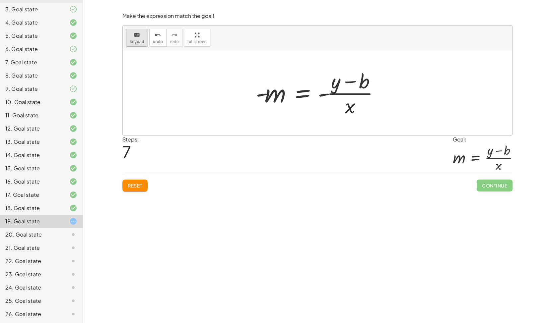
click at [131, 35] on div "keyboard" at bounding box center [137, 35] width 15 height 8
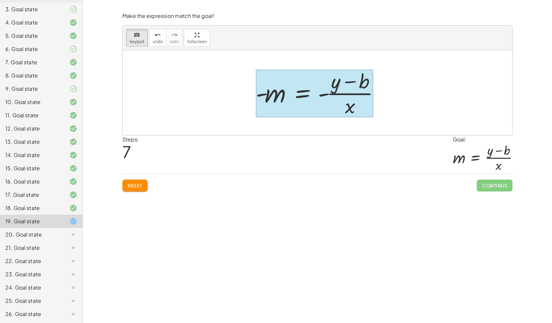
click at [314, 92] on div at bounding box center [314, 94] width 117 height 48
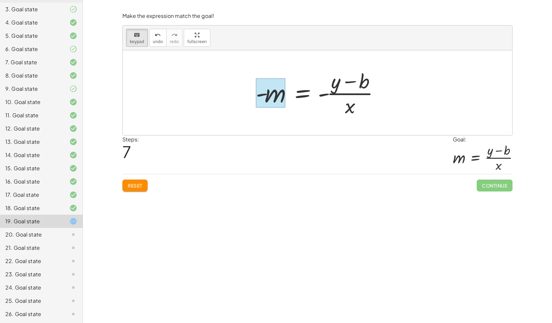
click at [269, 82] on div at bounding box center [271, 93] width 30 height 30
click at [290, 84] on div at bounding box center [320, 92] width 136 height 51
click at [247, 77] on div "y = + · m · x + b · y · x = + m + · b · x + · y · x − · b · x = m − m + · y · x…" at bounding box center [318, 93] width 144 height 54
click at [136, 183] on span "Reset" at bounding box center [135, 186] width 15 height 6
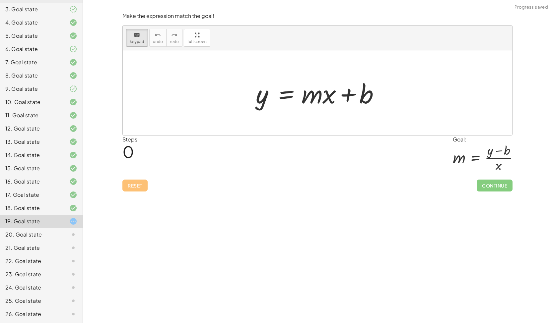
click at [136, 183] on div "Reset Continue" at bounding box center [317, 183] width 390 height 18
click at [262, 96] on div at bounding box center [319, 93] width 135 height 34
click at [137, 41] on span "keypad" at bounding box center [137, 41] width 15 height 5
click at [258, 100] on div at bounding box center [319, 93] width 135 height 34
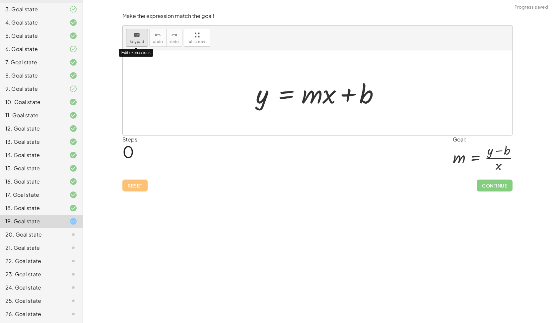
click at [138, 37] on icon "keyboard" at bounding box center [137, 35] width 6 height 8
click at [263, 98] on div at bounding box center [319, 93] width 135 height 34
click at [137, 39] on span "keypad" at bounding box center [137, 41] width 15 height 5
click at [311, 96] on div at bounding box center [319, 93] width 135 height 34
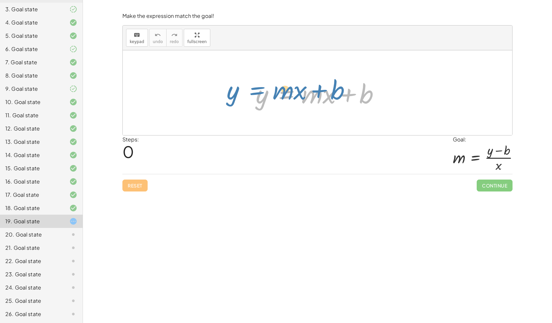
drag, startPoint x: 292, startPoint y: 84, endPoint x: 263, endPoint y: 80, distance: 29.4
click at [263, 80] on div at bounding box center [319, 93] width 135 height 34
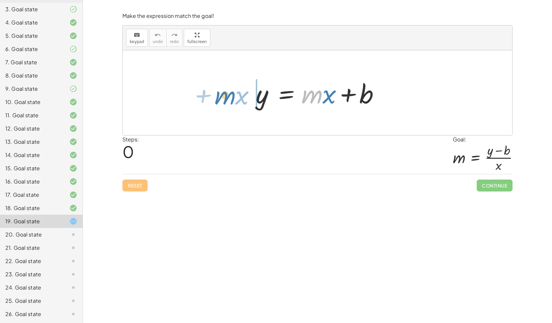
drag, startPoint x: 308, startPoint y: 93, endPoint x: 221, endPoint y: 94, distance: 87.2
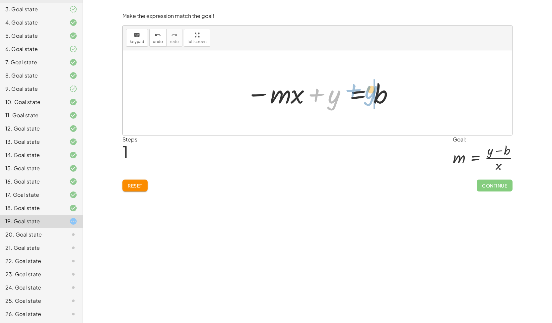
drag, startPoint x: 332, startPoint y: 99, endPoint x: 369, endPoint y: 94, distance: 37.1
click at [369, 94] on div at bounding box center [320, 93] width 154 height 34
drag, startPoint x: 247, startPoint y: 88, endPoint x: 237, endPoint y: 90, distance: 10.5
click at [237, 90] on div "y = + · m · x + b − · m · x + y = b - · m y = · m · x b - − +" at bounding box center [318, 92] width 172 height 37
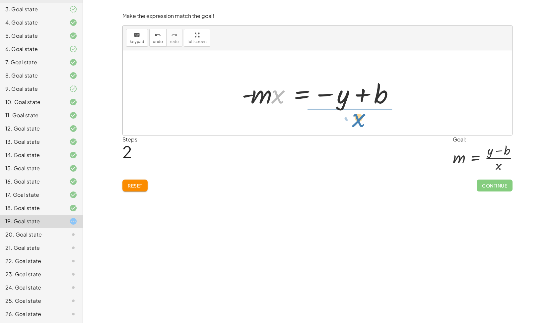
drag, startPoint x: 274, startPoint y: 95, endPoint x: 355, endPoint y: 118, distance: 83.9
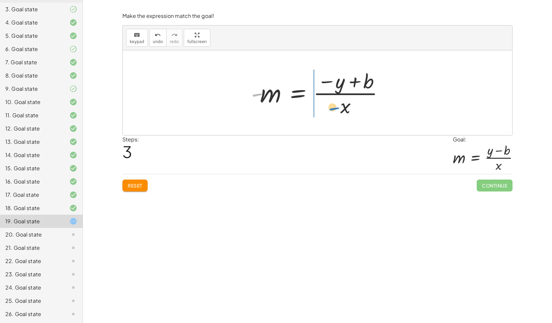
drag, startPoint x: 255, startPoint y: 95, endPoint x: 332, endPoint y: 109, distance: 78.2
click at [332, 109] on div at bounding box center [320, 92] width 145 height 51
drag, startPoint x: 309, startPoint y: 94, endPoint x: 326, endPoint y: 83, distance: 20.5
click at [326, 83] on div at bounding box center [320, 92] width 145 height 51
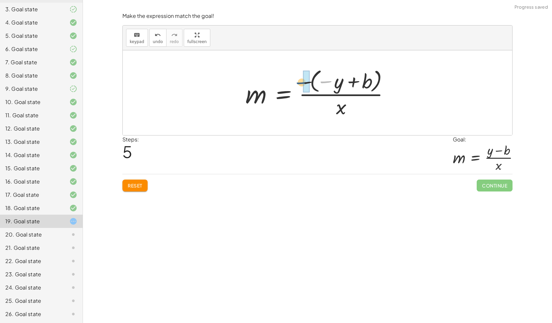
drag, startPoint x: 328, startPoint y: 82, endPoint x: 304, endPoint y: 83, distance: 24.2
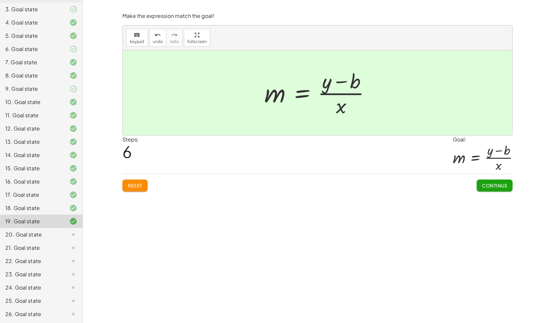
click at [132, 184] on span "Reset" at bounding box center [135, 186] width 15 height 6
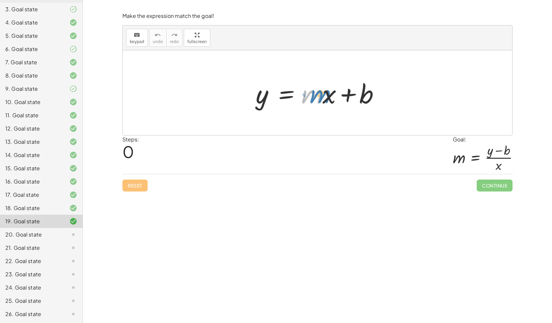
drag, startPoint x: 320, startPoint y: 96, endPoint x: 327, endPoint y: 95, distance: 7.3
click at [327, 95] on div at bounding box center [319, 93] width 135 height 34
drag, startPoint x: 327, startPoint y: 95, endPoint x: 310, endPoint y: 95, distance: 16.6
click at [310, 95] on div at bounding box center [319, 93] width 135 height 34
click at [317, 95] on div at bounding box center [319, 93] width 135 height 34
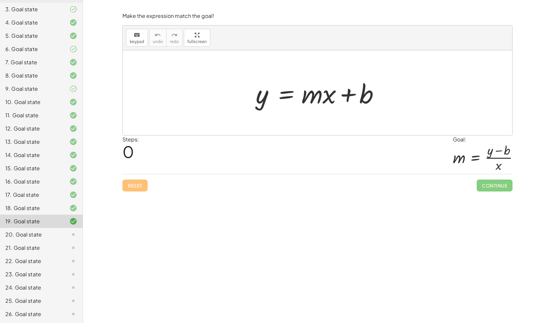
click at [317, 95] on div at bounding box center [319, 93] width 135 height 34
drag, startPoint x: 317, startPoint y: 95, endPoint x: 314, endPoint y: 85, distance: 10.9
click at [314, 85] on div at bounding box center [319, 93] width 135 height 34
drag, startPoint x: 303, startPoint y: 89, endPoint x: 305, endPoint y: 84, distance: 5.4
click at [305, 84] on div at bounding box center [319, 93] width 135 height 34
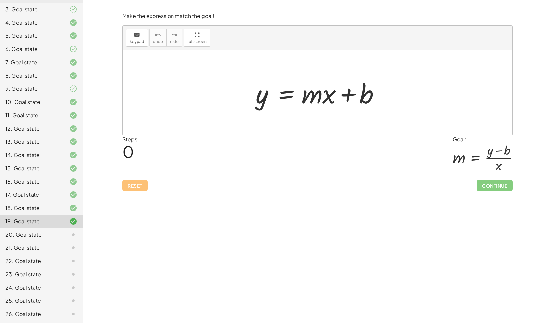
click at [308, 86] on div at bounding box center [319, 93] width 135 height 34
drag, startPoint x: 308, startPoint y: 86, endPoint x: 314, endPoint y: 106, distance: 20.9
click at [314, 106] on div at bounding box center [319, 93] width 135 height 34
drag, startPoint x: 314, startPoint y: 106, endPoint x: 141, endPoint y: 41, distance: 184.1
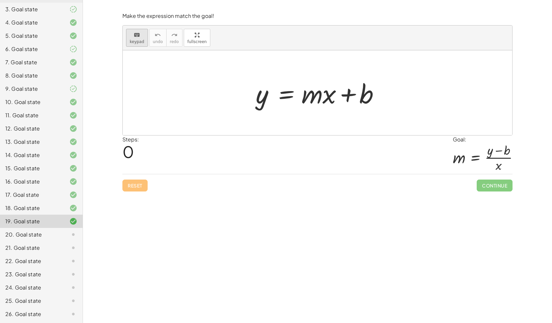
click at [141, 41] on span "keypad" at bounding box center [137, 41] width 15 height 5
click at [323, 92] on div at bounding box center [318, 93] width 34 height 31
drag, startPoint x: 323, startPoint y: 92, endPoint x: 265, endPoint y: 114, distance: 62.0
click at [265, 114] on div "y = + · m · x + b" at bounding box center [317, 92] width 389 height 85
click at [135, 39] on span "keypad" at bounding box center [137, 41] width 15 height 5
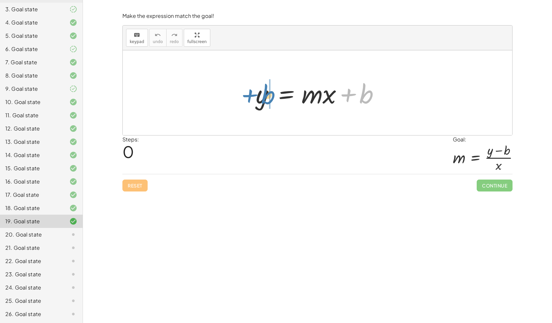
drag, startPoint x: 357, startPoint y: 96, endPoint x: 265, endPoint y: 97, distance: 92.2
click at [265, 97] on div at bounding box center [319, 93] width 135 height 34
drag, startPoint x: 326, startPoint y: 93, endPoint x: 251, endPoint y: 112, distance: 77.4
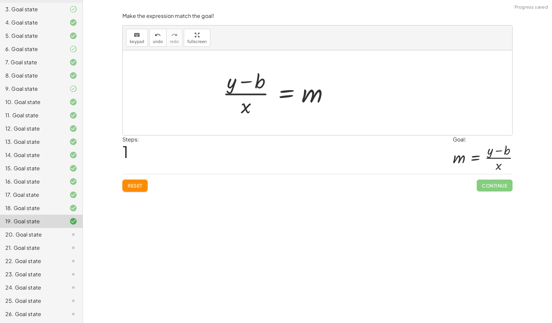
drag, startPoint x: 239, startPoint y: 93, endPoint x: 307, endPoint y: 93, distance: 68.3
click at [307, 93] on div "y = + · m · x + b + y − b = · m · x y = m · x b + − · ( )" at bounding box center [317, 92] width 389 height 85
drag, startPoint x: 233, startPoint y: 93, endPoint x: 331, endPoint y: 97, distance: 98.2
click at [331, 97] on div "y = + · m · x + b + y − b = · m · x y = m · x b + − · ( )" at bounding box center [317, 92] width 389 height 85
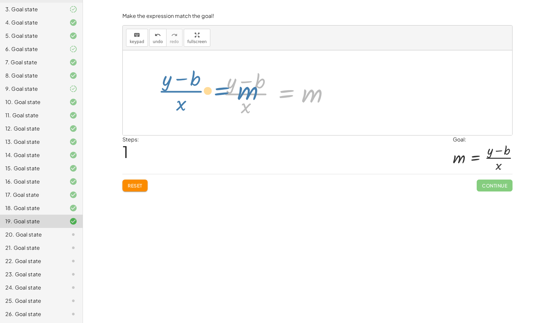
drag, startPoint x: 301, startPoint y: 94, endPoint x: 287, endPoint y: 97, distance: 14.3
click at [287, 97] on div at bounding box center [319, 92] width 135 height 51
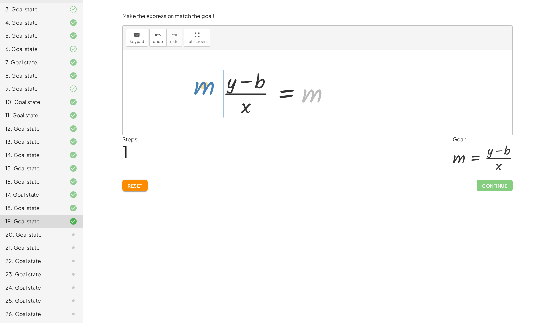
drag, startPoint x: 313, startPoint y: 95, endPoint x: 204, endPoint y: 89, distance: 108.5
click at [204, 89] on div "y = + · m · x + b + y − b = · m · x m y = m · x b + − · ( )" at bounding box center [317, 92] width 389 height 85
drag, startPoint x: 239, startPoint y: 94, endPoint x: 308, endPoint y: 100, distance: 68.6
click at [308, 100] on div "y = + · m · x + b + y − b = · m · x · ( + y − b ) · x = m y = m · x b + − · ( )…" at bounding box center [317, 92] width 389 height 85
drag, startPoint x: 260, startPoint y: 93, endPoint x: 282, endPoint y: 95, distance: 22.7
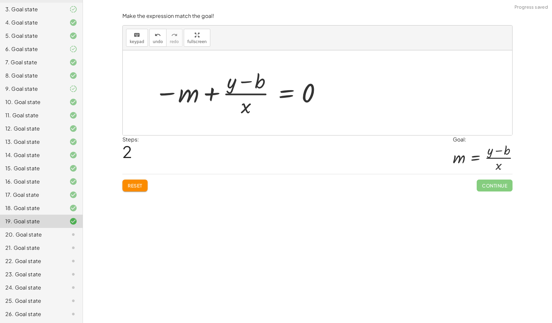
click at [282, 95] on div "y = + · m · x + b + y − b = · m · x · ( + y − b ) · x = m y = m · x b + − · ( )…" at bounding box center [317, 92] width 389 height 85
drag, startPoint x: 245, startPoint y: 93, endPoint x: 306, endPoint y: 94, distance: 61.0
click at [306, 94] on div "y = + · m · x + b + y − b = · m · x · ( + y − b ) · x = m y = m · x b + − · ( )…" at bounding box center [317, 92] width 389 height 85
drag, startPoint x: 233, startPoint y: 91, endPoint x: 307, endPoint y: 111, distance: 75.9
click at [307, 111] on div "y = + · m · x + b + y − b = · m · x · ( + y − b ) · x = m y = m · x b + − · ( )…" at bounding box center [317, 92] width 389 height 85
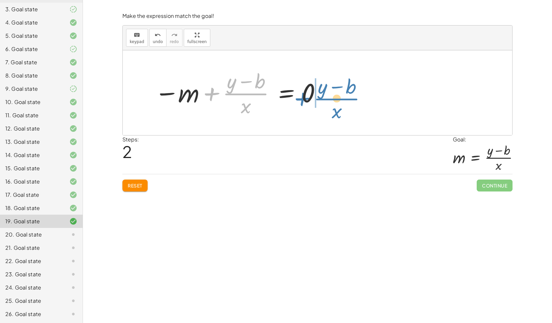
drag, startPoint x: 253, startPoint y: 93, endPoint x: 346, endPoint y: 96, distance: 93.5
click at [346, 96] on div at bounding box center [319, 92] width 135 height 51
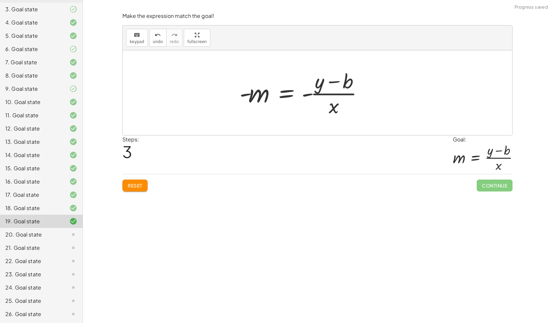
drag, startPoint x: 244, startPoint y: 92, endPoint x: 286, endPoint y: 89, distance: 41.9
click at [286, 89] on div "y = + · m · x + b + y − b = · m · x · ( + y − b ) · x = m − m + · ( + y − b ) ·…" at bounding box center [317, 92] width 389 height 85
drag, startPoint x: 244, startPoint y: 94, endPoint x: 261, endPoint y: 116, distance: 27.6
click at [261, 116] on div "y = + · m · x + b + y − b = · m · x · ( + y − b ) · x = m − m + · ( + y − b ) ·…" at bounding box center [317, 92] width 389 height 85
drag, startPoint x: 243, startPoint y: 93, endPoint x: 222, endPoint y: 96, distance: 21.5
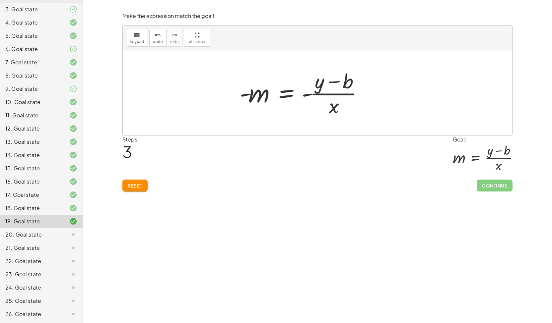
click at [222, 96] on div at bounding box center [317, 92] width 389 height 85
drag, startPoint x: 244, startPoint y: 93, endPoint x: 227, endPoint y: 96, distance: 17.8
click at [227, 96] on div at bounding box center [317, 92] width 389 height 85
click at [135, 184] on span "Reset" at bounding box center [135, 186] width 15 height 6
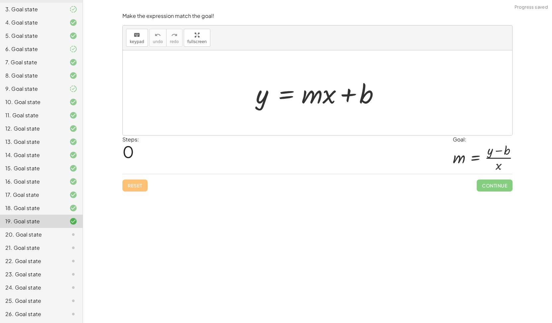
click at [135, 184] on div "Reset Continue" at bounding box center [317, 183] width 390 height 18
click at [135, 37] on icon "keyboard" at bounding box center [137, 35] width 6 height 8
drag, startPoint x: 321, startPoint y: 103, endPoint x: 284, endPoint y: 103, distance: 36.5
click at [319, 98] on div at bounding box center [318, 93] width 34 height 31
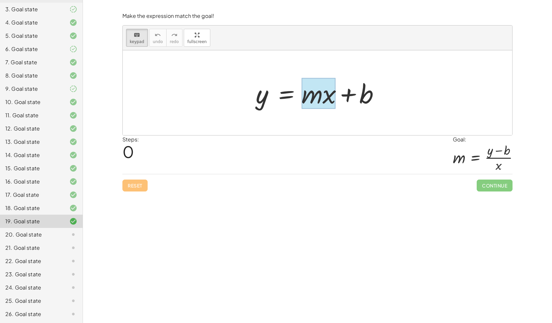
click at [319, 98] on div at bounding box center [318, 93] width 34 height 31
drag, startPoint x: 319, startPoint y: 98, endPoint x: 327, endPoint y: 91, distance: 10.6
click at [327, 91] on div at bounding box center [318, 93] width 34 height 31
drag, startPoint x: 262, startPoint y: 95, endPoint x: 382, endPoint y: 102, distance: 120.2
click at [382, 102] on div at bounding box center [319, 93] width 135 height 34
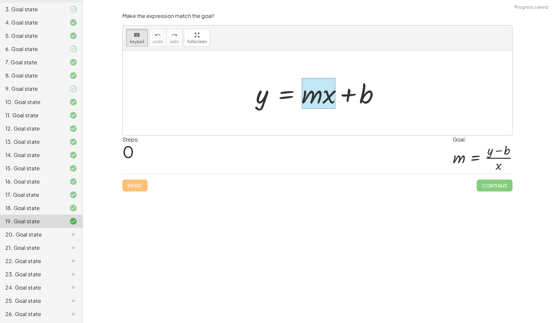
click at [418, 87] on div at bounding box center [317, 92] width 389 height 85
drag, startPoint x: 352, startPoint y: 94, endPoint x: 348, endPoint y: 99, distance: 6.8
drag, startPoint x: 366, startPoint y: 97, endPoint x: 206, endPoint y: 111, distance: 161.0
click at [141, 36] on div "keyboard" at bounding box center [137, 35] width 15 height 8
click at [131, 186] on div "Reset Continue" at bounding box center [317, 183] width 390 height 18
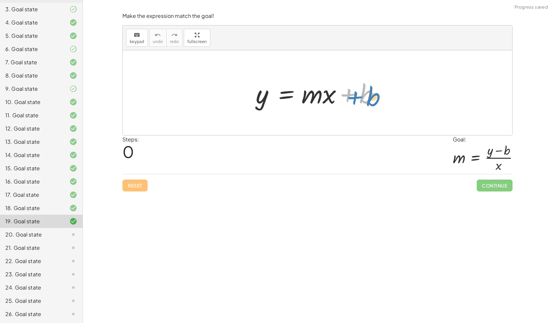
drag, startPoint x: 362, startPoint y: 95, endPoint x: 369, endPoint y: 98, distance: 7.4
click at [369, 98] on div at bounding box center [319, 93] width 135 height 34
drag, startPoint x: 326, startPoint y: 98, endPoint x: 330, endPoint y: 97, distance: 4.5
click at [330, 97] on div at bounding box center [319, 93] width 135 height 34
drag, startPoint x: 311, startPoint y: 89, endPoint x: 321, endPoint y: 92, distance: 10.6
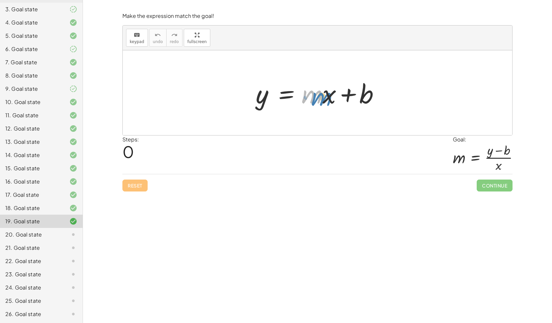
click at [321, 92] on div at bounding box center [319, 93] width 135 height 34
drag, startPoint x: 326, startPoint y: 92, endPoint x: 314, endPoint y: 92, distance: 11.9
click at [314, 92] on div at bounding box center [319, 93] width 135 height 34
drag, startPoint x: 292, startPoint y: 96, endPoint x: 355, endPoint y: 64, distance: 70.7
click at [355, 64] on div "y = + · m · x + b · x y = · m · x b − +" at bounding box center [317, 92] width 389 height 85
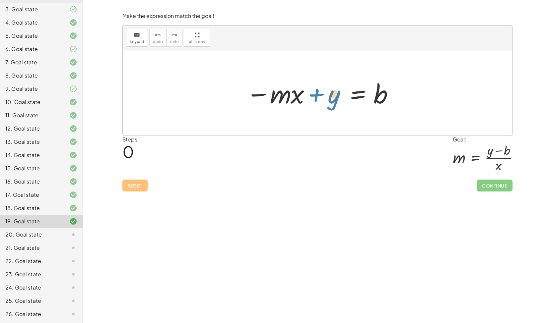
drag, startPoint x: 333, startPoint y: 92, endPoint x: 445, endPoint y: 214, distance: 164.9
click at [445, 214] on div "**********" at bounding box center [317, 161] width 469 height 323
drag, startPoint x: 331, startPoint y: 99, endPoint x: 349, endPoint y: 127, distance: 33.0
click at [349, 127] on div "y = + · m · x + b + y y = · m · x b − +" at bounding box center [317, 92] width 389 height 85
click at [238, 218] on div "**********" at bounding box center [317, 161] width 469 height 323
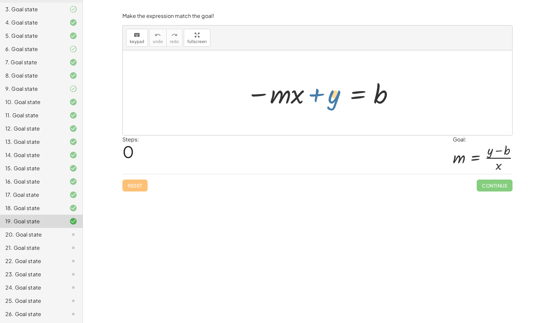
drag, startPoint x: 330, startPoint y: 101, endPoint x: 366, endPoint y: 105, distance: 36.1
click at [366, 105] on div at bounding box center [320, 93] width 154 height 34
drag, startPoint x: 333, startPoint y: 96, endPoint x: 369, endPoint y: 120, distance: 42.7
click at [369, 120] on div "y = + · m · x + b + y y = · m · x b − +" at bounding box center [317, 92] width 389 height 85
click at [137, 39] on span "keypad" at bounding box center [137, 41] width 15 height 5
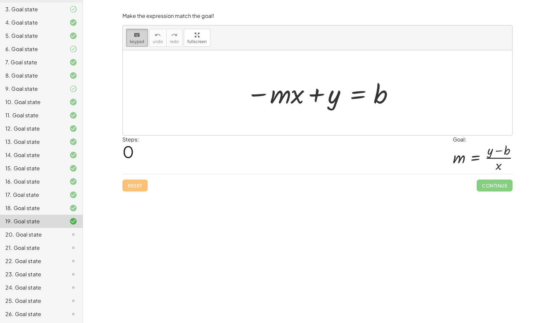
click at [137, 37] on icon "keyboard" at bounding box center [137, 35] width 6 height 8
drag, startPoint x: 333, startPoint y: 98, endPoint x: 286, endPoint y: 42, distance: 73.9
click at [286, 42] on div "keyboard keypad undo undo redo redo fullscreen y = + · m · x + b + y y = · m · …" at bounding box center [317, 81] width 389 height 110
drag, startPoint x: 331, startPoint y: 94, endPoint x: 409, endPoint y: 90, distance: 78.4
click at [409, 90] on div "y = + · m · x + b + y y = · m · x b − +" at bounding box center [317, 92] width 389 height 85
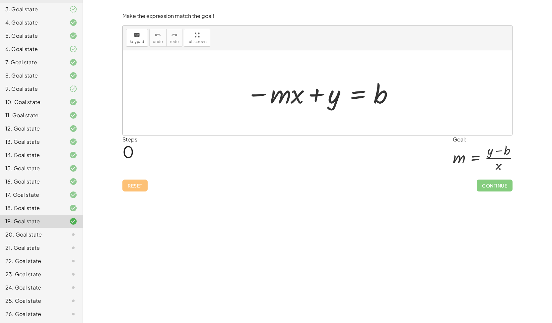
click at [249, 230] on div "**********" at bounding box center [317, 161] width 469 height 323
drag, startPoint x: 249, startPoint y: 230, endPoint x: 203, endPoint y: 241, distance: 47.8
click at [203, 241] on div "**********" at bounding box center [317, 161] width 469 height 323
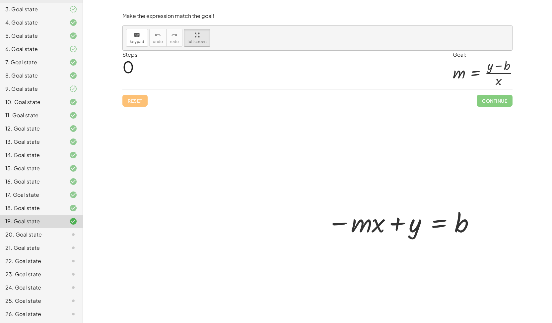
click at [196, 50] on div "keyboard keypad undo undo redo redo fullscreen y = + · m · x + b y = · m · x b …" at bounding box center [317, 38] width 389 height 25
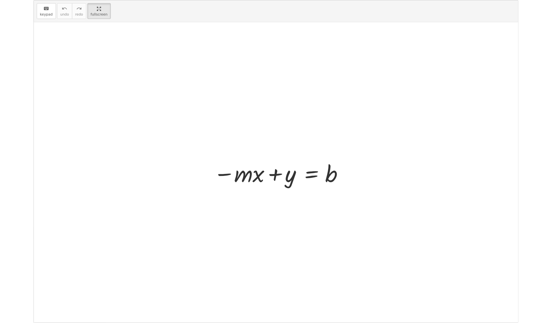
scroll to position [52, 0]
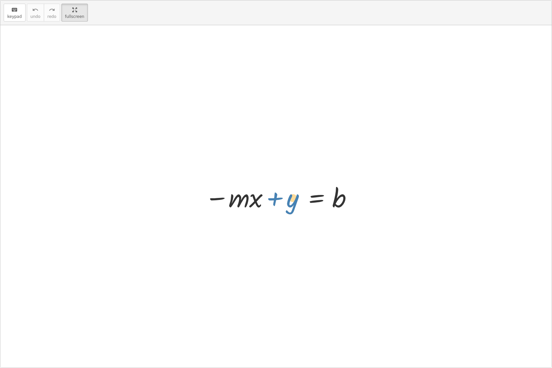
drag, startPoint x: 296, startPoint y: 195, endPoint x: 185, endPoint y: 176, distance: 112.7
click at [185, 176] on div "y = + · m · x + b + y y = · m · x b − +" at bounding box center [275, 196] width 551 height 342
click at [91, 177] on div at bounding box center [275, 196] width 551 height 342
click at [68, 22] on div "keyboard keypad undo undo redo redo fullscreen" at bounding box center [275, 12] width 551 height 25
click at [69, 0] on html "Equations: (One, Two, Multi and Literal Equations) Deethya Gokyada Not you? Tas…" at bounding box center [276, 184] width 552 height 368
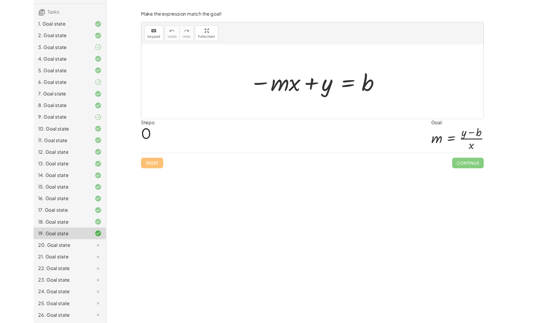
scroll to position [96, 0]
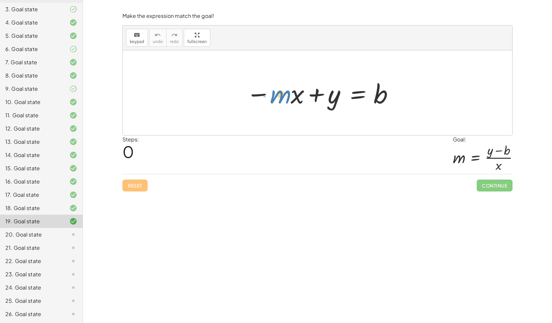
drag, startPoint x: 285, startPoint y: 96, endPoint x: 294, endPoint y: 92, distance: 10.2
click at [294, 92] on div at bounding box center [320, 93] width 154 height 34
click at [0, 0] on div "Make the expression match the goal! keyboard keypad undo undo redo redo fullscr…" at bounding box center [0, 0] width 0 height 0
click at [405, 166] on div "Steps: 0 Goal: m = · ( + y − b ) · x" at bounding box center [317, 155] width 390 height 39
click at [137, 185] on div "Reset Continue" at bounding box center [317, 183] width 390 height 18
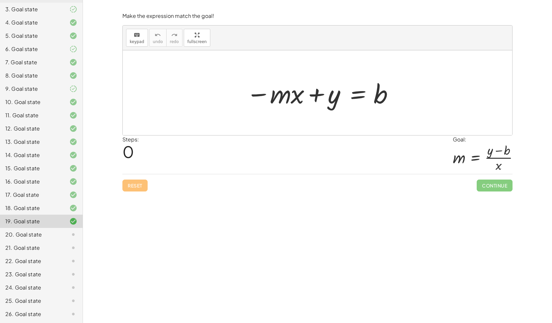
click at [137, 185] on div "Reset Continue" at bounding box center [317, 183] width 390 height 18
click at [69, 207] on icon at bounding box center [73, 208] width 8 height 8
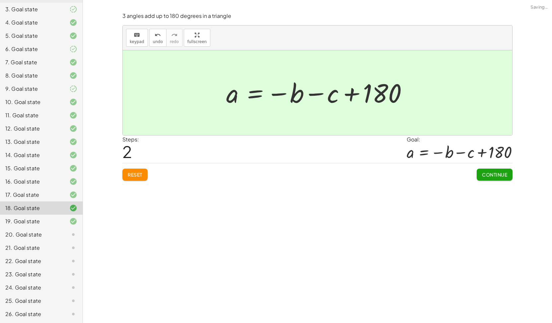
click at [24, 225] on div "19. Goal state" at bounding box center [31, 221] width 53 height 8
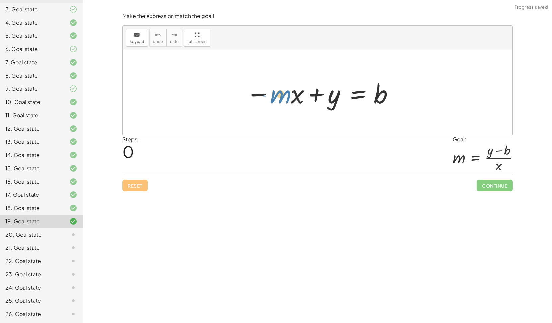
drag, startPoint x: 281, startPoint y: 93, endPoint x: 171, endPoint y: 151, distance: 124.4
click at [279, 133] on div "y = + · m · x + b · m y = · m · x b − +" at bounding box center [317, 92] width 389 height 85
click at [171, 152] on div "Steps: 0 Goal: m = · ( + y − b ) · x" at bounding box center [317, 155] width 390 height 39
click at [13, 236] on div "20. Goal state" at bounding box center [31, 235] width 53 height 8
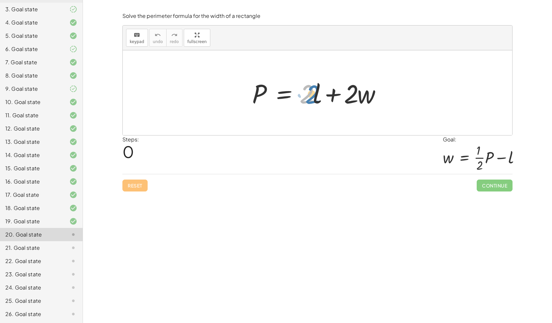
drag, startPoint x: 308, startPoint y: 97, endPoint x: 314, endPoint y: 97, distance: 6.0
click at [314, 97] on div at bounding box center [320, 93] width 143 height 34
click at [250, 97] on div at bounding box center [320, 93] width 143 height 34
drag, startPoint x: 365, startPoint y: 93, endPoint x: 249, endPoint y: 90, distance: 116.1
click at [249, 90] on div at bounding box center [320, 93] width 143 height 34
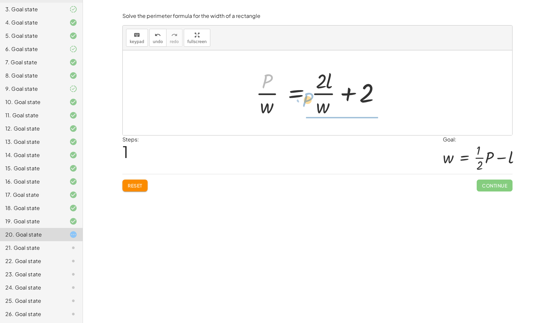
drag, startPoint x: 267, startPoint y: 79, endPoint x: 308, endPoint y: 97, distance: 44.5
click at [308, 97] on div at bounding box center [319, 92] width 135 height 51
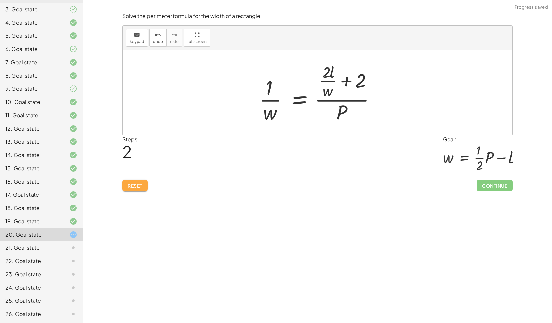
click at [139, 180] on button "Reset" at bounding box center [134, 186] width 25 height 12
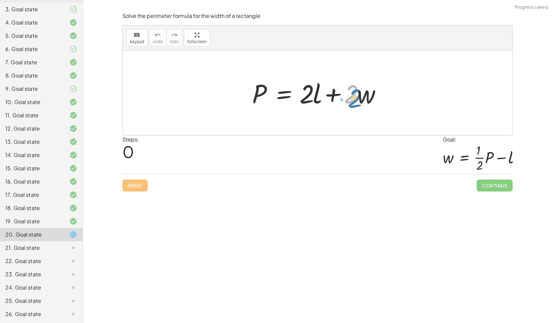
drag, startPoint x: 354, startPoint y: 94, endPoint x: 358, endPoint y: 97, distance: 4.7
click at [358, 97] on div at bounding box center [320, 93] width 143 height 34
click at [359, 94] on div at bounding box center [320, 93] width 143 height 34
drag, startPoint x: 359, startPoint y: 94, endPoint x: 355, endPoint y: 96, distance: 3.7
click at [355, 96] on div at bounding box center [320, 93] width 143 height 34
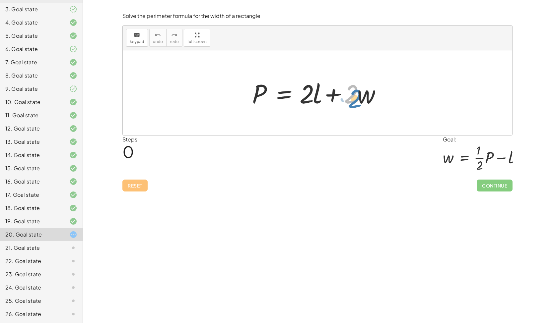
drag, startPoint x: 357, startPoint y: 100, endPoint x: 358, endPoint y: 95, distance: 5.4
click at [358, 95] on div at bounding box center [320, 93] width 143 height 34
drag, startPoint x: 358, startPoint y: 95, endPoint x: 340, endPoint y: 108, distance: 22.0
click at [340, 108] on div at bounding box center [320, 93] width 143 height 34
drag, startPoint x: 363, startPoint y: 93, endPoint x: 357, endPoint y: 94, distance: 5.8
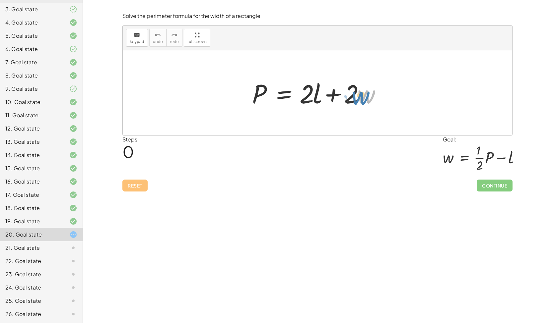
click at [357, 94] on div at bounding box center [320, 93] width 143 height 34
click at [352, 87] on div at bounding box center [320, 93] width 143 height 34
click at [136, 38] on icon "keyboard" at bounding box center [137, 35] width 6 height 8
drag, startPoint x: 363, startPoint y: 98, endPoint x: 233, endPoint y: 99, distance: 130.6
click at [355, 96] on div at bounding box center [350, 93] width 13 height 31
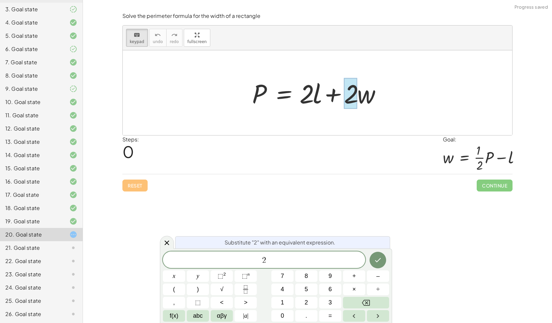
click at [144, 200] on div "**********" at bounding box center [317, 161] width 469 height 323
click at [138, 187] on div "Reset Continue" at bounding box center [317, 183] width 390 height 18
click at [139, 39] on span "keypad" at bounding box center [137, 41] width 15 height 5
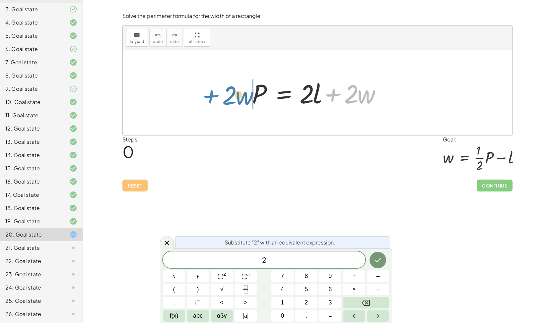
drag, startPoint x: 342, startPoint y: 81, endPoint x: 220, endPoint y: 82, distance: 121.7
click at [220, 82] on div "+ · 2 · w P = + · 2 · l + · 2 · w" at bounding box center [317, 92] width 389 height 85
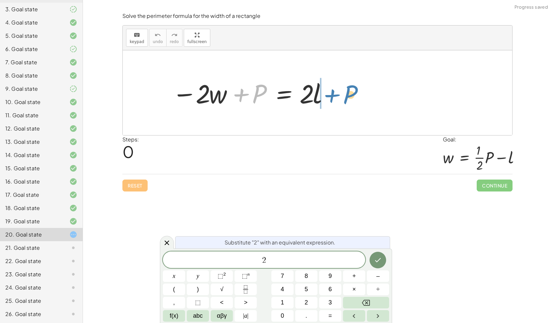
drag, startPoint x: 257, startPoint y: 91, endPoint x: 347, endPoint y: 91, distance: 90.8
click at [347, 91] on div at bounding box center [320, 93] width 143 height 34
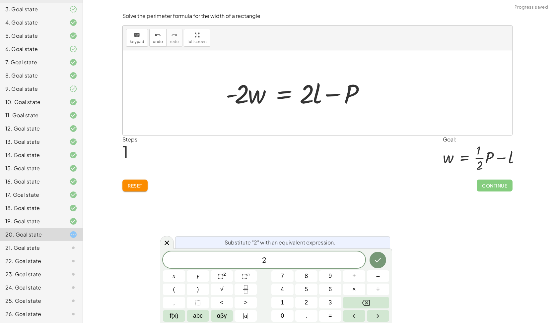
drag, startPoint x: 243, startPoint y: 90, endPoint x: 242, endPoint y: 95, distance: 5.1
click at [242, 95] on div "P = + · 2 · l + · 2 · w − · 2 · w + P = · 2 · l P = · 2 · l · 2 · w - + −" at bounding box center [317, 92] width 151 height 37
drag, startPoint x: 238, startPoint y: 91, endPoint x: 245, endPoint y: 77, distance: 16.2
click at [245, 77] on div "P = + · 2 · l + · 2 · w − · 2 · w + P = · 2 · l P = · 2 · l · 2 · w - + −" at bounding box center [317, 92] width 389 height 85
drag, startPoint x: 245, startPoint y: 86, endPoint x: 233, endPoint y: 131, distance: 46.2
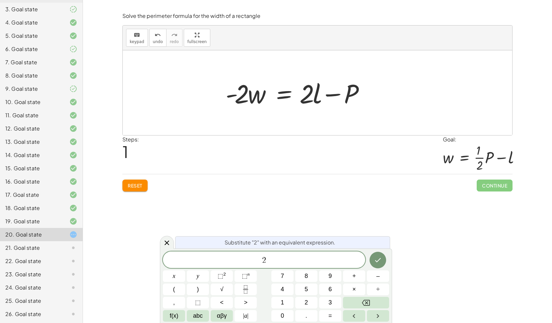
click at [233, 131] on div "P = + · 2 · l + · 2 · w − · 2 · w + P = · 2 · l P = · 2 · l · 2 · w - + −" at bounding box center [317, 92] width 389 height 85
drag, startPoint x: 242, startPoint y: 71, endPoint x: 272, endPoint y: 116, distance: 54.5
click at [270, 116] on div at bounding box center [317, 92] width 389 height 85
click at [272, 116] on div at bounding box center [317, 92] width 389 height 85
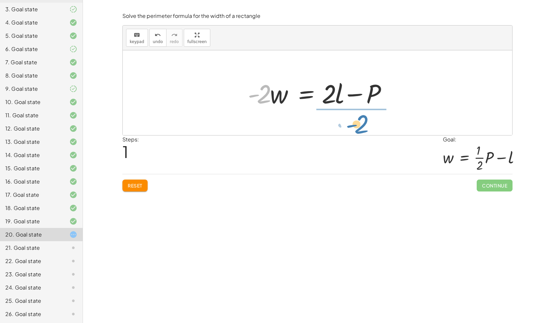
drag, startPoint x: 266, startPoint y: 90, endPoint x: 364, endPoint y: 120, distance: 102.3
click at [364, 120] on div "P = + · 2 · l + · 2 · w − · 2 · w + P = · 2 · l · - 2 P = · 2 · l · 2 · w - + −" at bounding box center [317, 92] width 389 height 85
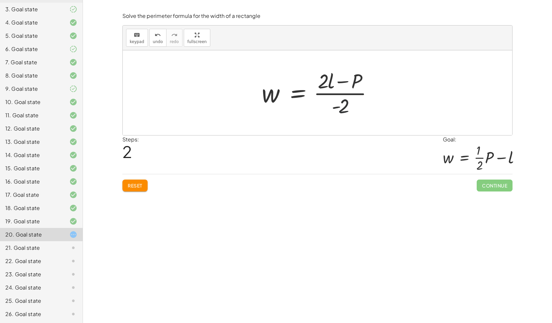
click at [349, 103] on div at bounding box center [319, 92] width 123 height 51
click at [348, 94] on div at bounding box center [319, 92] width 123 height 51
drag, startPoint x: 346, startPoint y: 103, endPoint x: 326, endPoint y: 80, distance: 31.2
click at [326, 80] on div at bounding box center [319, 92] width 123 height 51
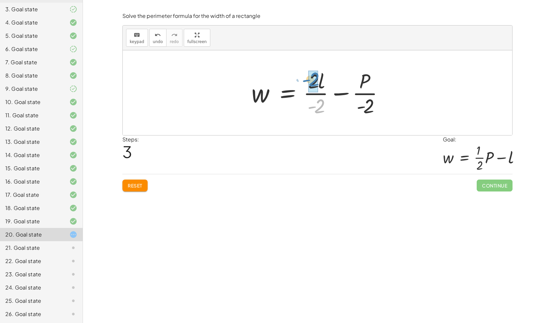
drag, startPoint x: 321, startPoint y: 109, endPoint x: 315, endPoint y: 82, distance: 27.1
drag, startPoint x: 368, startPoint y: 108, endPoint x: 348, endPoint y: 94, distance: 23.5
click at [348, 94] on div at bounding box center [320, 92] width 149 height 51
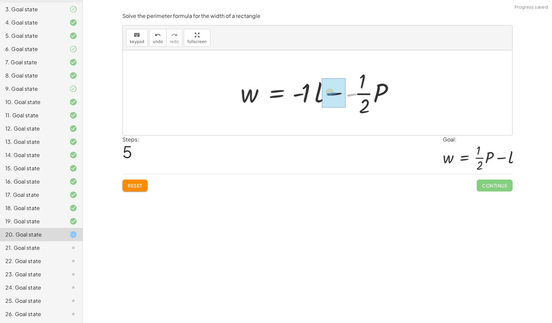
drag, startPoint x: 351, startPoint y: 96, endPoint x: 333, endPoint y: 97, distance: 18.9
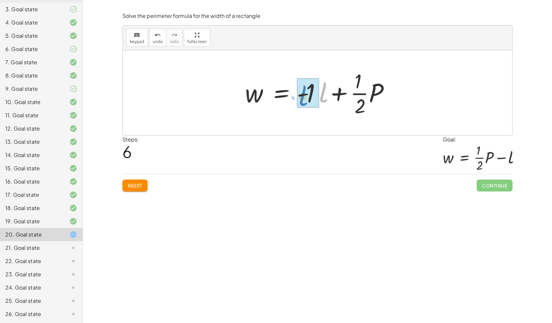
drag, startPoint x: 325, startPoint y: 97, endPoint x: 305, endPoint y: 100, distance: 20.5
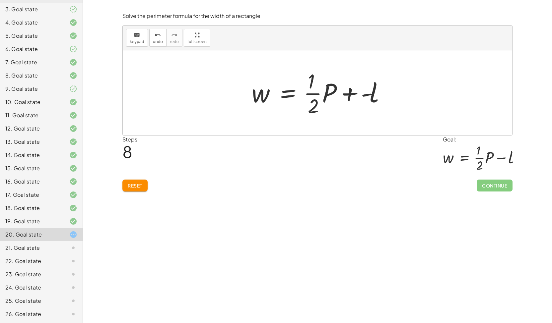
click at [353, 98] on div at bounding box center [319, 92] width 143 height 51
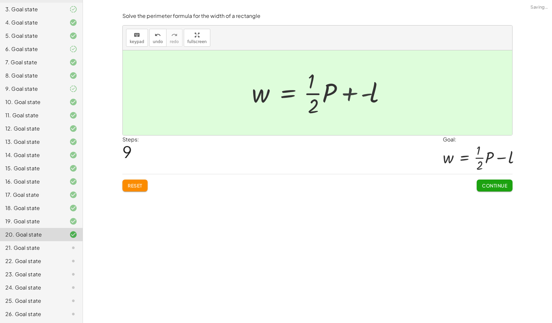
click at [353, 98] on div at bounding box center [315, 92] width 135 height 51
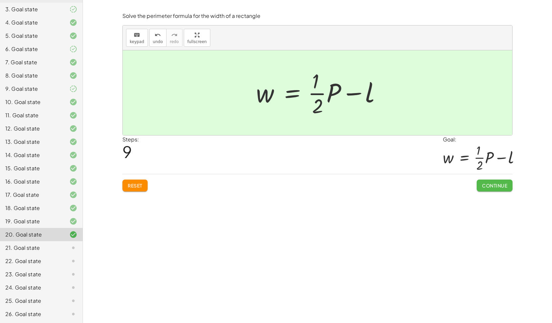
click at [482, 186] on span "Continue" at bounding box center [494, 186] width 25 height 6
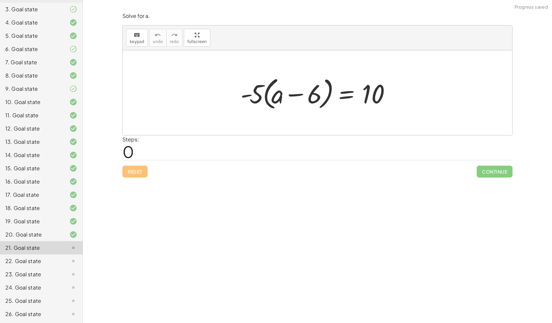
click at [267, 98] on div at bounding box center [320, 93] width 166 height 38
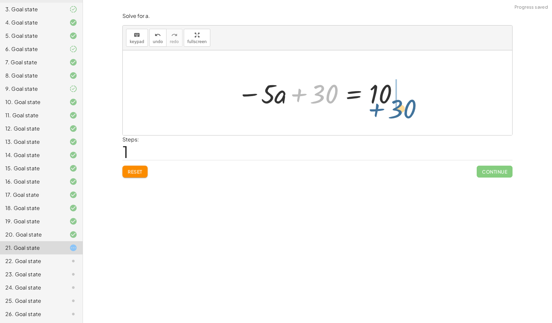
drag, startPoint x: 326, startPoint y: 91, endPoint x: 410, endPoint y: 79, distance: 85.1
click at [410, 79] on div "· - 5 · ( + a − 6 ) = 10 + 30 − a = 10 · 5 · + 30" at bounding box center [317, 92] width 389 height 85
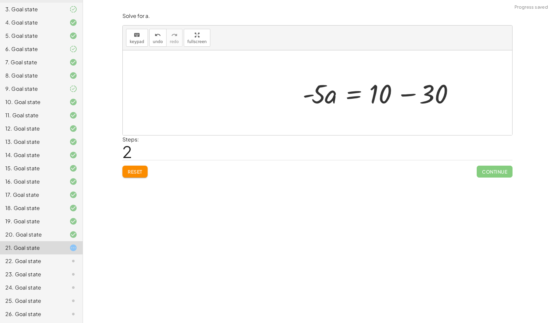
click at [404, 89] on div at bounding box center [379, 93] width 161 height 34
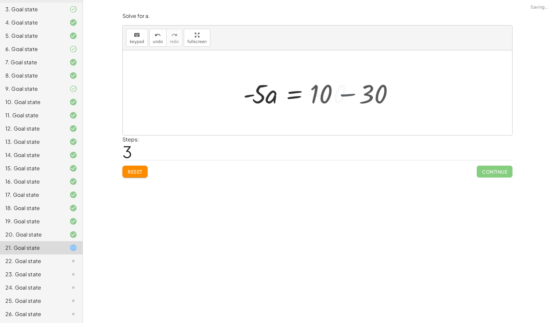
click at [404, 89] on div at bounding box center [317, 92] width 389 height 85
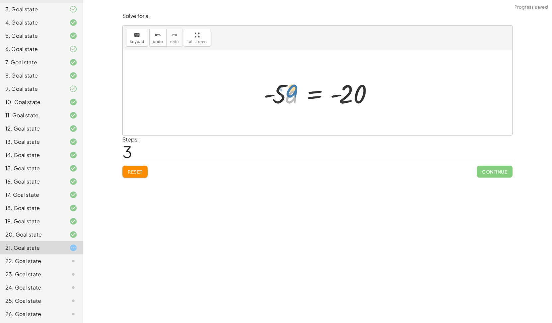
drag, startPoint x: 287, startPoint y: 93, endPoint x: 287, endPoint y: 86, distance: 6.6
click at [287, 86] on div at bounding box center [320, 93] width 120 height 34
drag, startPoint x: 272, startPoint y: 91, endPoint x: 271, endPoint y: 86, distance: 5.5
click at [271, 86] on div at bounding box center [320, 93] width 120 height 34
drag, startPoint x: 276, startPoint y: 91, endPoint x: 353, endPoint y: 118, distance: 81.4
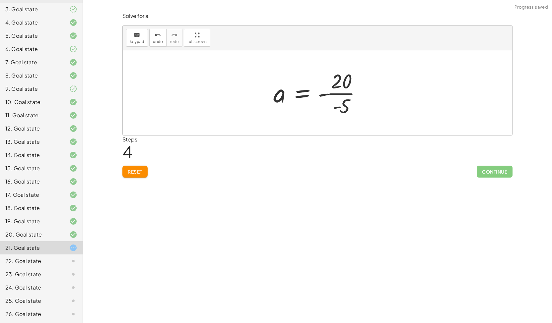
click at [337, 101] on div at bounding box center [320, 92] width 100 height 51
click at [338, 92] on div at bounding box center [320, 92] width 100 height 51
click at [338, 92] on div at bounding box center [318, 93] width 93 height 33
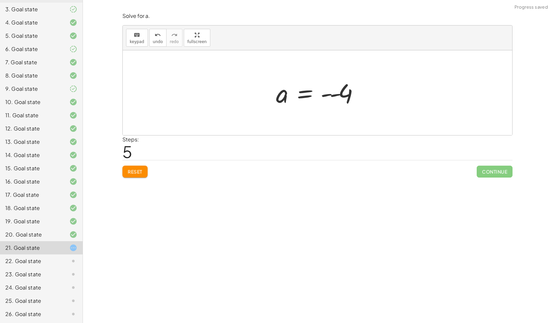
click at [338, 92] on div at bounding box center [318, 93] width 93 height 33
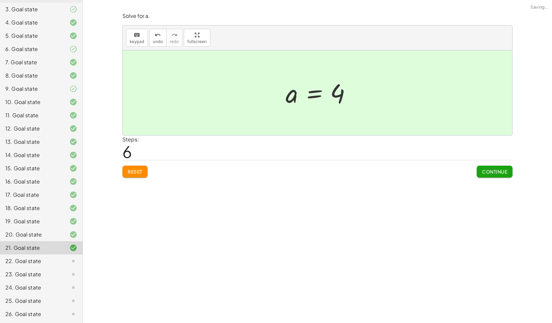
click at [497, 170] on span "Continue" at bounding box center [494, 172] width 25 height 6
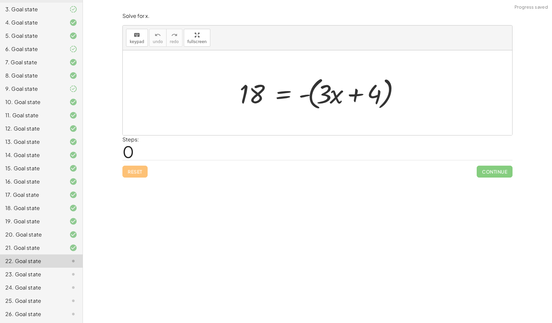
click at [341, 97] on div at bounding box center [319, 93] width 167 height 38
click at [317, 94] on div at bounding box center [319, 93] width 167 height 38
click at [306, 96] on div at bounding box center [319, 93] width 167 height 38
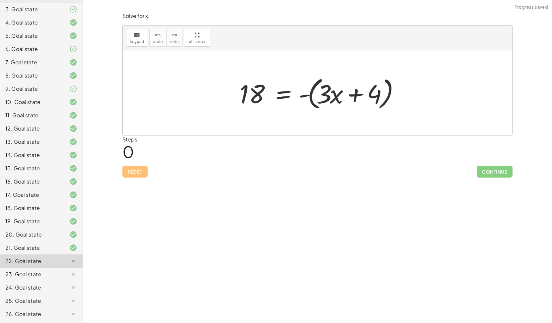
click at [306, 96] on div at bounding box center [319, 93] width 167 height 38
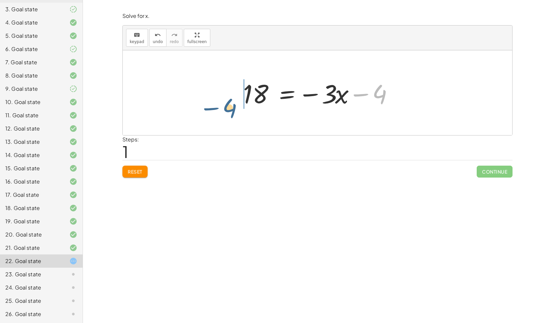
drag, startPoint x: 386, startPoint y: 100, endPoint x: 236, endPoint y: 98, distance: 149.5
click at [236, 98] on div "18 = - ( + · 3 · x + 4 ) − 4 18 = − · 3 · x 4 −" at bounding box center [317, 92] width 169 height 37
click at [258, 99] on div at bounding box center [278, 93] width 150 height 34
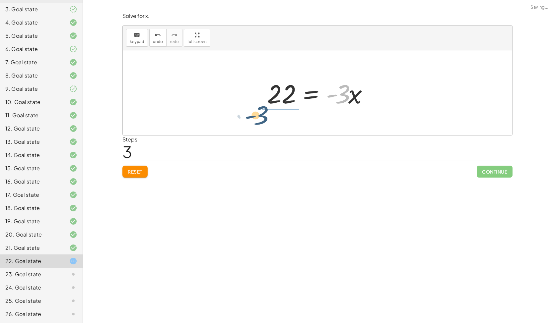
drag, startPoint x: 342, startPoint y: 100, endPoint x: 261, endPoint y: 121, distance: 84.2
click at [261, 121] on div "18 = - ( + · 3 · x + 4 ) 18 = − · 3 · x − 4 + 4 + 18 = · - 3 · x · - 3 = · 3 · …" at bounding box center [317, 92] width 389 height 85
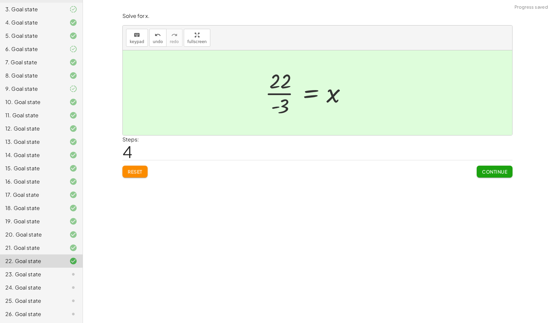
click at [271, 91] on div at bounding box center [308, 92] width 92 height 51
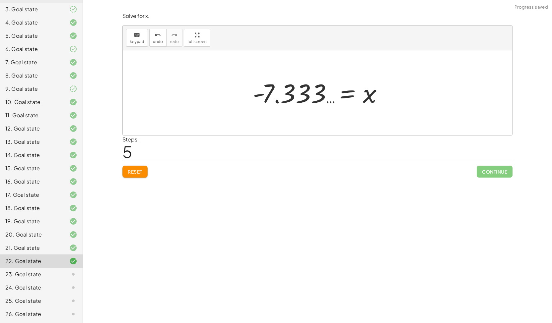
click at [324, 96] on div at bounding box center [320, 93] width 142 height 33
click at [154, 35] on icon "undo" at bounding box center [157, 35] width 6 height 8
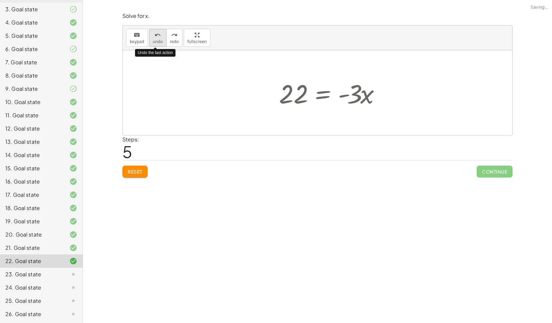
click at [154, 35] on icon "undo" at bounding box center [157, 35] width 6 height 8
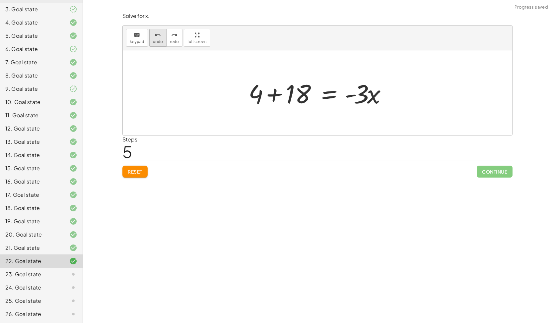
click at [159, 42] on span "undo" at bounding box center [158, 41] width 10 height 5
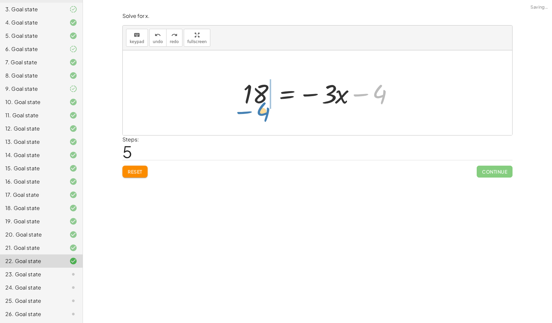
drag, startPoint x: 372, startPoint y: 99, endPoint x: 255, endPoint y: 115, distance: 117.5
click at [255, 115] on div "18 = - ( + · 3 · x + 4 ) − 4 18 = − · 3 · x − 4" at bounding box center [317, 92] width 389 height 85
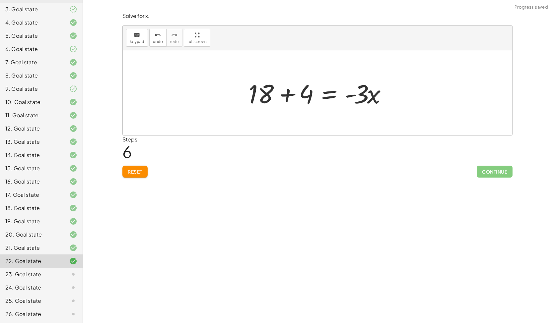
click at [254, 98] on div at bounding box center [320, 93] width 150 height 34
click at [275, 91] on div at bounding box center [320, 93] width 150 height 34
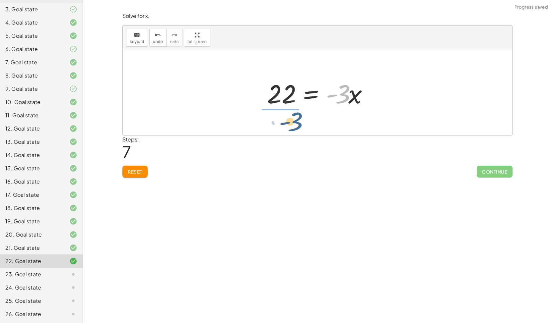
drag, startPoint x: 344, startPoint y: 94, endPoint x: 278, endPoint y: 117, distance: 69.4
click at [278, 117] on div "18 = - ( + · 3 · x + 4 ) 18 = − · 3 · x − 4 + 18 + 4 = · - 3 · x · - 3 = · 3 · …" at bounding box center [317, 92] width 389 height 85
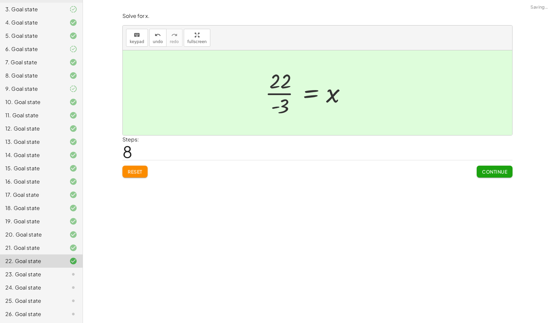
click at [272, 99] on div at bounding box center [308, 92] width 92 height 51
click at [272, 99] on div "18 = - ( + · 3 · x + 4 ) 18 = − · 3 · x − 4 + 18 + 4 = · - 3 · x 22 = · - 3 · x…" at bounding box center [317, 93] width 101 height 54
click at [486, 169] on span "Continue" at bounding box center [494, 172] width 25 height 6
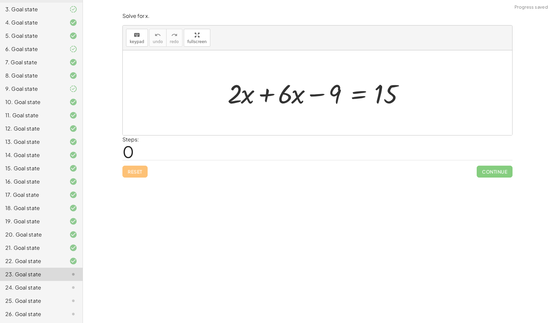
click at [265, 97] on div at bounding box center [319, 93] width 191 height 34
click at [265, 97] on div at bounding box center [317, 92] width 389 height 85
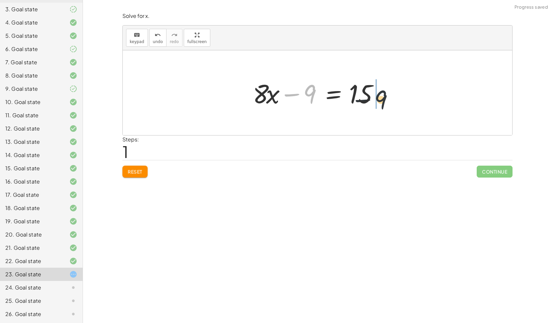
drag, startPoint x: 310, startPoint y: 91, endPoint x: 396, endPoint y: 93, distance: 85.6
click at [396, 93] on div at bounding box center [356, 93] width 141 height 34
click at [396, 93] on div at bounding box center [317, 92] width 389 height 85
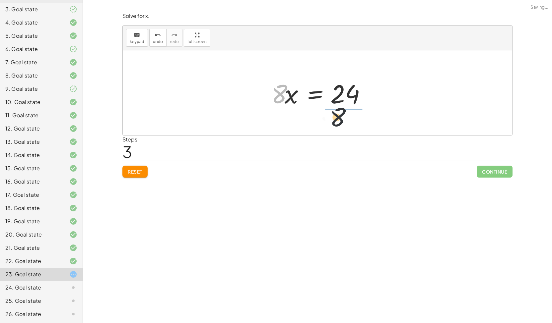
drag, startPoint x: 281, startPoint y: 93, endPoint x: 362, endPoint y: 118, distance: 84.7
click at [362, 118] on div "+ · 2 · x + · 6 · x − 9 = 15 + · 8 · x − 9 = 15 · 8 · x = + 15 + 9 · 8 · x = · …" at bounding box center [317, 92] width 389 height 85
click at [362, 118] on div "+ · 2 · x + · 6 · x − 9 = 15 + · 8 · x − 9 = 15 · 8 · x = + 15 + 9 · 8 · x = · …" at bounding box center [324, 93] width 101 height 54
click at [362, 118] on div "+ · 2 · x + · 6 · x − 9 = 15 + · 8 · x − 9 = 15 · 8 · x = + 15 + 9 · 8 · x = 24…" at bounding box center [324, 93] width 101 height 54
click at [336, 95] on div at bounding box center [319, 92] width 92 height 51
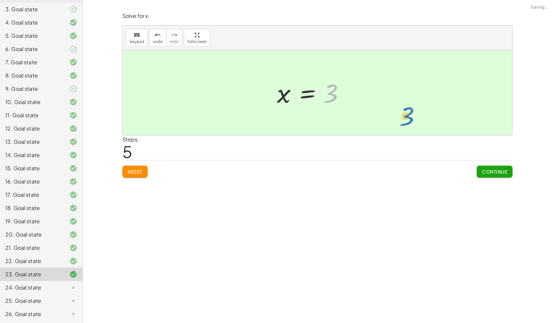
drag, startPoint x: 336, startPoint y: 95, endPoint x: 400, endPoint y: 110, distance: 65.2
click at [400, 110] on div "+ · 2 · x + · 6 · x − 9 = 15 + · 8 · x − 9 = 15 · 8 · x = + 15 + 9 · 8 · x = 24…" at bounding box center [317, 92] width 389 height 85
click at [482, 171] on span "Continue" at bounding box center [494, 172] width 25 height 6
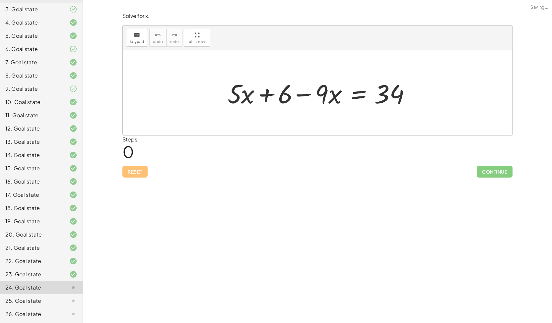
click at [244, 92] on div at bounding box center [319, 93] width 191 height 34
drag, startPoint x: 244, startPoint y: 93, endPoint x: 321, endPoint y: 88, distance: 76.4
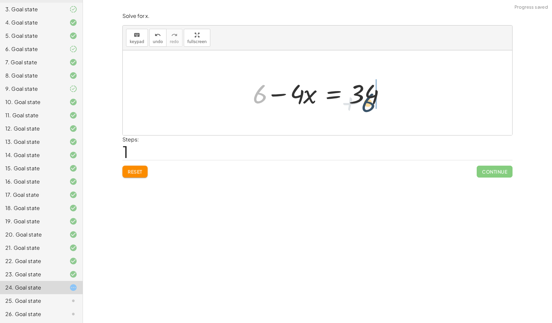
drag, startPoint x: 255, startPoint y: 94, endPoint x: 364, endPoint y: 103, distance: 109.7
click at [364, 103] on div at bounding box center [319, 93] width 141 height 34
click at [364, 103] on div at bounding box center [353, 93] width 150 height 34
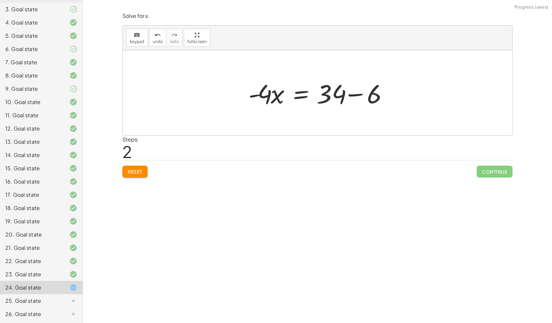
click at [349, 98] on div at bounding box center [320, 93] width 150 height 34
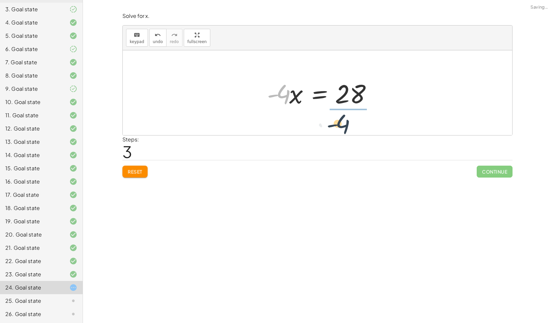
drag, startPoint x: 283, startPoint y: 97, endPoint x: 363, endPoint y: 125, distance: 84.7
click at [363, 125] on div "+ · 5 · x + 6 − · 9 · x = 34 + 6 − · 4 · x = 34 · - 4 · x = + 34 − 6 · - 4 · x …" at bounding box center [317, 92] width 389 height 85
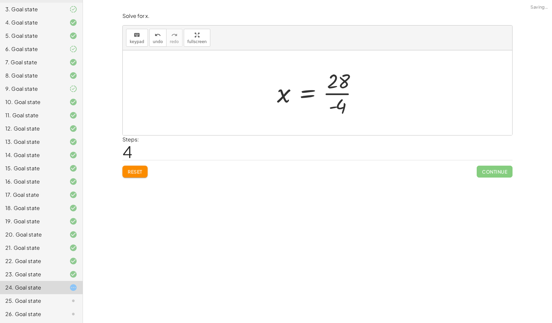
click at [350, 97] on div at bounding box center [319, 92] width 92 height 51
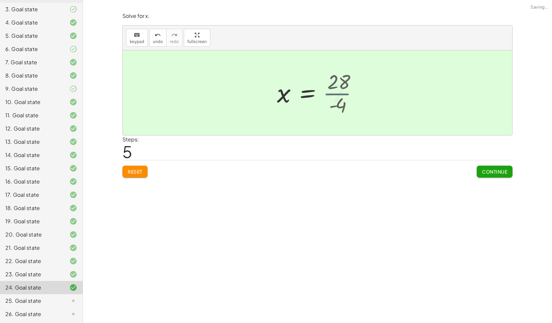
click at [350, 97] on div at bounding box center [316, 93] width 86 height 33
click at [501, 172] on span "Continue" at bounding box center [494, 172] width 25 height 6
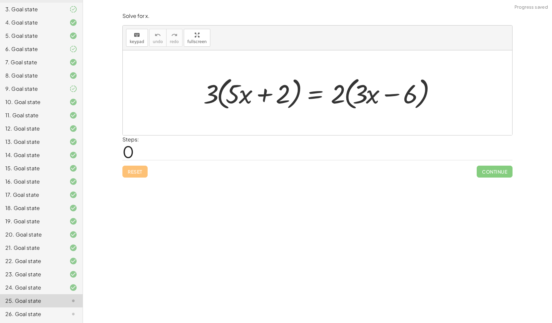
click at [231, 94] on div at bounding box center [320, 93] width 240 height 38
click at [221, 96] on div at bounding box center [320, 93] width 240 height 38
click at [213, 95] on div at bounding box center [320, 93] width 240 height 38
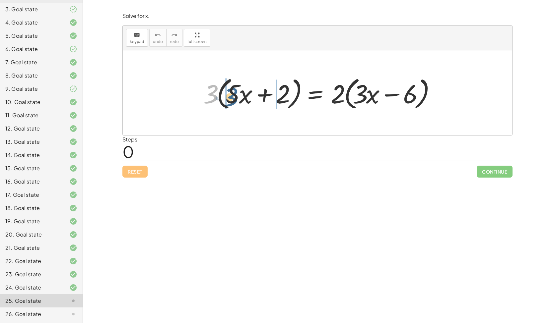
drag, startPoint x: 213, startPoint y: 95, endPoint x: 232, endPoint y: 98, distance: 19.8
click at [232, 98] on div at bounding box center [320, 93] width 240 height 38
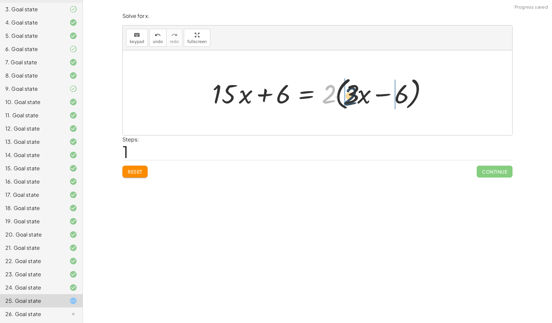
drag, startPoint x: 334, startPoint y: 92, endPoint x: 354, endPoint y: 94, distance: 20.3
click at [354, 94] on div at bounding box center [320, 93] width 222 height 38
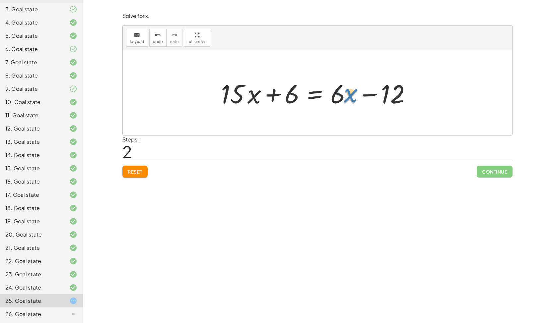
click at [345, 95] on div at bounding box center [319, 93] width 205 height 34
drag, startPoint x: 340, startPoint y: 95, endPoint x: 348, endPoint y: 94, distance: 8.1
click at [348, 94] on div at bounding box center [319, 93] width 205 height 34
drag, startPoint x: 291, startPoint y: 98, endPoint x: 414, endPoint y: 103, distance: 123.7
click at [414, 103] on div at bounding box center [319, 93] width 205 height 34
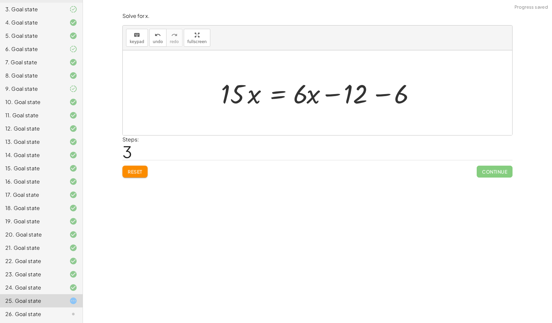
click at [380, 98] on div at bounding box center [319, 93] width 205 height 34
click at [380, 98] on div at bounding box center [300, 93] width 167 height 34
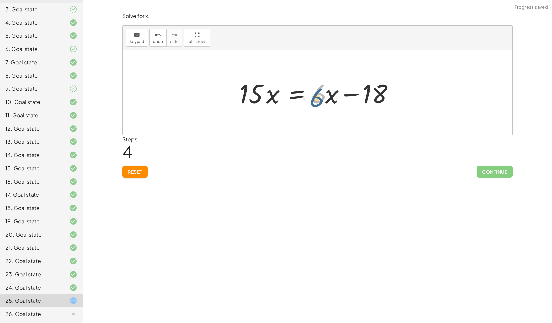
click at [320, 96] on div at bounding box center [319, 93] width 167 height 34
drag, startPoint x: 325, startPoint y: 96, endPoint x: 330, endPoint y: 96, distance: 5.0
click at [330, 96] on div at bounding box center [319, 93] width 167 height 34
drag, startPoint x: 330, startPoint y: 96, endPoint x: 301, endPoint y: 96, distance: 28.2
click at [301, 96] on div at bounding box center [319, 93] width 167 height 34
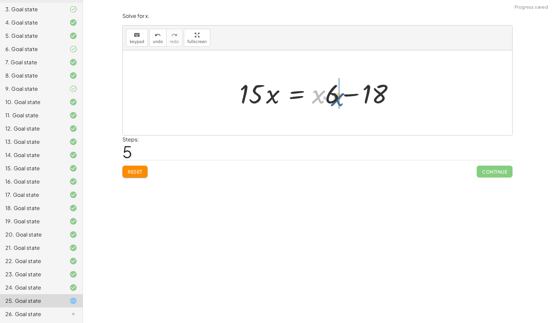
drag, startPoint x: 317, startPoint y: 96, endPoint x: 334, endPoint y: 98, distance: 17.7
click at [334, 98] on div at bounding box center [319, 93] width 167 height 34
drag, startPoint x: 327, startPoint y: 81, endPoint x: 323, endPoint y: 78, distance: 4.9
click at [323, 78] on div at bounding box center [319, 93] width 167 height 34
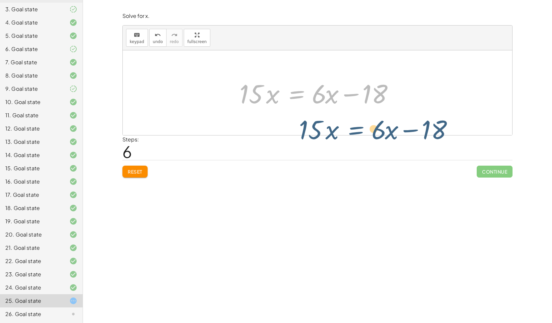
drag, startPoint x: 311, startPoint y: 85, endPoint x: 371, endPoint y: 121, distance: 69.6
click at [371, 121] on div "· 3 · ( + · 5 · x + 2 ) = · 2 · ( + · 3 · x − 6 ) + · 3 · 5 · x + · 3 · 2 = · 2…" at bounding box center [317, 92] width 389 height 85
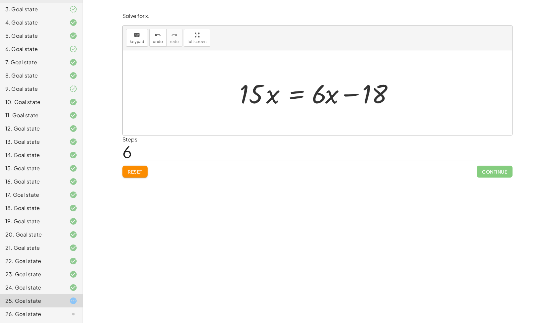
click at [324, 96] on div at bounding box center [319, 93] width 167 height 34
drag, startPoint x: 324, startPoint y: 96, endPoint x: 328, endPoint y: 96, distance: 4.7
click at [328, 96] on div at bounding box center [319, 93] width 167 height 34
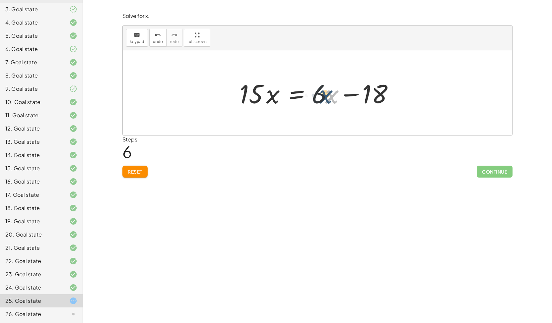
drag, startPoint x: 329, startPoint y: 96, endPoint x: 325, endPoint y: 94, distance: 4.5
click at [325, 94] on div at bounding box center [319, 93] width 167 height 34
drag, startPoint x: 325, startPoint y: 94, endPoint x: 330, endPoint y: 95, distance: 5.5
click at [330, 95] on div at bounding box center [319, 93] width 167 height 34
drag, startPoint x: 325, startPoint y: 95, endPoint x: 322, endPoint y: 99, distance: 5.2
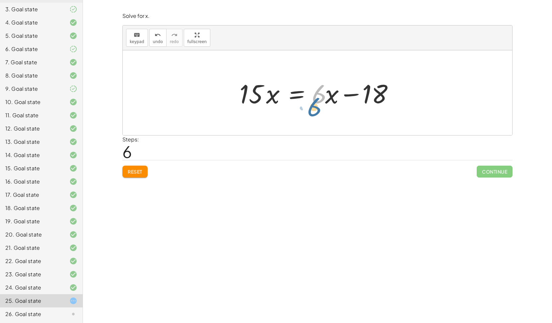
click at [322, 99] on div at bounding box center [319, 93] width 167 height 34
drag, startPoint x: 322, startPoint y: 99, endPoint x: 322, endPoint y: 92, distance: 7.7
click at [322, 92] on div at bounding box center [319, 93] width 167 height 34
click at [329, 93] on div at bounding box center [319, 93] width 167 height 34
drag, startPoint x: 325, startPoint y: 96, endPoint x: 326, endPoint y: 91, distance: 5.4
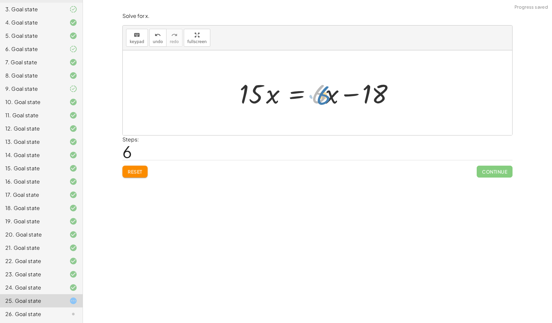
click at [326, 91] on div at bounding box center [319, 93] width 167 height 34
click at [136, 31] on icon "keyboard" at bounding box center [137, 35] width 6 height 8
click at [330, 94] on div at bounding box center [325, 93] width 27 height 31
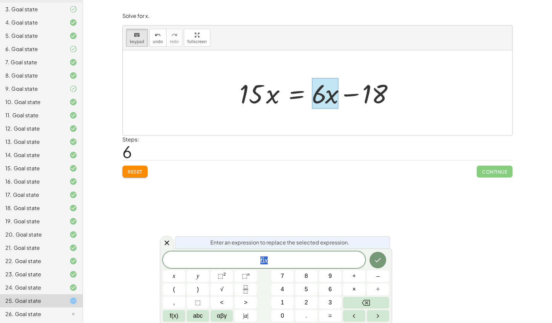
click at [354, 130] on div at bounding box center [317, 92] width 389 height 85
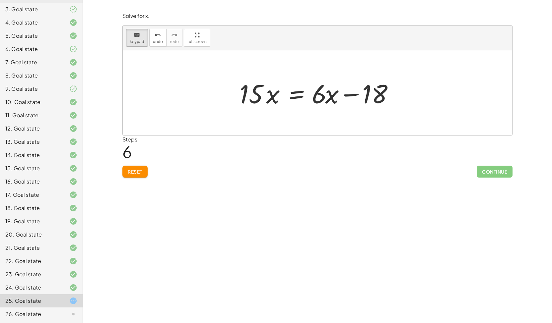
drag, startPoint x: 331, startPoint y: 106, endPoint x: 321, endPoint y: 74, distance: 33.8
click at [326, 87] on div at bounding box center [325, 93] width 27 height 31
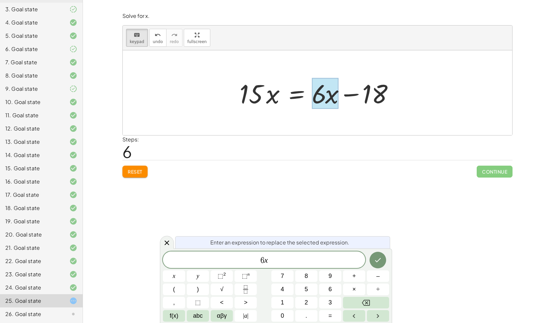
drag, startPoint x: 325, startPoint y: 82, endPoint x: 274, endPoint y: 105, distance: 55.5
click at [295, 93] on div "· x = + · x − · 15 · 6 18" at bounding box center [295, 93] width 0 height 0
click at [167, 243] on icon at bounding box center [166, 243] width 5 height 5
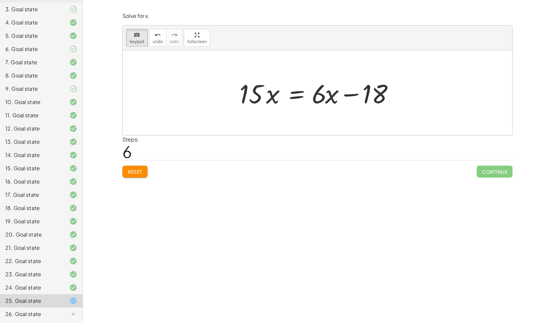
drag, startPoint x: 326, startPoint y: 86, endPoint x: 280, endPoint y: 148, distance: 76.8
drag, startPoint x: 140, startPoint y: 32, endPoint x: 132, endPoint y: 39, distance: 10.4
click at [135, 32] on icon "keyboard" at bounding box center [137, 35] width 6 height 8
click at [110, 42] on div "**********" at bounding box center [317, 161] width 469 height 323
drag, startPoint x: 319, startPoint y: 100, endPoint x: 326, endPoint y: 99, distance: 7.4
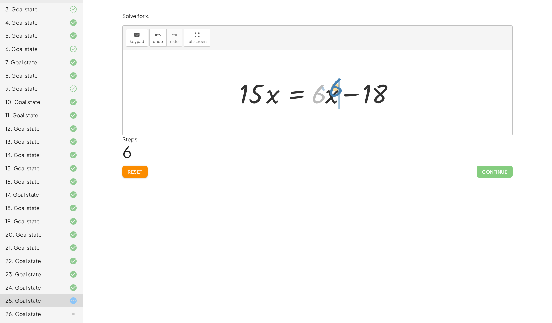
click at [326, 99] on div at bounding box center [319, 93] width 167 height 34
click at [330, 92] on div at bounding box center [319, 93] width 167 height 34
drag, startPoint x: 328, startPoint y: 94, endPoint x: 260, endPoint y: 109, distance: 70.2
click at [260, 109] on div at bounding box center [317, 93] width 163 height 34
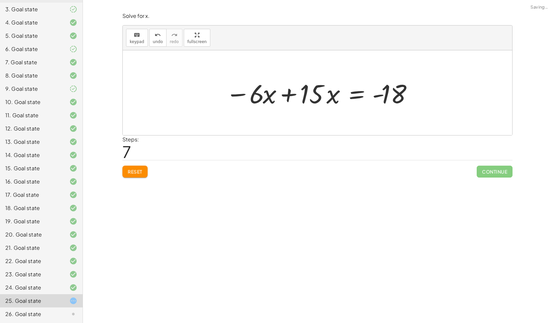
click at [267, 97] on div at bounding box center [320, 93] width 196 height 34
click at [290, 92] on div at bounding box center [320, 93] width 196 height 34
click at [290, 92] on div at bounding box center [317, 92] width 389 height 85
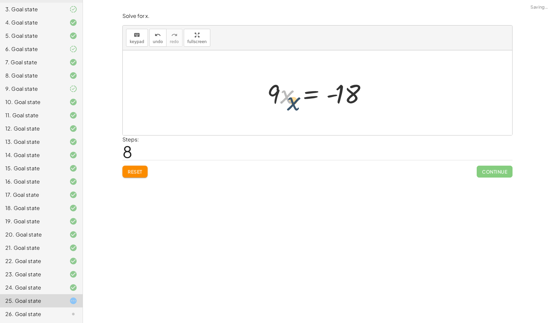
click at [288, 93] on div at bounding box center [320, 93] width 113 height 34
drag, startPoint x: 282, startPoint y: 100, endPoint x: 339, endPoint y: 120, distance: 60.3
click at [345, 95] on div at bounding box center [327, 92] width 101 height 51
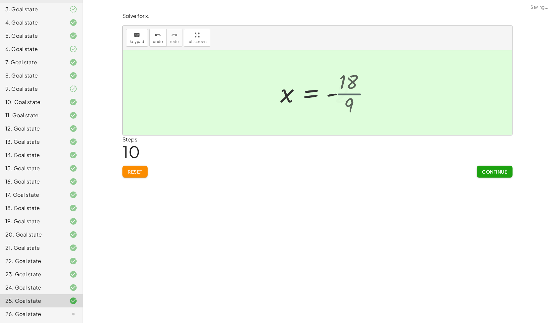
click at [345, 95] on div at bounding box center [320, 93] width 86 height 33
click at [483, 170] on span "Continue" at bounding box center [494, 172] width 25 height 6
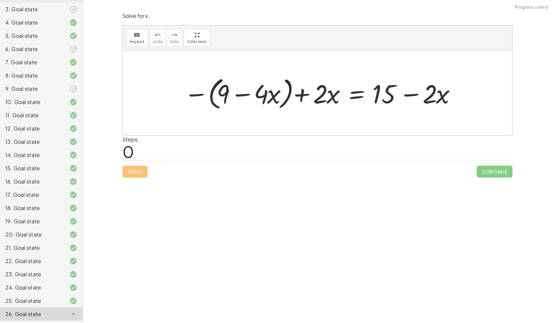
click at [196, 94] on div at bounding box center [320, 93] width 279 height 38
click at [196, 94] on div "− ( + 9 − · 4 · x ) + · 2 · x = + 15 − · 2 · x − + − ( + 9 − · 4 · x ) + · 2 · …" at bounding box center [326, 92] width 269 height 37
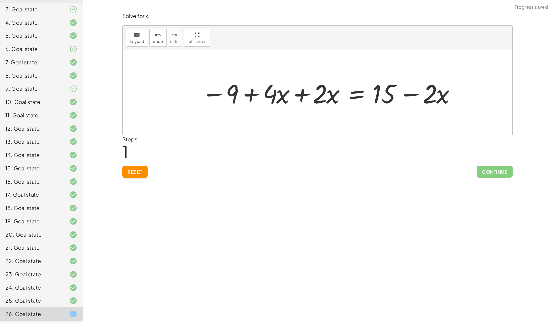
click at [283, 96] on div at bounding box center [328, 93] width 261 height 34
click at [307, 96] on div at bounding box center [328, 93] width 261 height 34
click at [307, 96] on div at bounding box center [354, 93] width 211 height 34
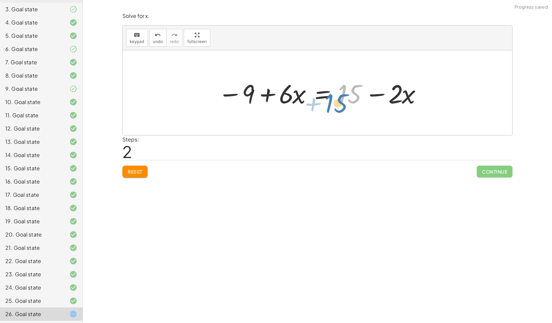
drag, startPoint x: 346, startPoint y: 95, endPoint x: 336, endPoint y: 97, distance: 9.5
click at [336, 97] on div at bounding box center [319, 93] width 211 height 34
drag, startPoint x: 245, startPoint y: 91, endPoint x: 351, endPoint y: 111, distance: 108.6
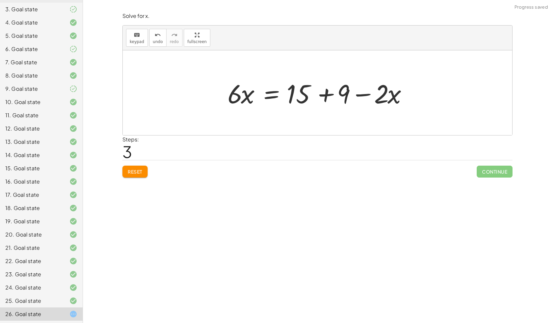
click at [328, 90] on div at bounding box center [319, 93] width 191 height 34
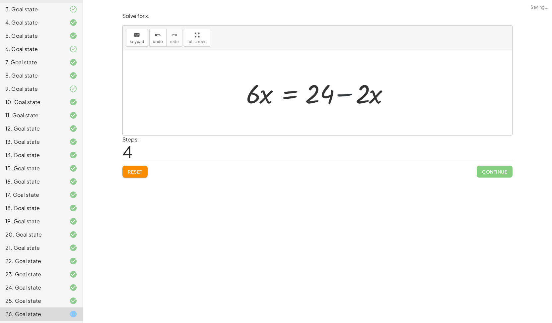
click at [343, 97] on div at bounding box center [320, 93] width 154 height 34
drag, startPoint x: 369, startPoint y: 95, endPoint x: 368, endPoint y: 90, distance: 5.1
click at [368, 90] on div at bounding box center [320, 93] width 154 height 34
drag, startPoint x: 368, startPoint y: 90, endPoint x: 373, endPoint y: 91, distance: 4.7
click at [373, 91] on div at bounding box center [320, 93] width 154 height 34
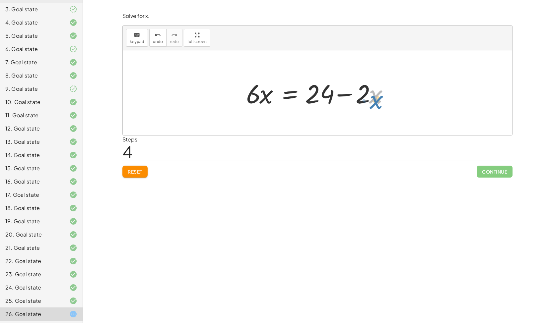
click at [374, 92] on div at bounding box center [320, 93] width 154 height 34
drag, startPoint x: 371, startPoint y: 92, endPoint x: 380, endPoint y: 83, distance: 12.9
click at [380, 83] on div at bounding box center [320, 93] width 154 height 34
click at [369, 92] on div at bounding box center [320, 93] width 154 height 34
click at [373, 89] on div at bounding box center [320, 93] width 154 height 34
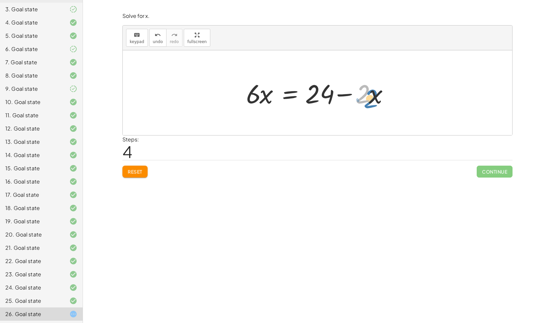
drag, startPoint x: 369, startPoint y: 90, endPoint x: 376, endPoint y: 96, distance: 9.5
click at [376, 96] on div at bounding box center [320, 93] width 154 height 34
drag, startPoint x: 376, startPoint y: 96, endPoint x: 381, endPoint y: 100, distance: 6.4
click at [381, 100] on div at bounding box center [320, 93] width 154 height 34
click at [369, 91] on div at bounding box center [320, 93] width 154 height 34
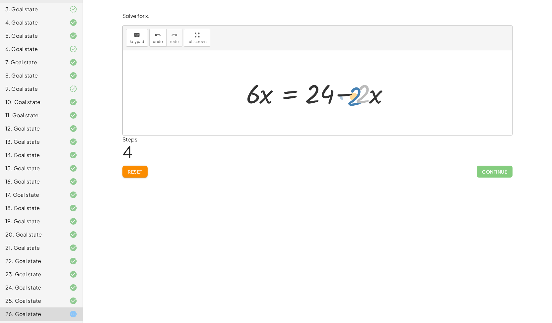
drag, startPoint x: 359, startPoint y: 92, endPoint x: 354, endPoint y: 88, distance: 6.6
click at [354, 88] on div at bounding box center [320, 93] width 154 height 34
drag, startPoint x: 341, startPoint y: 88, endPoint x: 240, endPoint y: 94, distance: 102.0
click at [240, 94] on div "− ( + 9 − · 4 · x ) + · 2 · x = + 15 − · 2 · x − 9 + · 4 · x + · 2 · x = + 15 −…" at bounding box center [317, 92] width 162 height 37
click at [240, 94] on div at bounding box center [270, 93] width 154 height 34
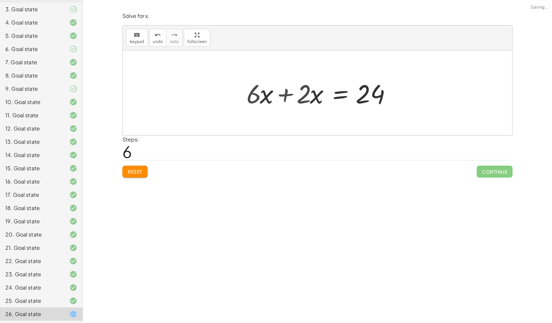
click at [240, 94] on div at bounding box center [317, 92] width 389 height 85
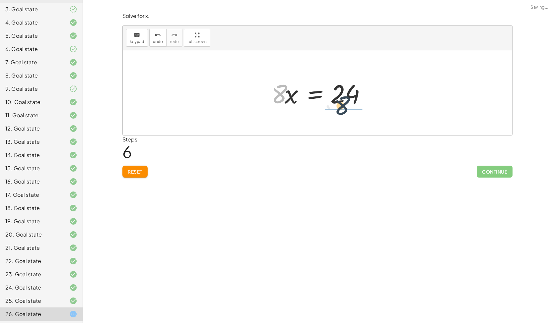
drag, startPoint x: 283, startPoint y: 95, endPoint x: 352, endPoint y: 106, distance: 70.0
click at [352, 106] on div at bounding box center [320, 93] width 104 height 34
click at [352, 106] on div at bounding box center [327, 92] width 92 height 51
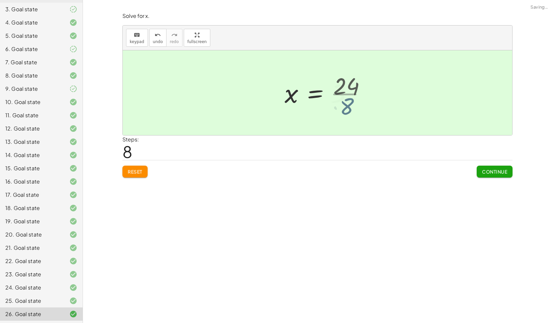
click at [352, 106] on div at bounding box center [319, 93] width 77 height 33
click at [483, 170] on span "Continue" at bounding box center [494, 172] width 25 height 6
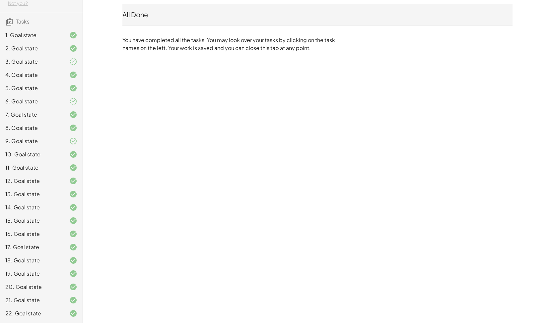
scroll to position [0, 0]
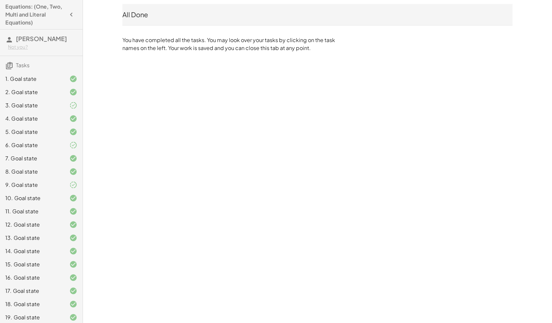
click at [37, 17] on h4 "Equations: (One, Two, Multi and Literal Equations)" at bounding box center [35, 15] width 60 height 24
click at [21, 64] on span "Tasks" at bounding box center [23, 65] width 14 height 7
click at [9, 65] on icon at bounding box center [9, 66] width 8 height 8
click at [16, 17] on h4 "Equations: (One, Two, Multi and Literal Equations)" at bounding box center [35, 15] width 60 height 24
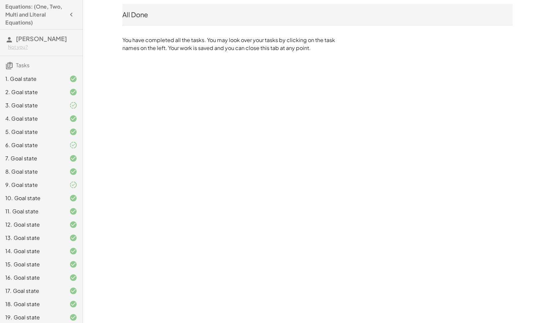
click at [131, 20] on div "All Done" at bounding box center [317, 14] width 390 height 21
click at [67, 11] on icon "button" at bounding box center [71, 15] width 8 height 8
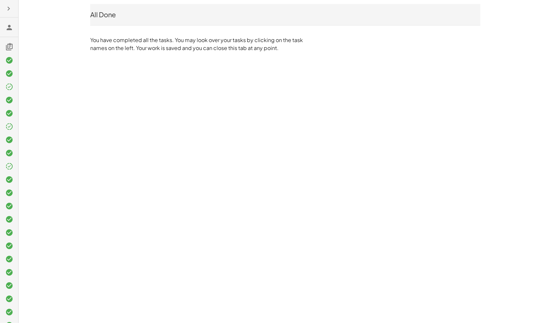
click at [10, 28] on icon at bounding box center [9, 28] width 8 height 8
click at [7, 26] on icon at bounding box center [9, 28] width 8 height 8
click at [8, 8] on icon "button" at bounding box center [9, 9] width 8 height 8
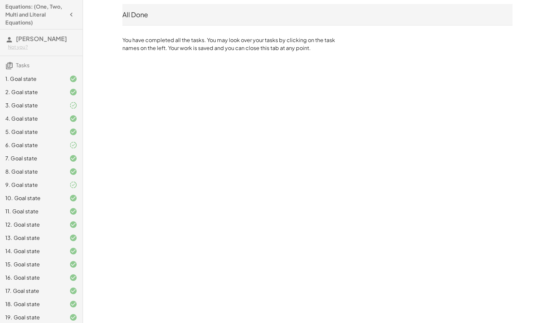
click at [11, 12] on h4 "Equations: (One, Two, Multi and Literal Equations)" at bounding box center [35, 15] width 60 height 24
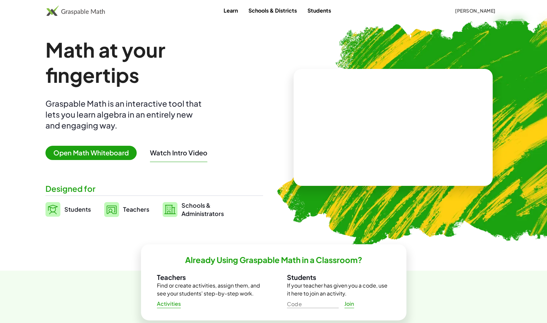
click at [462, 8] on span "[PERSON_NAME]" at bounding box center [475, 11] width 40 height 6
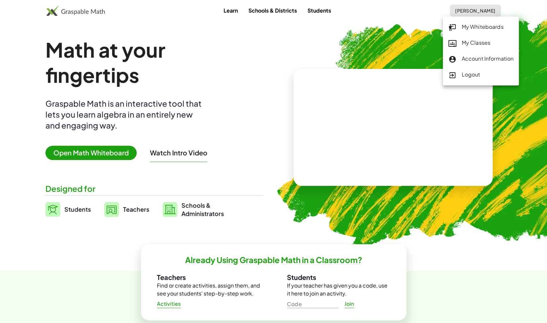
click at [467, 43] on div "My Classes" at bounding box center [480, 43] width 65 height 9
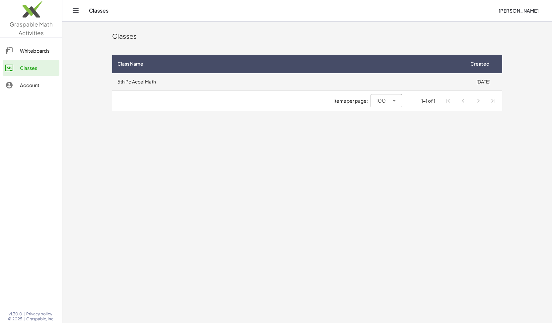
click at [151, 79] on td "5th Pd Accel Math" at bounding box center [288, 81] width 352 height 17
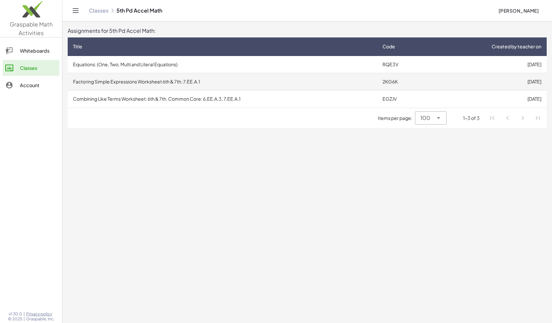
click at [178, 81] on td "Factoring Simple Expressions Worksheet 6th & 7th; 7.EE.A.1" at bounding box center [222, 81] width 309 height 17
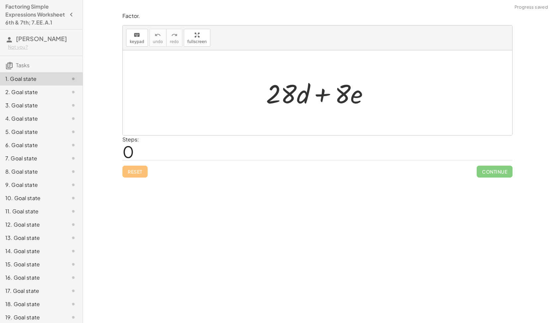
click at [285, 96] on div at bounding box center [320, 93] width 115 height 34
drag, startPoint x: 282, startPoint y: 95, endPoint x: 273, endPoint y: 98, distance: 9.9
click at [273, 98] on div at bounding box center [320, 93] width 115 height 34
drag, startPoint x: 322, startPoint y: 91, endPoint x: 318, endPoint y: 85, distance: 6.8
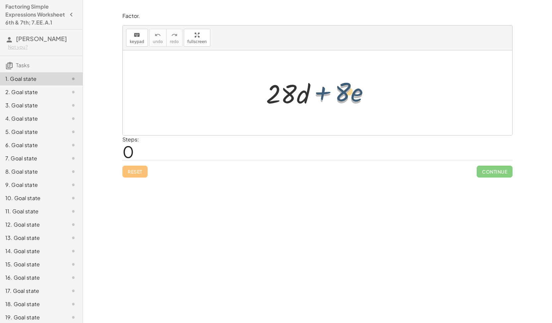
click at [318, 85] on div at bounding box center [320, 93] width 115 height 34
drag, startPoint x: 342, startPoint y: 86, endPoint x: 286, endPoint y: 88, distance: 56.7
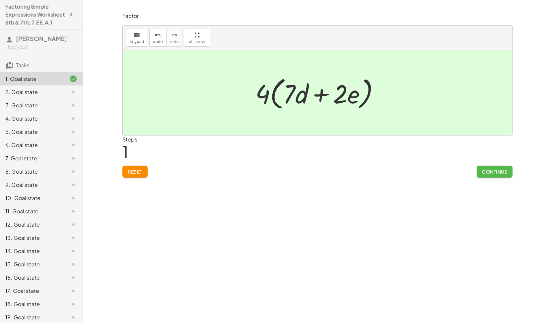
click at [489, 169] on span "Continue" at bounding box center [494, 172] width 25 height 6
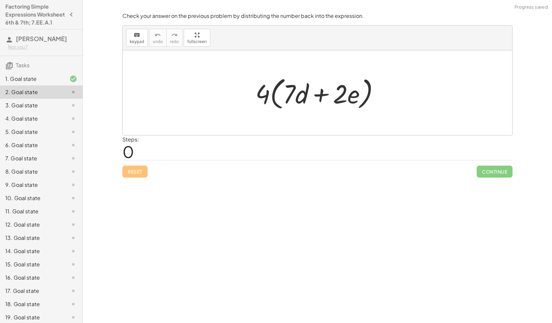
click at [43, 96] on div "2. Goal state" at bounding box center [31, 92] width 53 height 8
click at [264, 90] on div at bounding box center [320, 93] width 136 height 38
click at [283, 91] on div at bounding box center [320, 93] width 136 height 38
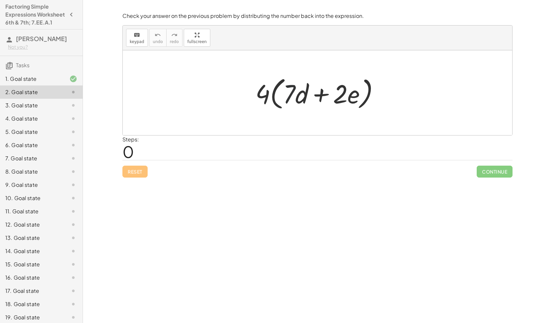
click at [288, 92] on div at bounding box center [320, 93] width 136 height 38
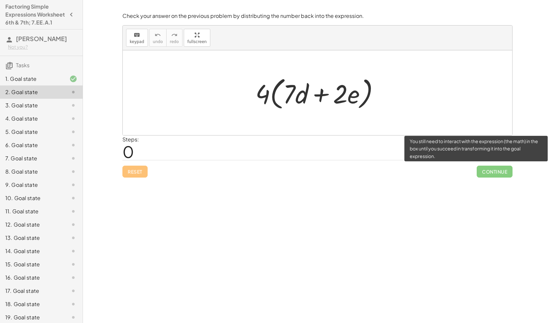
click at [491, 171] on span "Continue" at bounding box center [494, 172] width 36 height 12
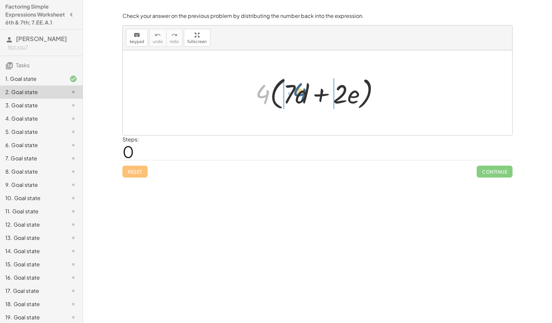
drag, startPoint x: 257, startPoint y: 93, endPoint x: 290, endPoint y: 91, distance: 33.2
click at [290, 91] on div at bounding box center [320, 93] width 136 height 38
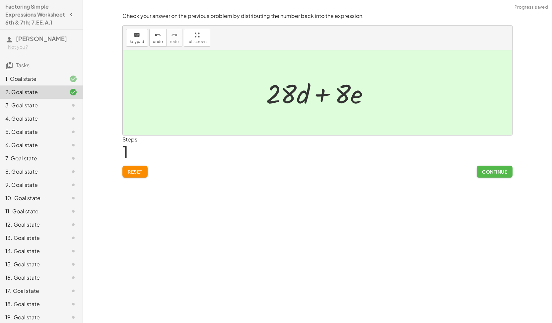
click at [489, 172] on span "Continue" at bounding box center [494, 172] width 25 height 6
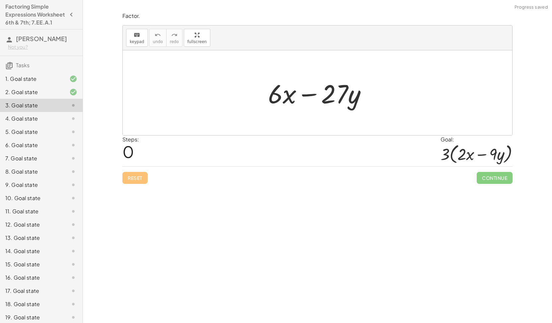
click at [274, 96] on div at bounding box center [320, 93] width 111 height 34
drag, startPoint x: 271, startPoint y: 97, endPoint x: 266, endPoint y: 97, distance: 5.3
click at [266, 97] on div at bounding box center [320, 93] width 111 height 34
drag, startPoint x: 340, startPoint y: 91, endPoint x: 272, endPoint y: 94, distance: 68.4
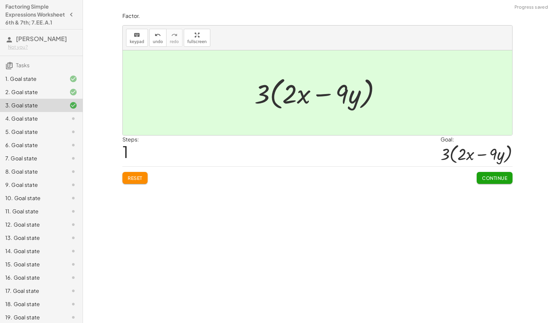
click at [494, 176] on span "Continue" at bounding box center [494, 178] width 25 height 6
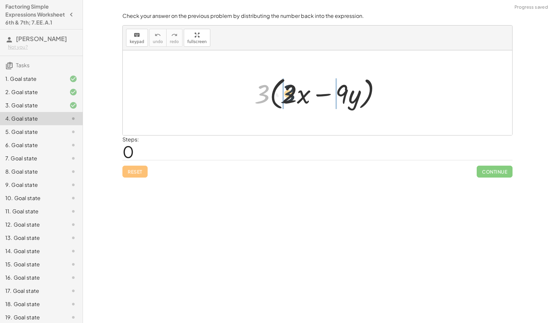
drag, startPoint x: 274, startPoint y: 96, endPoint x: 285, endPoint y: 96, distance: 10.3
click at [285, 96] on div at bounding box center [320, 93] width 138 height 38
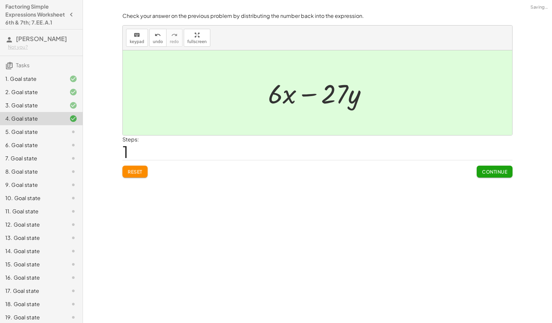
click at [486, 170] on span "Continue" at bounding box center [494, 172] width 25 height 6
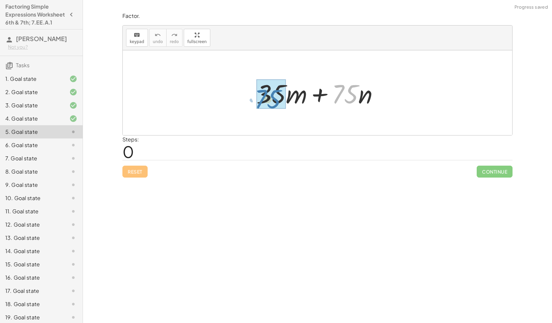
drag, startPoint x: 339, startPoint y: 96, endPoint x: 262, endPoint y: 101, distance: 77.1
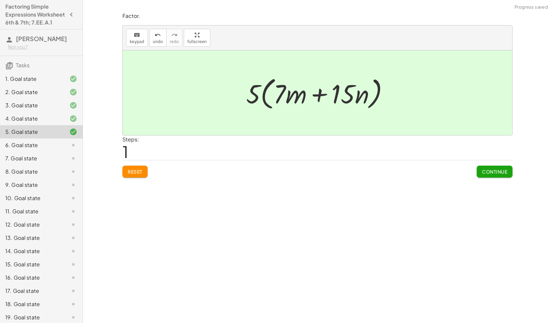
click at [483, 166] on button "Continue" at bounding box center [494, 172] width 36 height 12
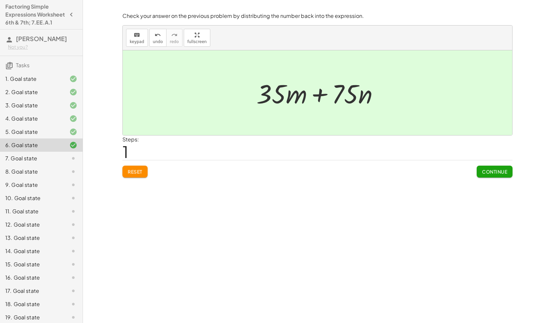
click at [502, 176] on button "Continue" at bounding box center [494, 172] width 36 height 12
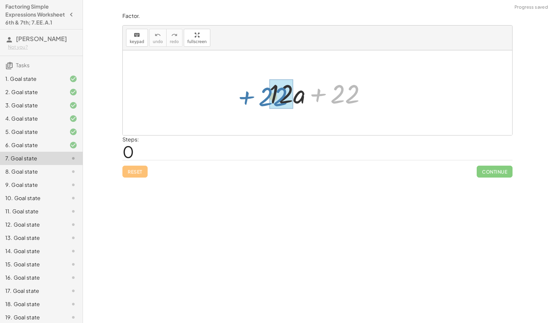
drag, startPoint x: 347, startPoint y: 91, endPoint x: 278, endPoint y: 94, distance: 69.0
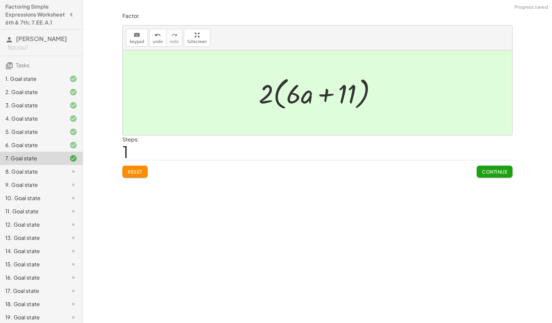
click at [486, 169] on span "Continue" at bounding box center [494, 172] width 25 height 6
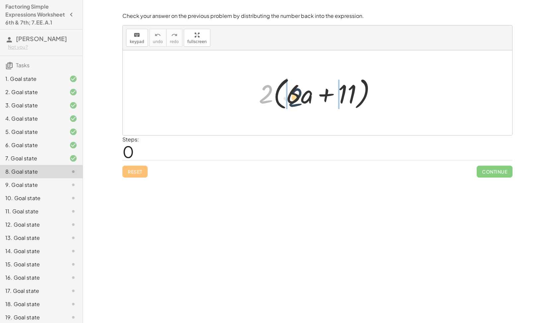
drag, startPoint x: 263, startPoint y: 92, endPoint x: 291, endPoint y: 95, distance: 29.0
click at [291, 95] on div at bounding box center [319, 93] width 129 height 38
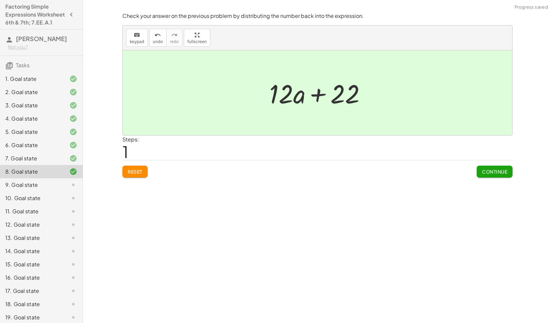
click at [496, 164] on div "Continue" at bounding box center [494, 168] width 36 height 17
click at [493, 163] on div "Continue" at bounding box center [494, 168] width 36 height 17
click at [489, 171] on span "Continue" at bounding box center [494, 172] width 25 height 6
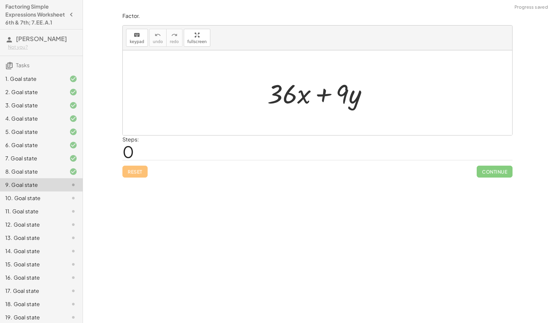
click at [343, 95] on div at bounding box center [320, 93] width 112 height 34
drag, startPoint x: 343, startPoint y: 95, endPoint x: 288, endPoint y: 98, distance: 55.1
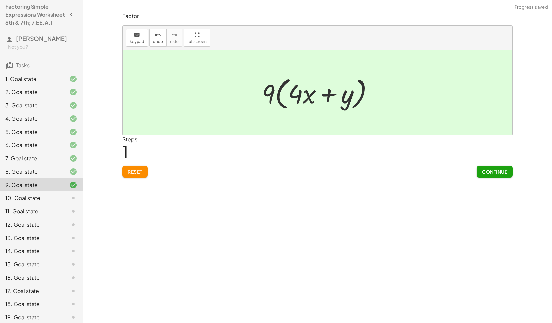
click at [481, 171] on button "Continue" at bounding box center [494, 172] width 36 height 12
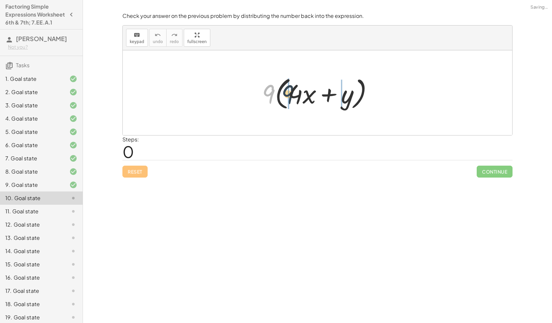
drag, startPoint x: 272, startPoint y: 98, endPoint x: 291, endPoint y: 97, distance: 19.6
click at [291, 97] on div at bounding box center [320, 93] width 123 height 38
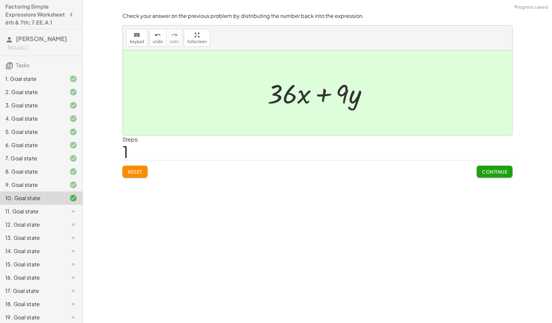
click at [502, 172] on span "Continue" at bounding box center [494, 172] width 25 height 6
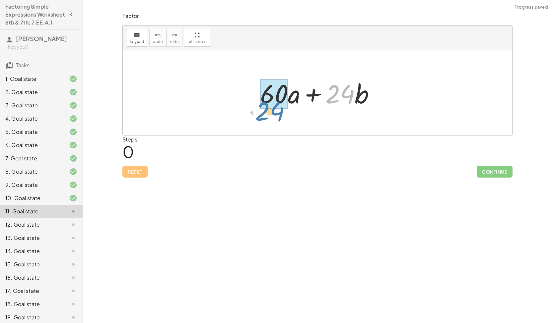
drag, startPoint x: 343, startPoint y: 96, endPoint x: 273, endPoint y: 113, distance: 71.7
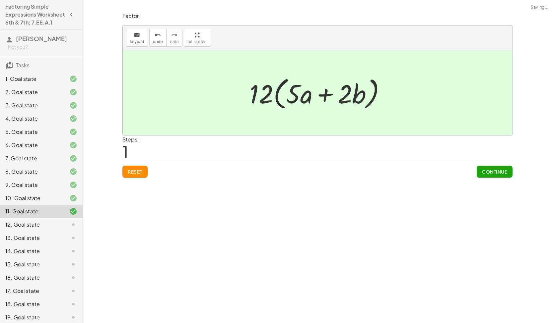
click at [271, 102] on div at bounding box center [320, 93] width 148 height 38
click at [505, 170] on span "Continue" at bounding box center [494, 172] width 25 height 6
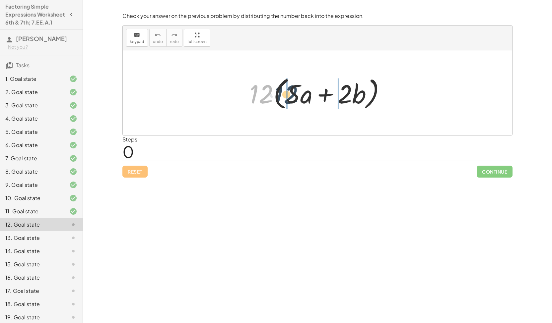
drag, startPoint x: 265, startPoint y: 98, endPoint x: 290, endPoint y: 98, distance: 25.2
click at [290, 98] on div at bounding box center [320, 93] width 148 height 38
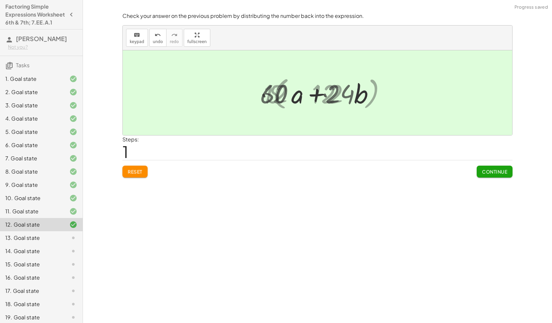
click at [290, 98] on div at bounding box center [320, 93] width 127 height 34
click at [489, 169] on span "Continue" at bounding box center [494, 172] width 25 height 6
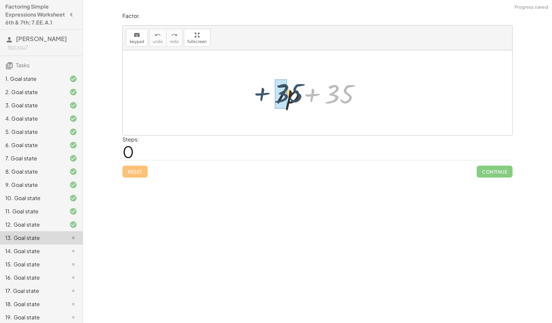
drag, startPoint x: 328, startPoint y: 95, endPoint x: 276, endPoint y: 93, distance: 51.7
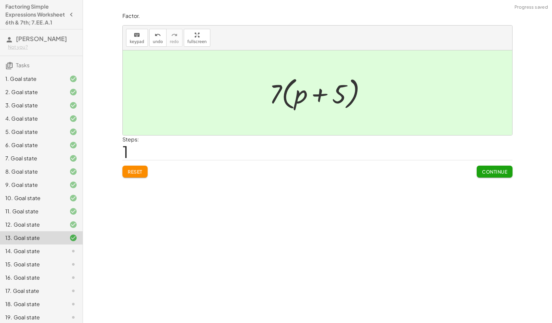
click at [488, 171] on span "Continue" at bounding box center [494, 172] width 25 height 6
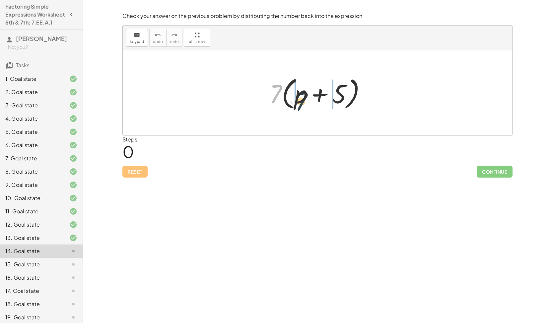
drag, startPoint x: 272, startPoint y: 93, endPoint x: 296, endPoint y: 100, distance: 25.0
click at [296, 100] on div at bounding box center [320, 93] width 108 height 38
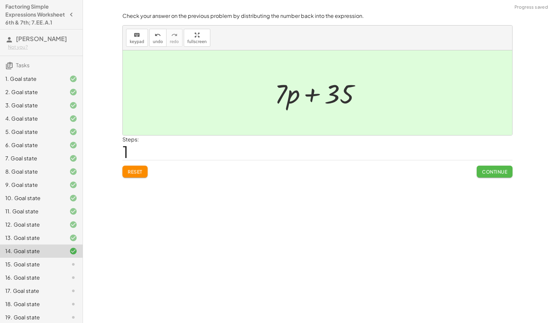
click at [482, 173] on span "Continue" at bounding box center [494, 172] width 25 height 6
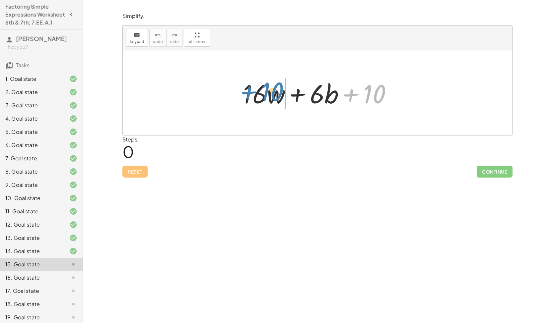
drag, startPoint x: 387, startPoint y: 92, endPoint x: 279, endPoint y: 92, distance: 107.4
click at [279, 92] on div at bounding box center [320, 93] width 161 height 34
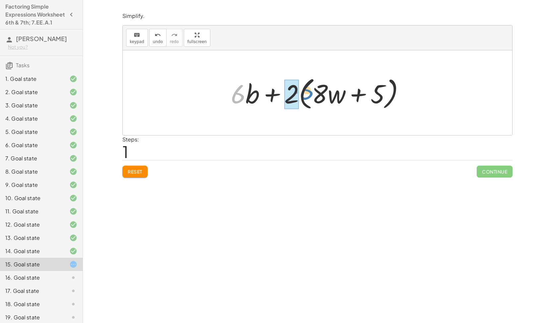
drag, startPoint x: 243, startPoint y: 93, endPoint x: 298, endPoint y: 91, distance: 55.1
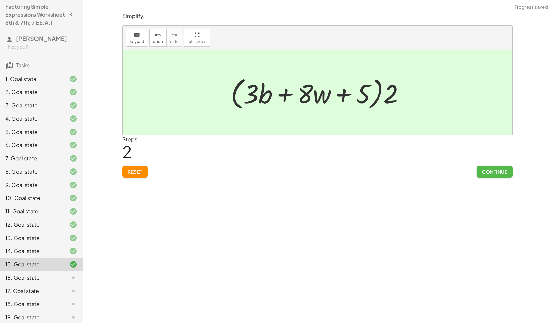
click at [498, 175] on button "Continue" at bounding box center [494, 172] width 36 height 12
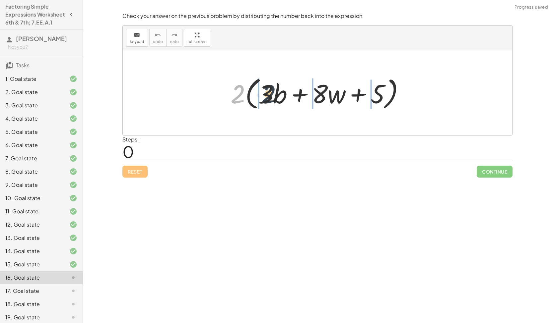
drag, startPoint x: 231, startPoint y: 98, endPoint x: 260, endPoint y: 99, distance: 28.5
click at [260, 99] on div at bounding box center [320, 93] width 186 height 38
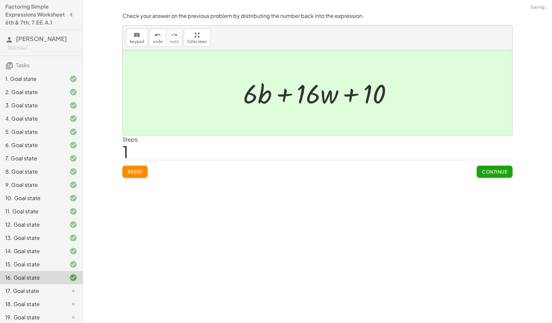
click at [492, 169] on span "Continue" at bounding box center [494, 172] width 25 height 6
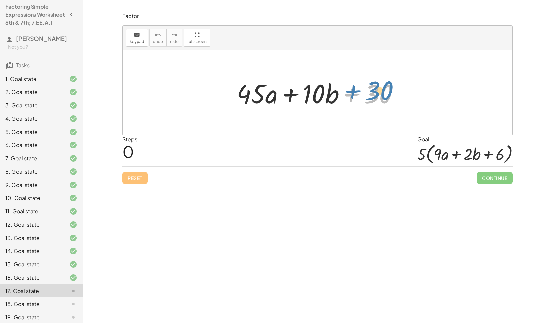
drag, startPoint x: 379, startPoint y: 96, endPoint x: 381, endPoint y: 92, distance: 3.7
click at [381, 92] on div at bounding box center [320, 93] width 174 height 34
drag, startPoint x: 381, startPoint y: 93, endPoint x: 256, endPoint y: 97, distance: 124.7
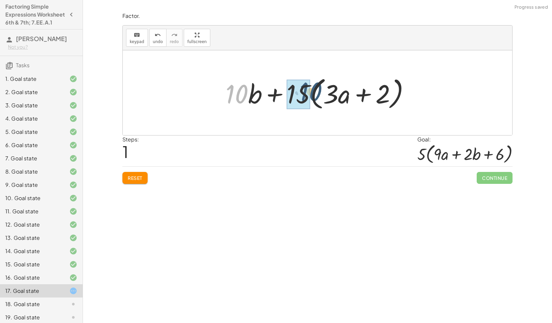
drag, startPoint x: 234, startPoint y: 94, endPoint x: 304, endPoint y: 91, distance: 69.7
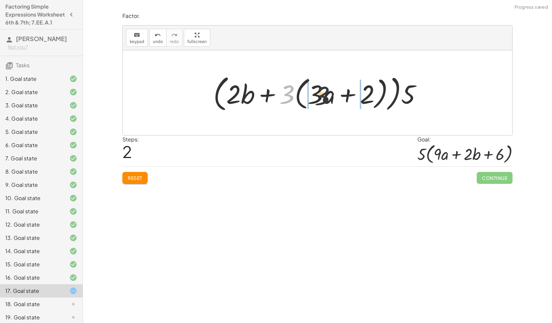
drag, startPoint x: 282, startPoint y: 91, endPoint x: 321, endPoint y: 92, distance: 38.5
click at [321, 92] on div at bounding box center [320, 93] width 220 height 42
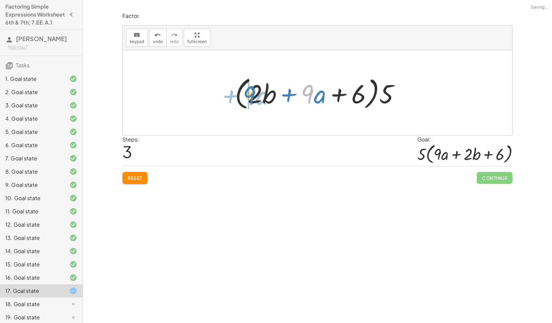
drag, startPoint x: 314, startPoint y: 93, endPoint x: 254, endPoint y: 94, distance: 59.7
click at [254, 94] on div at bounding box center [319, 93] width 177 height 38
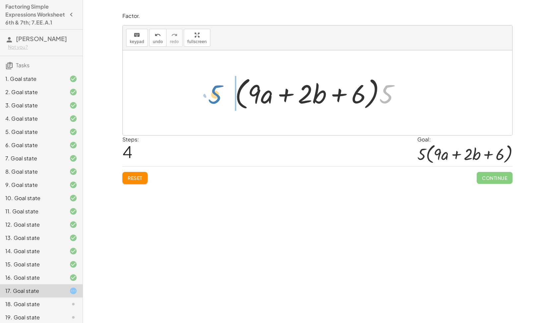
drag, startPoint x: 393, startPoint y: 94, endPoint x: 222, endPoint y: 95, distance: 171.1
click at [222, 95] on div "+ · 45 · a + · 10 · b + 30 + · 15 · 3 · a + · 10 · b + · 15 · 2 + · 10 · b + · …" at bounding box center [317, 92] width 389 height 85
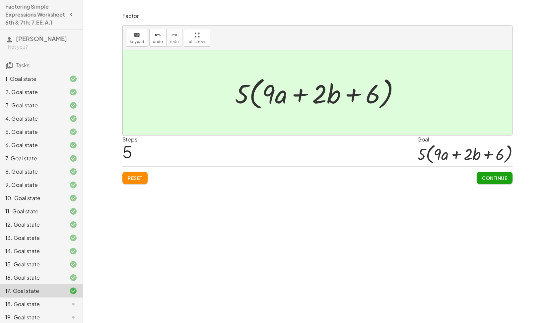
click at [503, 179] on span "Continue" at bounding box center [494, 178] width 25 height 6
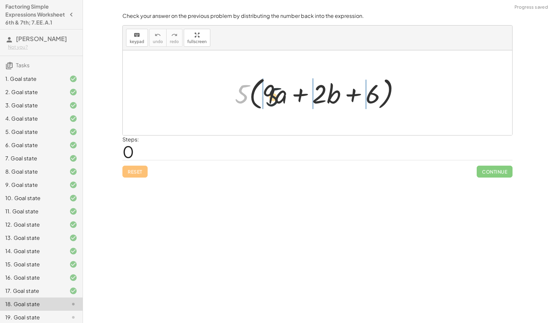
drag, startPoint x: 237, startPoint y: 93, endPoint x: 268, endPoint y: 94, distance: 30.9
click at [268, 94] on div at bounding box center [319, 93] width 177 height 38
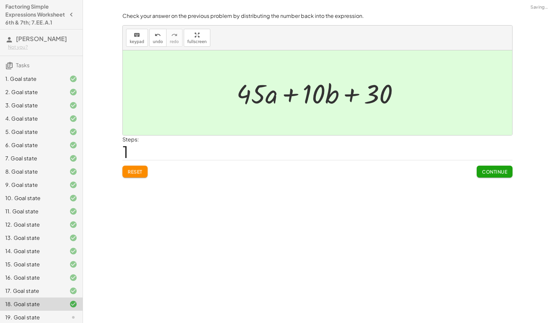
click at [501, 172] on span "Continue" at bounding box center [494, 172] width 25 height 6
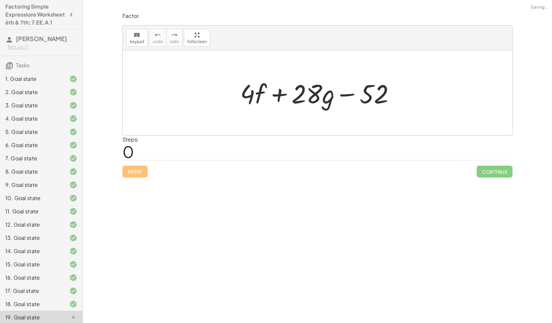
scroll to position [51, 0]
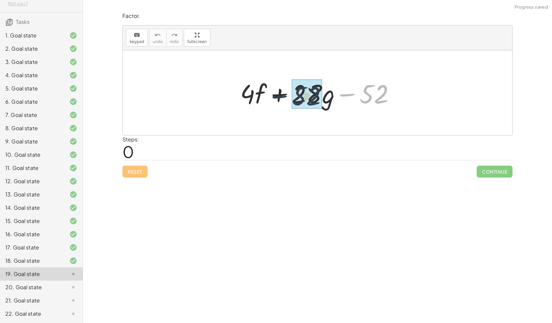
drag, startPoint x: 344, startPoint y: 89, endPoint x: 298, endPoint y: 90, distance: 46.1
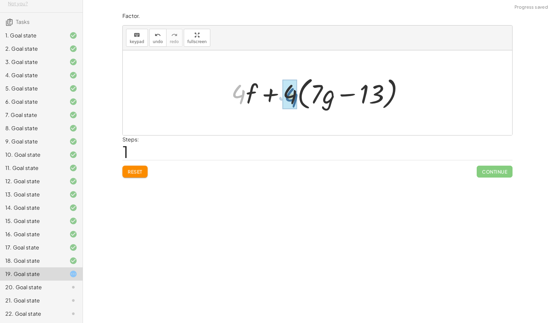
drag, startPoint x: 237, startPoint y: 88, endPoint x: 288, endPoint y: 89, distance: 51.4
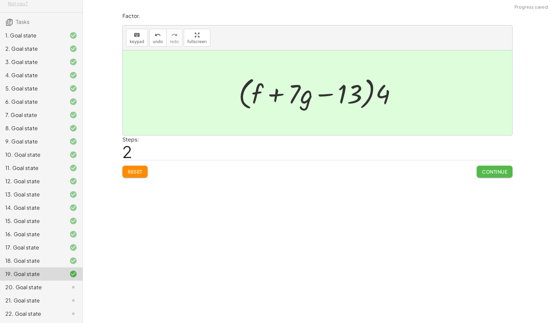
click at [497, 167] on button "Continue" at bounding box center [494, 172] width 36 height 12
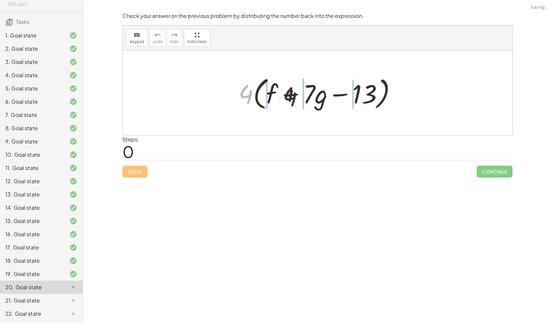
drag, startPoint x: 244, startPoint y: 96, endPoint x: 288, endPoint y: 97, distance: 44.8
click at [288, 97] on div at bounding box center [320, 93] width 170 height 38
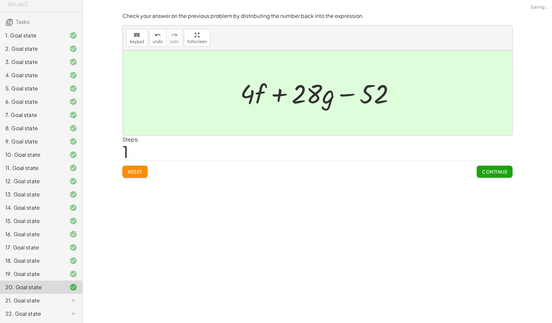
click at [487, 171] on span "Continue" at bounding box center [494, 172] width 25 height 6
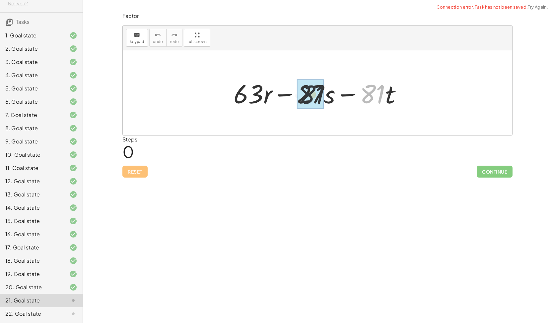
drag, startPoint x: 363, startPoint y: 94, endPoint x: 300, endPoint y: 94, distance: 63.3
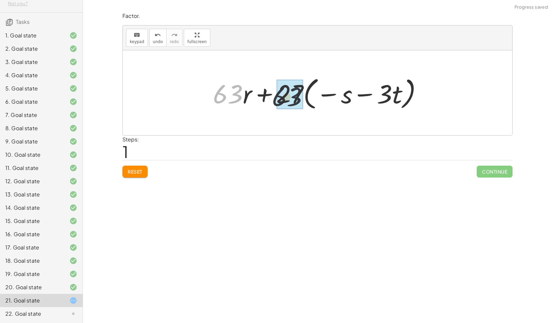
drag, startPoint x: 229, startPoint y: 92, endPoint x: 280, endPoint y: 95, distance: 50.5
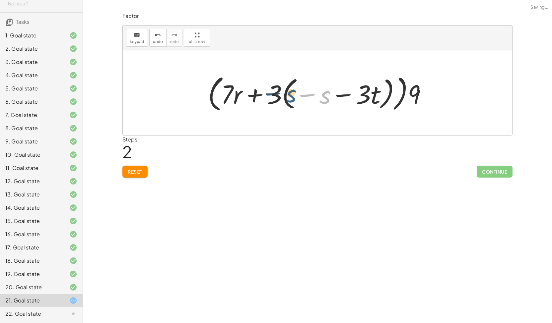
drag, startPoint x: 322, startPoint y: 96, endPoint x: 287, endPoint y: 95, distance: 34.5
click at [287, 95] on div at bounding box center [320, 93] width 231 height 42
drag, startPoint x: 275, startPoint y: 94, endPoint x: 311, endPoint y: 98, distance: 36.0
click at [311, 98] on div at bounding box center [320, 93] width 231 height 42
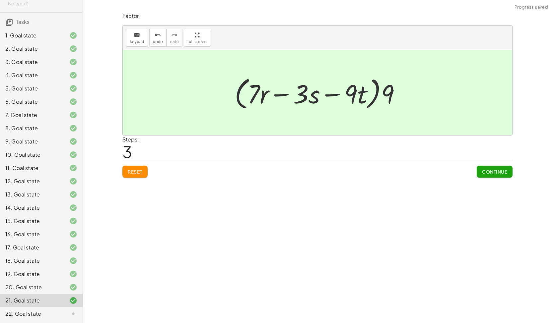
click at [491, 174] on button "Continue" at bounding box center [494, 172] width 36 height 12
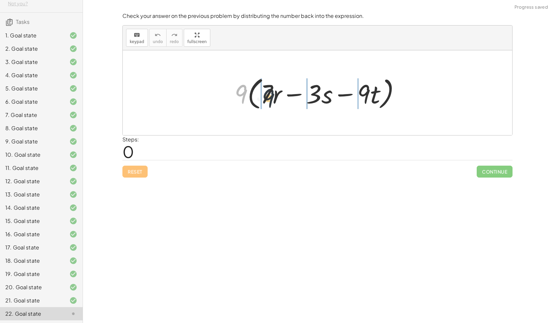
drag, startPoint x: 249, startPoint y: 94, endPoint x: 271, endPoint y: 96, distance: 22.0
click at [271, 96] on div at bounding box center [320, 93] width 178 height 38
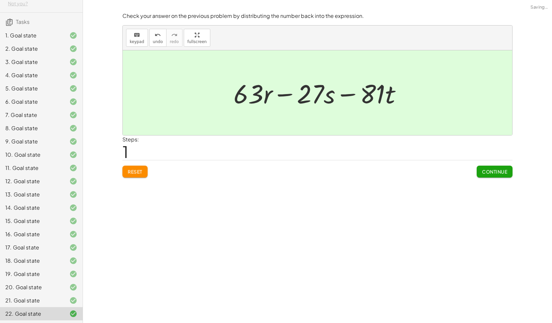
click at [498, 171] on span "Continue" at bounding box center [494, 172] width 25 height 6
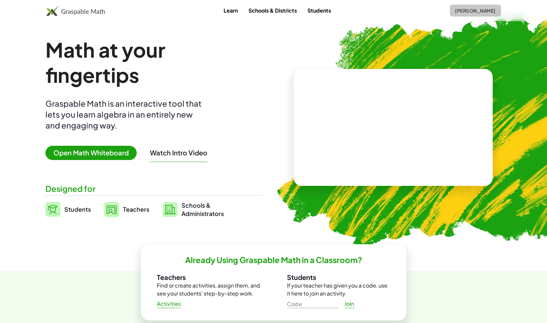
click at [459, 14] on button "[PERSON_NAME]" at bounding box center [475, 11] width 51 height 12
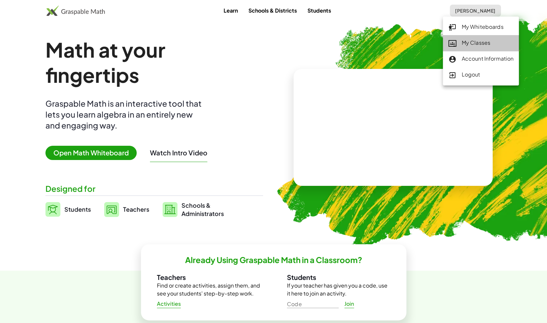
click at [488, 41] on div "My Classes" at bounding box center [480, 43] width 65 height 9
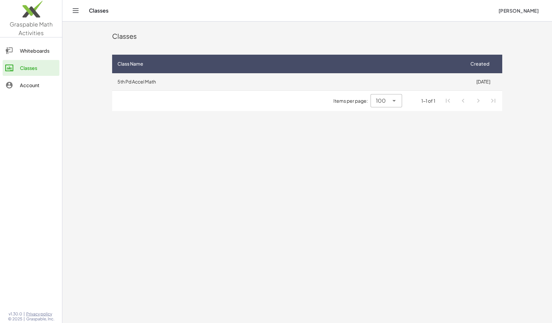
click at [293, 89] on td "5th Pd Accel Math" at bounding box center [288, 81] width 352 height 17
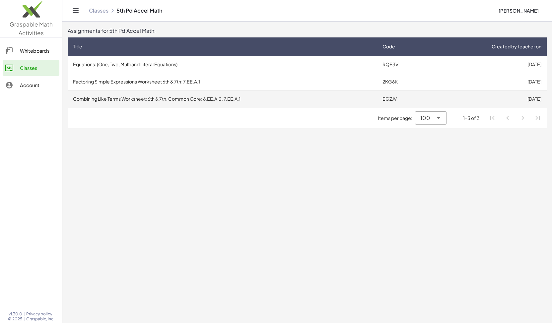
click at [148, 98] on td "Combining Like Terms Worksheet: 6th & 7th. Common Core: 6.EE.A.3, 7.EE.A.1" at bounding box center [222, 99] width 309 height 17
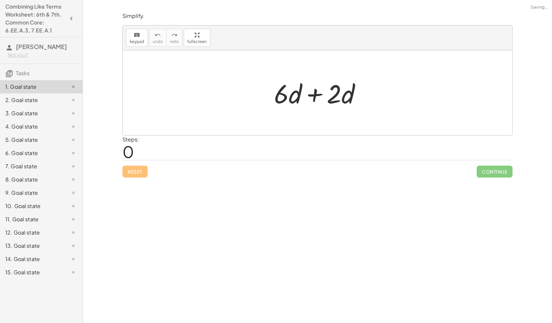
click at [292, 94] on div at bounding box center [320, 93] width 99 height 34
drag, startPoint x: 292, startPoint y: 94, endPoint x: 327, endPoint y: 95, distance: 34.5
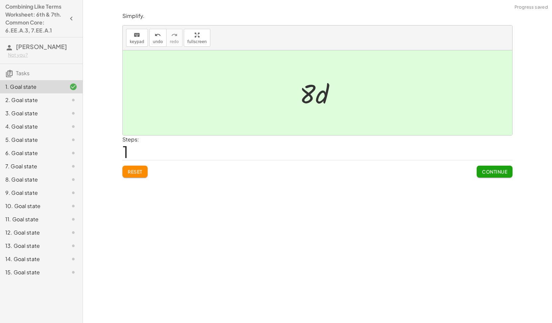
click at [489, 171] on span "Continue" at bounding box center [494, 172] width 25 height 6
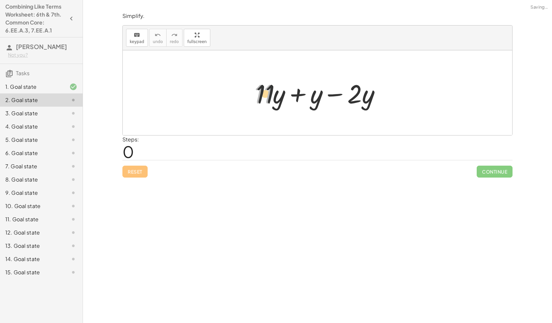
drag, startPoint x: 264, startPoint y: 91, endPoint x: 296, endPoint y: 91, distance: 32.2
click at [296, 91] on div at bounding box center [320, 93] width 138 height 34
drag, startPoint x: 260, startPoint y: 93, endPoint x: 307, endPoint y: 93, distance: 47.4
click at [307, 93] on div at bounding box center [320, 93] width 138 height 34
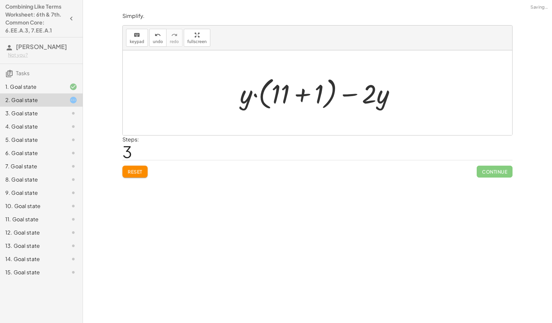
click at [133, 170] on span "Reset" at bounding box center [135, 172] width 15 height 6
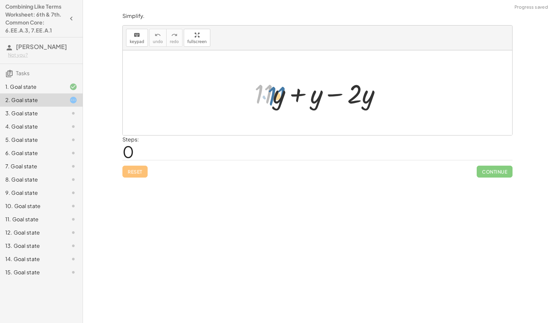
click at [268, 90] on div at bounding box center [320, 93] width 138 height 34
drag, startPoint x: 270, startPoint y: 94, endPoint x: 279, endPoint y: 96, distance: 10.0
click at [279, 96] on div at bounding box center [320, 93] width 138 height 34
click at [269, 104] on div at bounding box center [320, 93] width 138 height 34
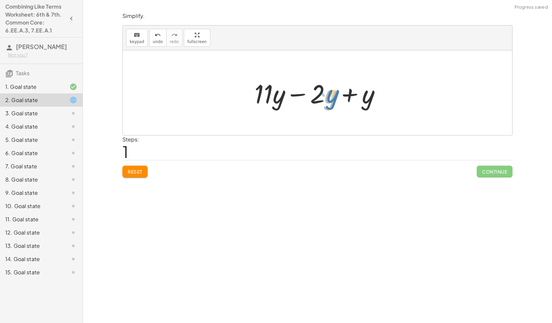
click at [328, 92] on div at bounding box center [320, 93] width 138 height 34
drag, startPoint x: 371, startPoint y: 94, endPoint x: 283, endPoint y: 102, distance: 87.5
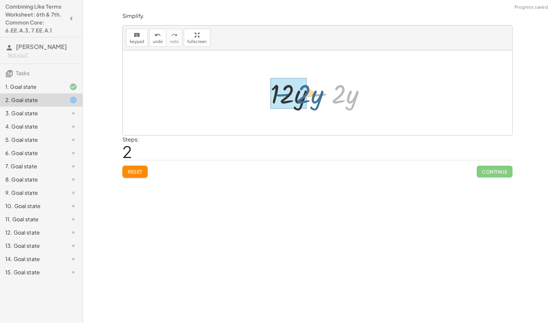
drag, startPoint x: 326, startPoint y: 92, endPoint x: 284, endPoint y: 94, distance: 41.8
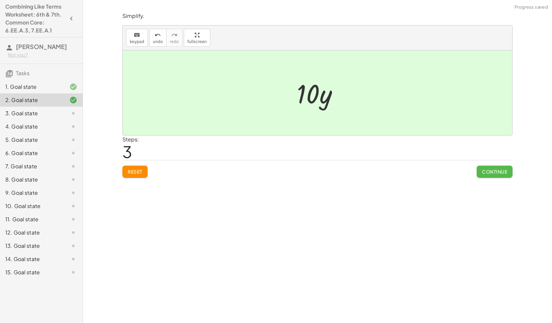
click at [485, 169] on span "Continue" at bounding box center [494, 172] width 25 height 6
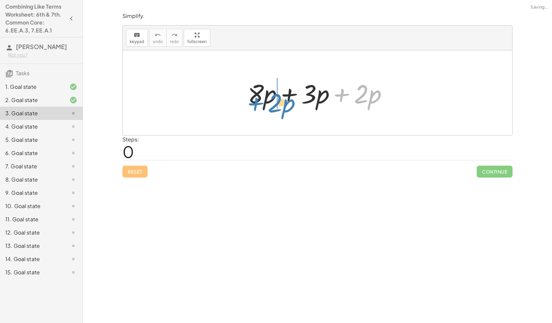
drag, startPoint x: 346, startPoint y: 97, endPoint x: 259, endPoint y: 105, distance: 87.5
click at [259, 105] on div at bounding box center [319, 93] width 151 height 34
drag, startPoint x: 351, startPoint y: 94, endPoint x: 261, endPoint y: 96, distance: 90.5
click at [261, 96] on div at bounding box center [319, 93] width 151 height 34
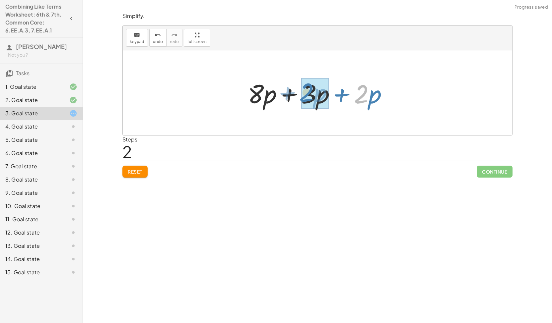
drag, startPoint x: 363, startPoint y: 91, endPoint x: 311, endPoint y: 88, distance: 52.1
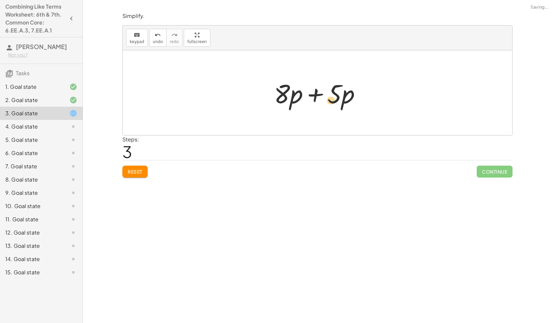
drag, startPoint x: 336, startPoint y: 91, endPoint x: 331, endPoint y: 96, distance: 7.5
click at [331, 96] on div at bounding box center [320, 93] width 98 height 34
drag, startPoint x: 326, startPoint y: 93, endPoint x: 276, endPoint y: 92, distance: 49.8
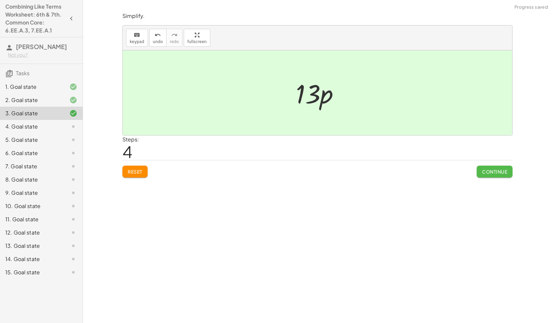
click at [489, 169] on span "Continue" at bounding box center [494, 172] width 25 height 6
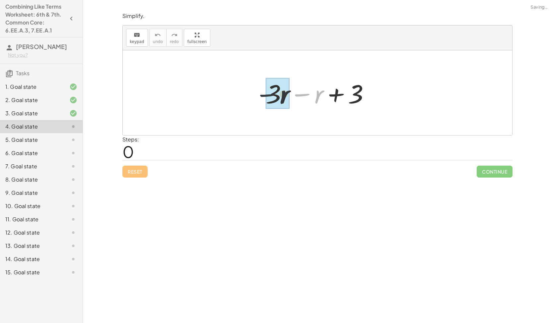
drag, startPoint x: 304, startPoint y: 98, endPoint x: 280, endPoint y: 97, distance: 23.9
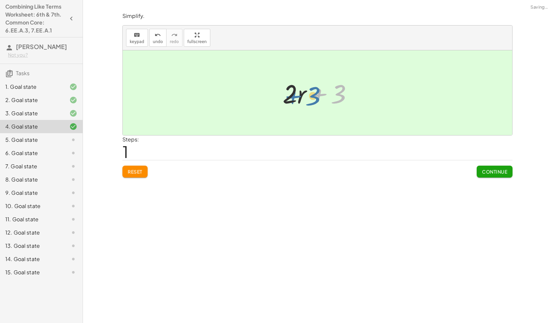
drag, startPoint x: 327, startPoint y: 95, endPoint x: 315, endPoint y: 98, distance: 12.4
click at [315, 98] on div at bounding box center [320, 93] width 82 height 34
click at [37, 141] on div "5. Goal state" at bounding box center [31, 140] width 53 height 8
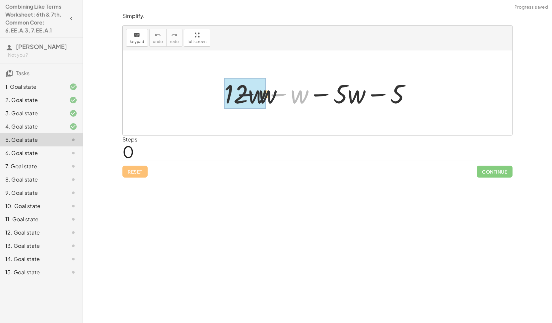
drag, startPoint x: 286, startPoint y: 101, endPoint x: 252, endPoint y: 100, distance: 34.2
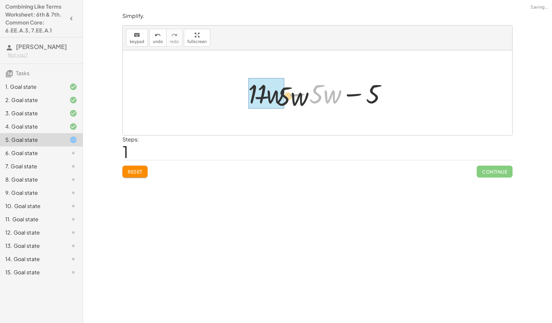
drag, startPoint x: 300, startPoint y: 100, endPoint x: 259, endPoint y: 102, distance: 41.1
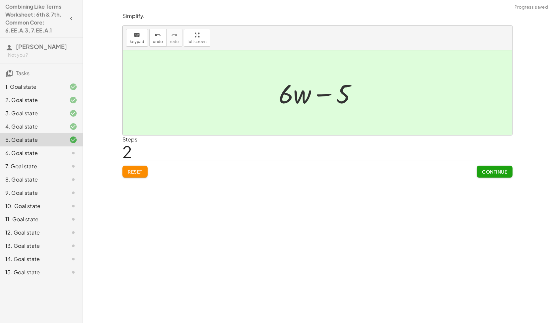
click at [491, 172] on span "Continue" at bounding box center [494, 172] width 25 height 6
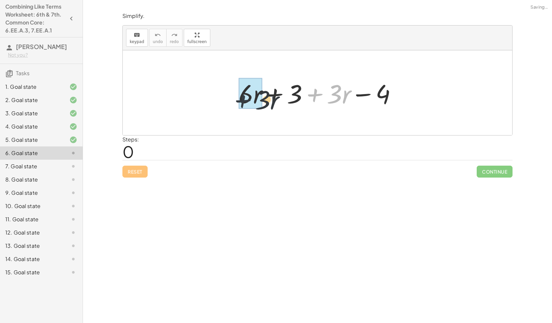
drag, startPoint x: 318, startPoint y: 100, endPoint x: 232, endPoint y: 106, distance: 85.7
click at [232, 106] on div "+ · 3 · r + · 6 · r + 3 + · 3 · r − 4" at bounding box center [317, 92] width 178 height 37
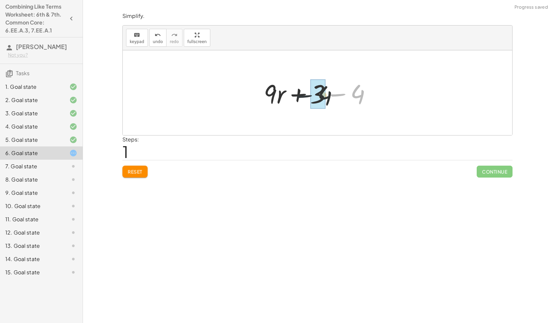
drag, startPoint x: 341, startPoint y: 103, endPoint x: 306, endPoint y: 104, distance: 35.5
click at [306, 104] on div at bounding box center [319, 93] width 119 height 34
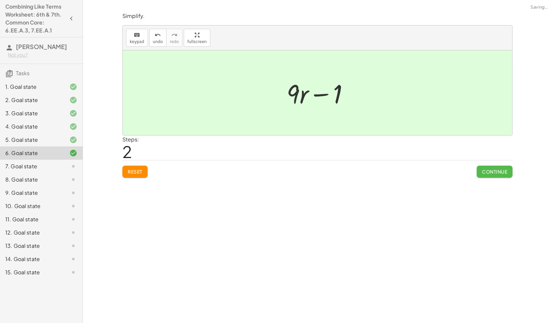
click at [492, 166] on button "Continue" at bounding box center [494, 172] width 36 height 12
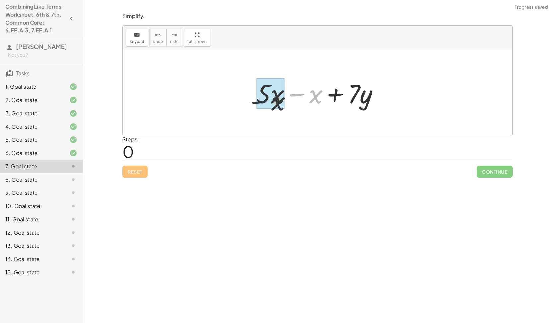
drag, startPoint x: 301, startPoint y: 104, endPoint x: 262, endPoint y: 111, distance: 39.5
click at [262, 111] on div "− x + · 5 · x − x + · 7 · y" at bounding box center [317, 92] width 389 height 85
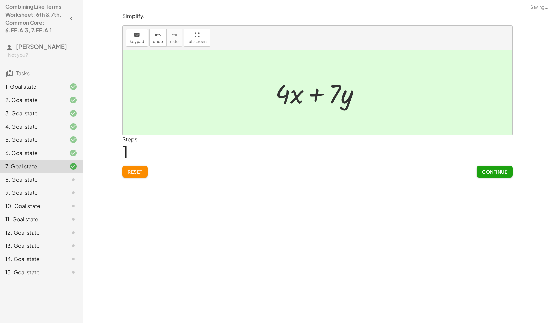
drag, startPoint x: 330, startPoint y: 110, endPoint x: 287, endPoint y: 109, distance: 42.4
click at [287, 109] on div "+ · 5 · x − x + · 7 · y + · x + · 7 · y · 4" at bounding box center [317, 92] width 104 height 37
click at [486, 172] on span "Continue" at bounding box center [494, 172] width 25 height 6
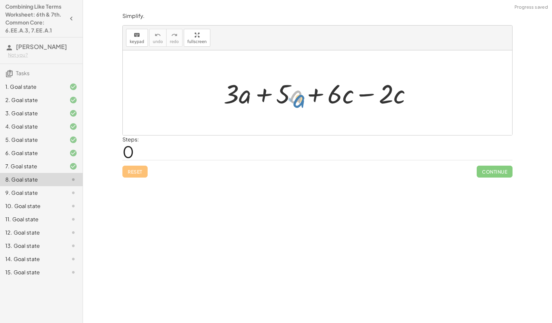
drag, startPoint x: 288, startPoint y: 104, endPoint x: 297, endPoint y: 108, distance: 9.6
click at [297, 108] on div at bounding box center [320, 93] width 200 height 34
drag, startPoint x: 271, startPoint y: 93, endPoint x: 236, endPoint y: 95, distance: 35.2
click at [236, 95] on div at bounding box center [320, 93] width 200 height 34
drag, startPoint x: 274, startPoint y: 95, endPoint x: 230, endPoint y: 95, distance: 43.8
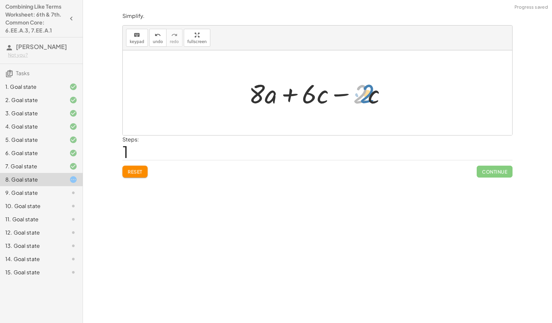
drag, startPoint x: 355, startPoint y: 105, endPoint x: 367, endPoint y: 105, distance: 11.3
click at [367, 105] on div at bounding box center [319, 93] width 149 height 34
drag, startPoint x: 345, startPoint y: 99, endPoint x: 287, endPoint y: 101, distance: 57.4
click at [287, 101] on div at bounding box center [319, 93] width 149 height 34
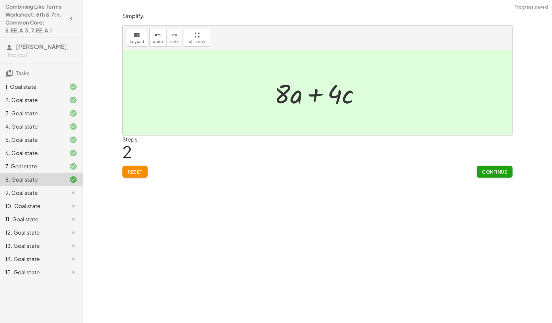
click at [491, 169] on span "Continue" at bounding box center [494, 172] width 25 height 6
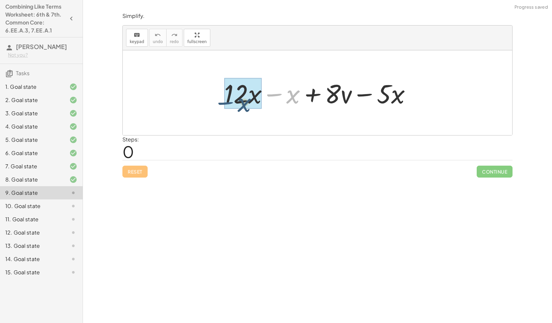
drag, startPoint x: 276, startPoint y: 98, endPoint x: 228, endPoint y: 106, distance: 48.7
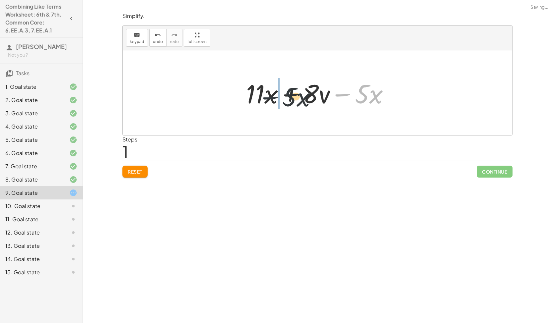
drag, startPoint x: 352, startPoint y: 99, endPoint x: 263, endPoint y: 102, distance: 88.9
click at [263, 102] on div at bounding box center [320, 93] width 155 height 34
drag, startPoint x: 311, startPoint y: 96, endPoint x: 312, endPoint y: 100, distance: 4.0
click at [312, 100] on div at bounding box center [320, 93] width 155 height 34
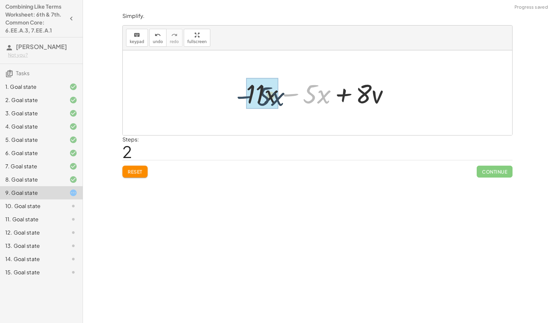
drag, startPoint x: 295, startPoint y: 98, endPoint x: 251, endPoint y: 103, distance: 44.4
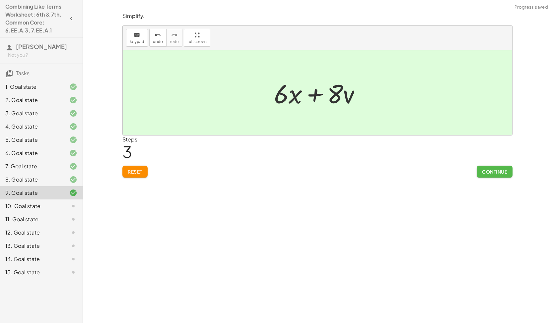
click at [502, 170] on span "Continue" at bounding box center [494, 172] width 25 height 6
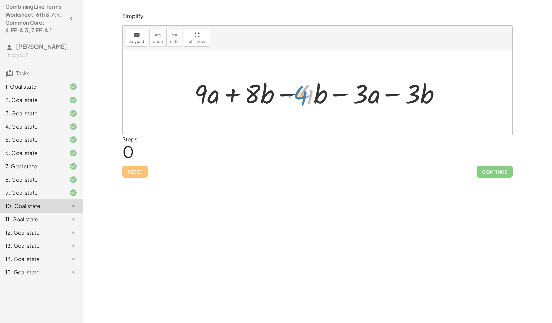
drag, startPoint x: 305, startPoint y: 102, endPoint x: 299, endPoint y: 103, distance: 6.4
click at [299, 103] on div at bounding box center [320, 93] width 258 height 34
drag, startPoint x: 300, startPoint y: 98, endPoint x: 303, endPoint y: 97, distance: 3.7
click at [303, 97] on div at bounding box center [320, 93] width 258 height 34
drag, startPoint x: 295, startPoint y: 99, endPoint x: 238, endPoint y: 104, distance: 56.9
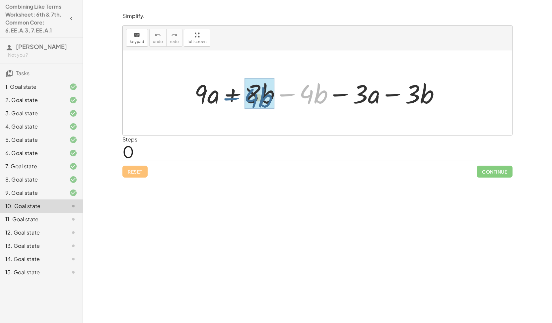
click at [238, 104] on div at bounding box center [320, 93] width 258 height 34
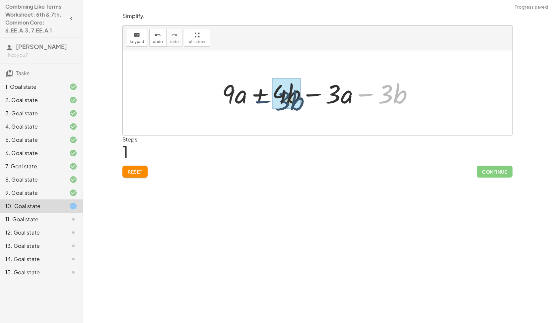
drag, startPoint x: 374, startPoint y: 99, endPoint x: 261, endPoint y: 103, distance: 113.4
click at [261, 103] on div at bounding box center [319, 93] width 203 height 34
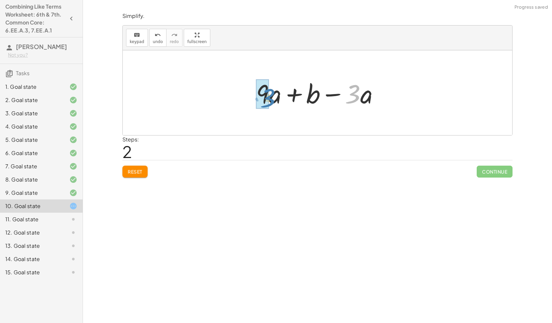
drag, startPoint x: 308, startPoint y: 104, endPoint x: 262, endPoint y: 104, distance: 46.1
click at [262, 104] on div at bounding box center [319, 93] width 163 height 38
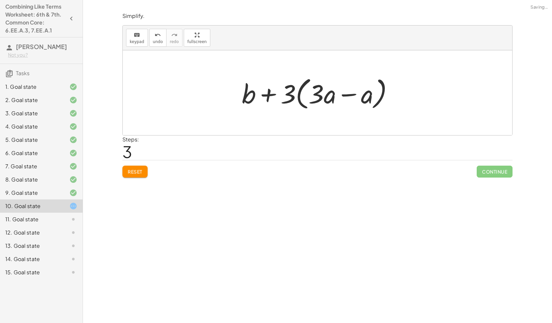
click at [129, 171] on span "Reset" at bounding box center [135, 172] width 15 height 6
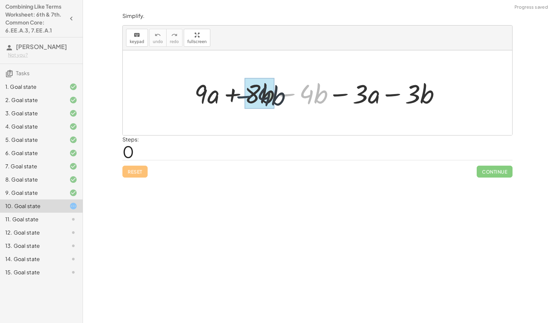
drag, startPoint x: 298, startPoint y: 103, endPoint x: 258, endPoint y: 105, distance: 39.8
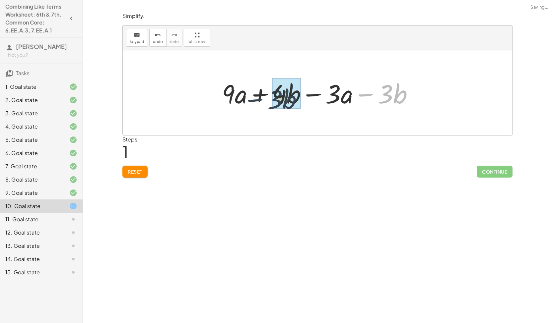
drag, startPoint x: 330, startPoint y: 106, endPoint x: 260, endPoint y: 109, distance: 70.0
click at [260, 109] on div "+ · 9 · a + · 8 · b − · 4 · b − · 3 · a − · 3 · b − · 3 · b + · 9 · a + · b − ·…" at bounding box center [318, 92] width 212 height 37
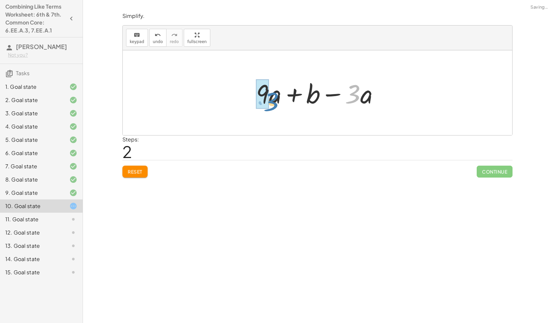
drag, startPoint x: 299, startPoint y: 108, endPoint x: 265, endPoint y: 107, distance: 34.5
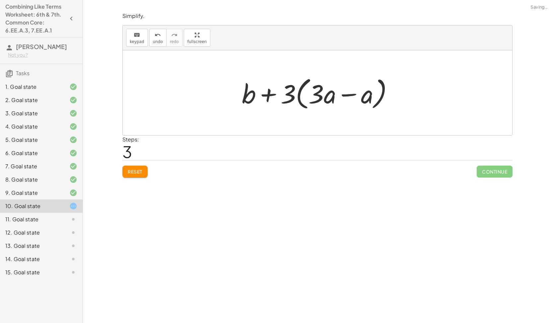
click at [131, 171] on span "Reset" at bounding box center [135, 172] width 15 height 6
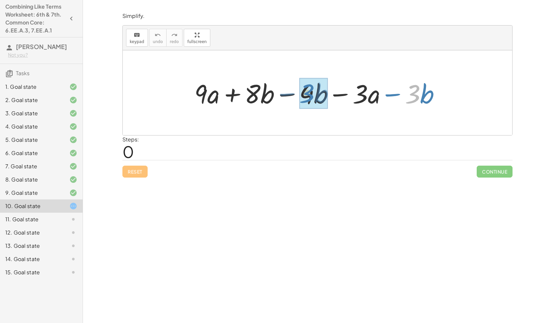
drag, startPoint x: 408, startPoint y: 103, endPoint x: 298, endPoint y: 103, distance: 110.1
click at [298, 103] on div at bounding box center [320, 93] width 258 height 34
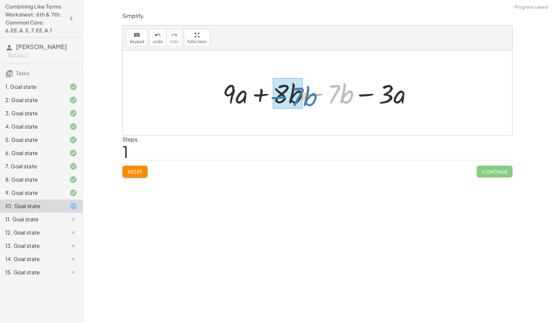
drag, startPoint x: 317, startPoint y: 102, endPoint x: 256, endPoint y: 105, distance: 61.0
click at [256, 105] on div at bounding box center [320, 93] width 202 height 34
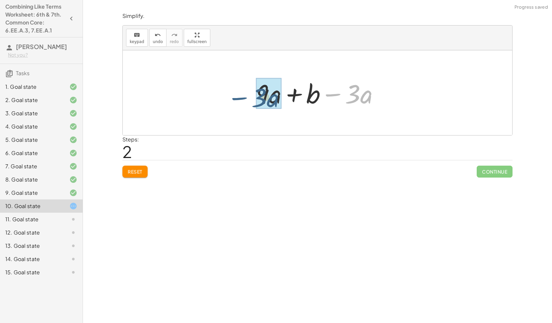
drag, startPoint x: 344, startPoint y: 98, endPoint x: 255, endPoint y: 97, distance: 88.8
click at [255, 97] on div at bounding box center [320, 93] width 135 height 34
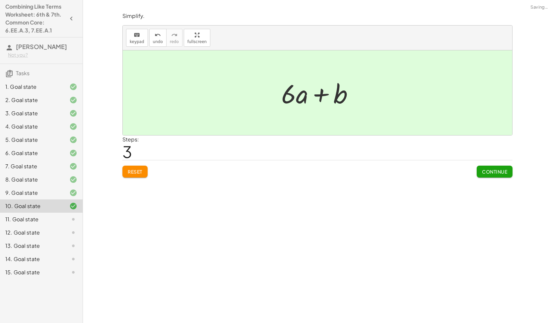
click at [505, 176] on button "Continue" at bounding box center [494, 172] width 36 height 12
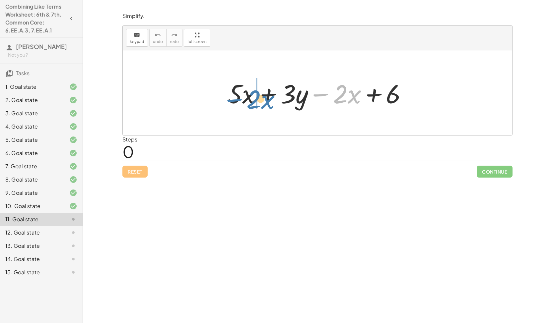
drag, startPoint x: 332, startPoint y: 104, endPoint x: 245, endPoint y: 110, distance: 87.4
click at [245, 110] on div "− · 2 · x + · 5 · x + · 3 · y − · 2 · x + 6" at bounding box center [317, 92] width 199 height 37
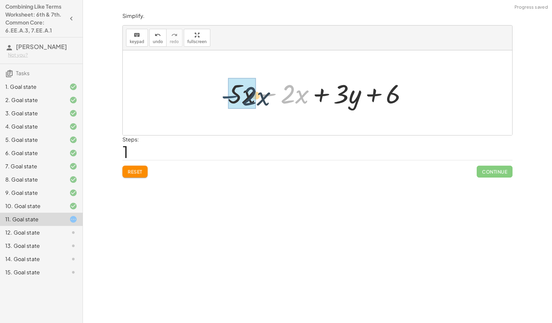
drag, startPoint x: 273, startPoint y: 99, endPoint x: 235, endPoint y: 101, distance: 38.5
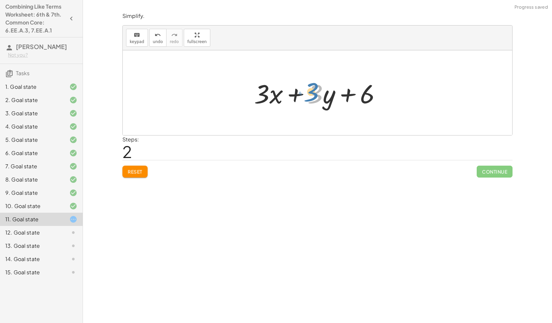
drag, startPoint x: 308, startPoint y: 103, endPoint x: 304, endPoint y: 100, distance: 4.9
click at [304, 100] on div at bounding box center [320, 93] width 139 height 34
drag, startPoint x: 368, startPoint y: 93, endPoint x: 316, endPoint y: 94, distance: 51.7
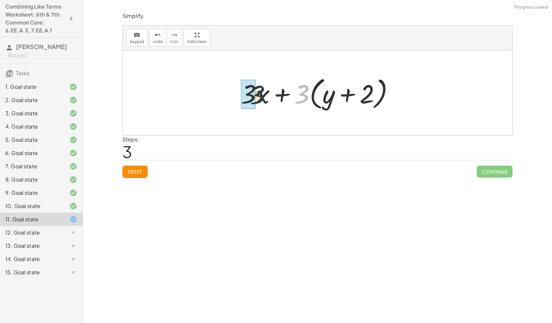
drag, startPoint x: 303, startPoint y: 97, endPoint x: 249, endPoint y: 96, distance: 54.0
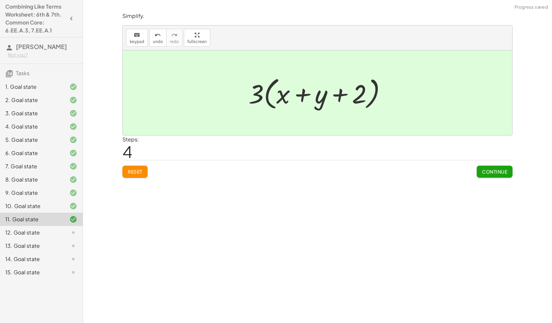
click at [496, 173] on span "Continue" at bounding box center [494, 172] width 25 height 6
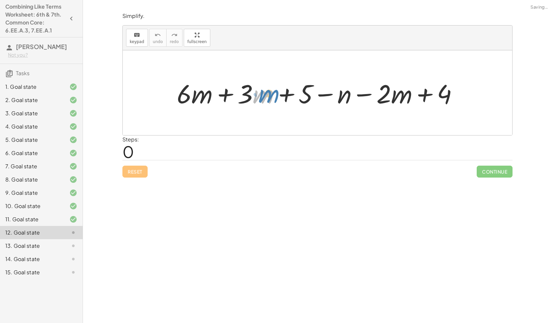
drag, startPoint x: 269, startPoint y: 100, endPoint x: 273, endPoint y: 98, distance: 4.9
click at [273, 98] on div at bounding box center [319, 93] width 293 height 34
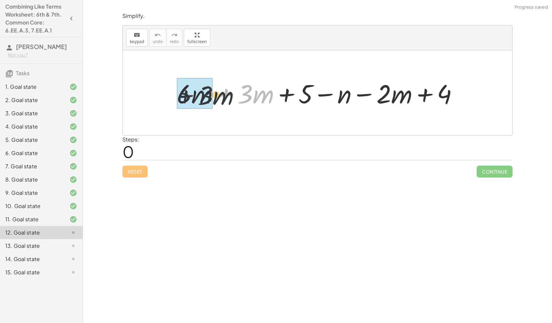
drag, startPoint x: 233, startPoint y: 99, endPoint x: 187, endPoint y: 101, distance: 46.4
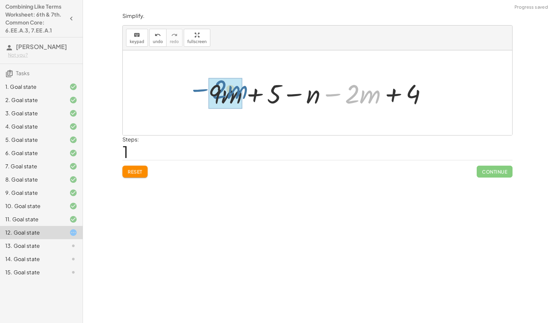
drag, startPoint x: 343, startPoint y: 97, endPoint x: 211, endPoint y: 93, distance: 131.7
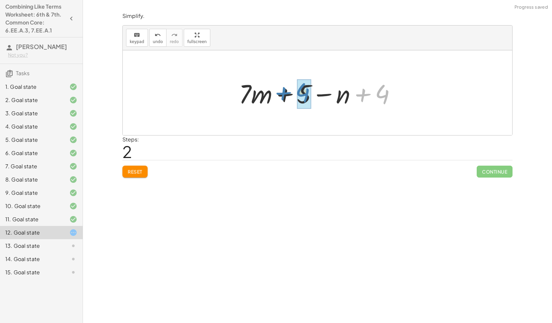
drag, startPoint x: 377, startPoint y: 98, endPoint x: 299, endPoint y: 96, distance: 77.9
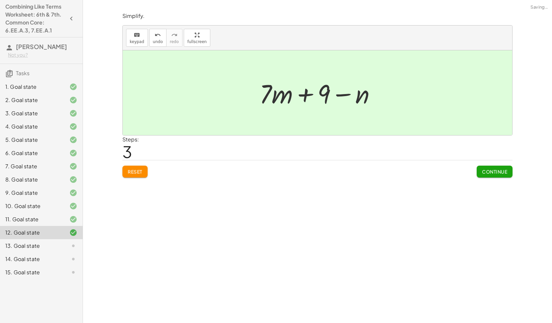
click at [499, 167] on button "Continue" at bounding box center [494, 172] width 36 height 12
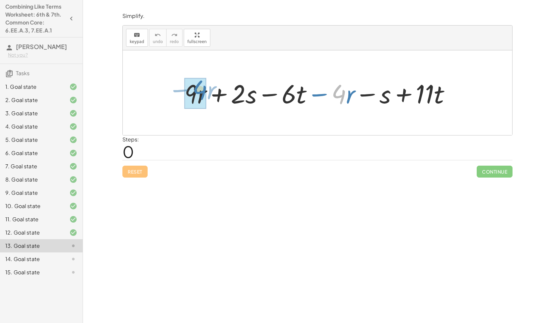
drag, startPoint x: 333, startPoint y: 100, endPoint x: 195, endPoint y: 97, distance: 138.6
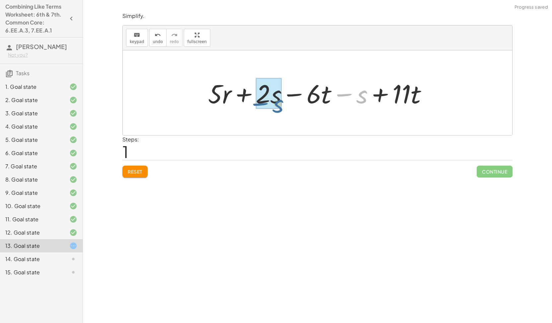
drag, startPoint x: 348, startPoint y: 99, endPoint x: 240, endPoint y: 102, distance: 108.5
click at [240, 102] on div at bounding box center [320, 93] width 231 height 34
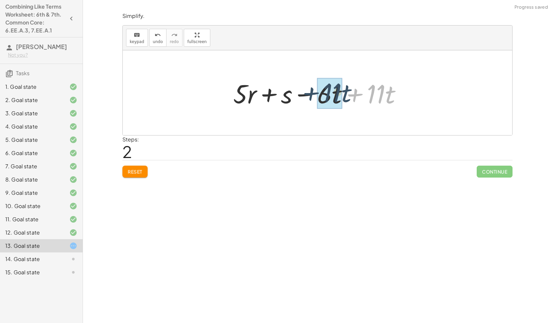
drag, startPoint x: 364, startPoint y: 100, endPoint x: 320, endPoint y: 98, distance: 44.2
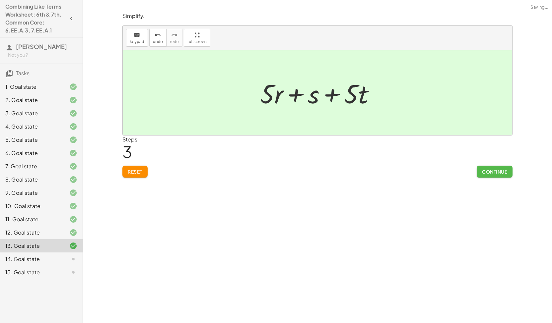
click at [484, 169] on span "Continue" at bounding box center [494, 172] width 25 height 6
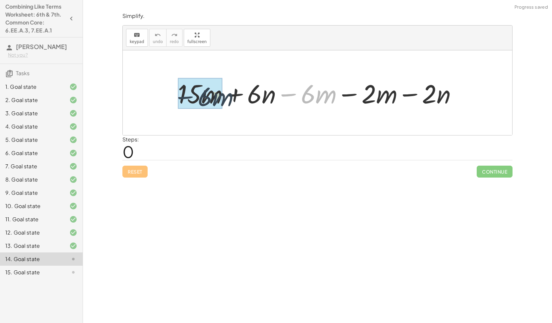
drag, startPoint x: 290, startPoint y: 105, endPoint x: 179, endPoint y: 115, distance: 111.1
click at [179, 115] on div "− · 6 · m + · 15 · m + · 6 · n − · 6 · m − · 2 · m − · 2 · n" at bounding box center [317, 92] width 389 height 85
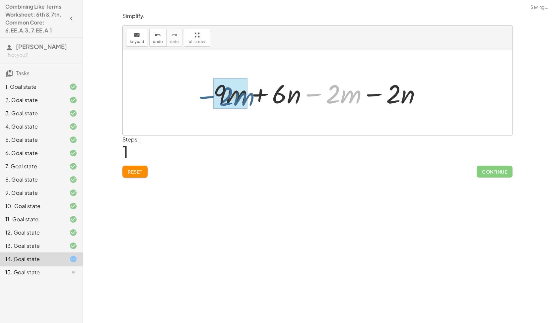
drag, startPoint x: 323, startPoint y: 102, endPoint x: 216, endPoint y: 107, distance: 106.2
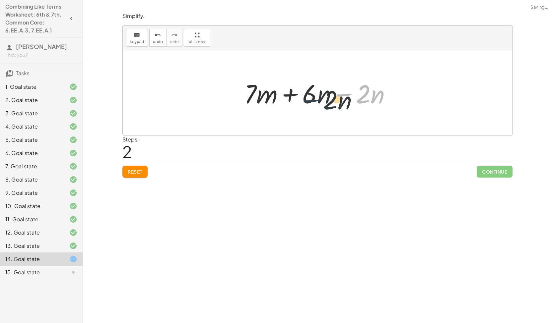
drag, startPoint x: 349, startPoint y: 103, endPoint x: 316, endPoint y: 108, distance: 34.2
click at [316, 108] on div at bounding box center [320, 93] width 159 height 34
drag, startPoint x: 346, startPoint y: 98, endPoint x: 289, endPoint y: 100, distance: 56.7
click at [289, 100] on div at bounding box center [320, 93] width 159 height 34
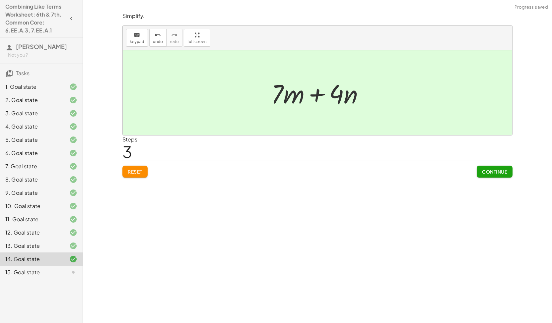
click at [492, 173] on span "Continue" at bounding box center [494, 172] width 25 height 6
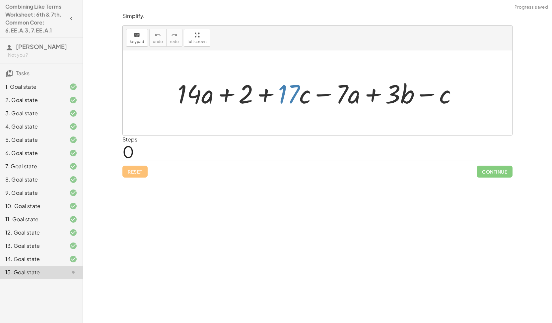
click at [277, 109] on div at bounding box center [319, 93] width 291 height 34
click at [337, 102] on div at bounding box center [319, 93] width 291 height 34
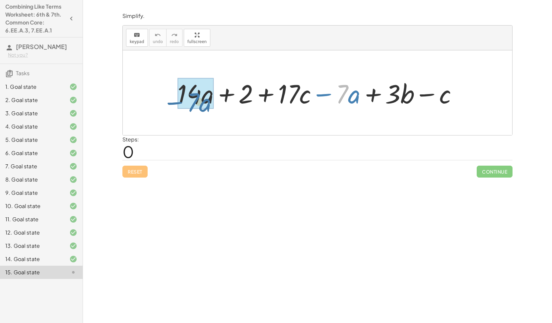
drag, startPoint x: 329, startPoint y: 100, endPoint x: 169, endPoint y: 110, distance: 160.1
click at [169, 110] on div "· 7 − · a + · 14 · a + 2 + · 17 · c − · 7 · a + · 3 · b − c" at bounding box center [317, 92] width 300 height 37
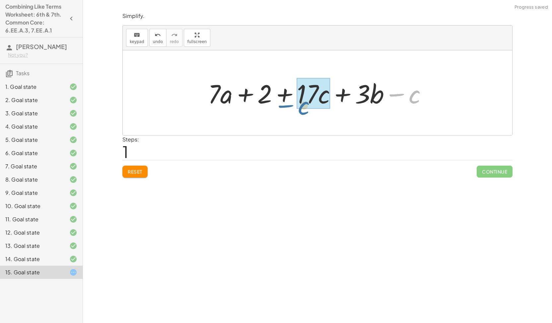
drag, startPoint x: 404, startPoint y: 102, endPoint x: 302, endPoint y: 113, distance: 102.7
click at [302, 113] on div "+ · 14 · a + 2 + · 17 · c − · 7 · a + · 3 · b − c − c + · a + 2 + · 17 · c + · …" at bounding box center [317, 92] width 389 height 85
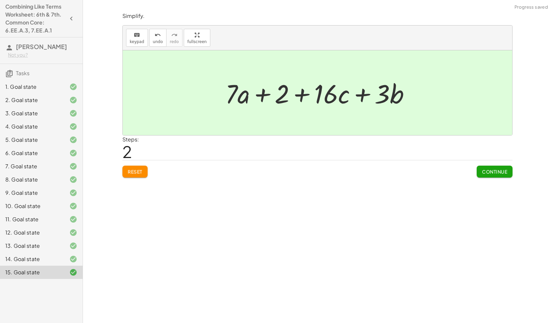
click at [499, 169] on span "Continue" at bounding box center [494, 172] width 25 height 6
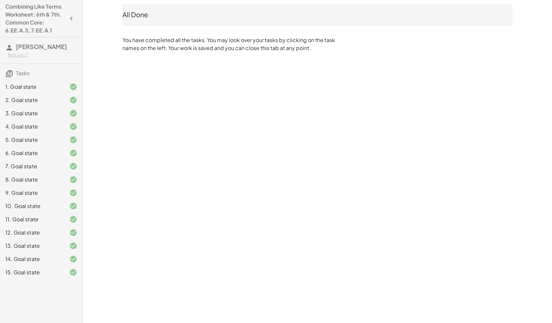
click at [42, 23] on h4 "Combining Like Terms Worksheet: 6th & 7th. Common Core: 6.EE.A.3, 7.EE.A.1" at bounding box center [35, 19] width 60 height 32
click at [74, 17] on icon "button" at bounding box center [71, 19] width 8 height 8
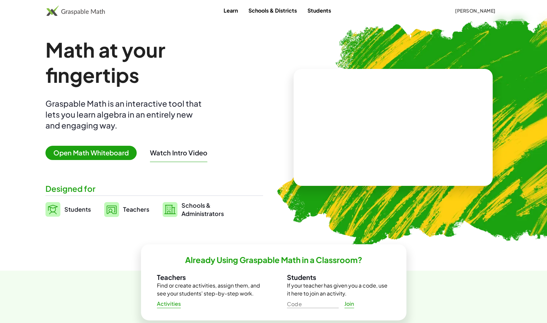
click at [469, 8] on span "[PERSON_NAME]" at bounding box center [475, 11] width 40 height 6
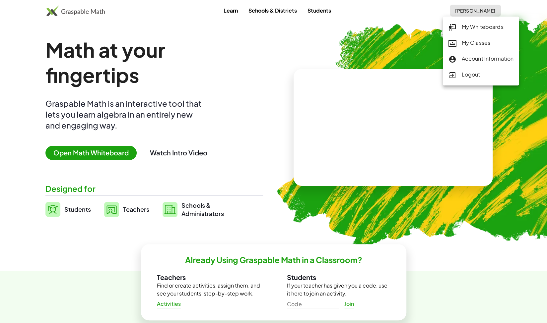
click at [475, 41] on div "My Classes" at bounding box center [480, 43] width 65 height 9
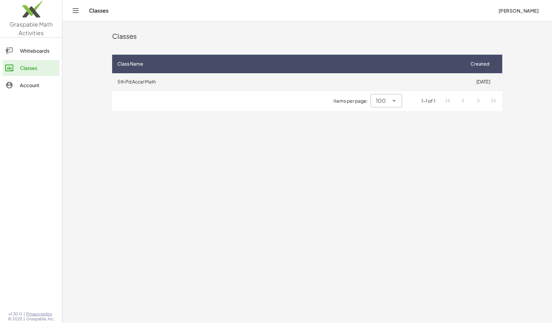
click at [375, 75] on td "5th Pd Accel Math" at bounding box center [288, 81] width 352 height 17
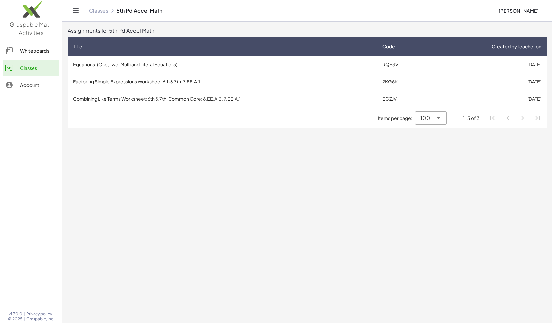
click at [536, 117] on li "Pagination Navigation" at bounding box center [537, 118] width 12 height 12
click at [524, 117] on li "Pagination Navigation" at bounding box center [522, 118] width 12 height 12
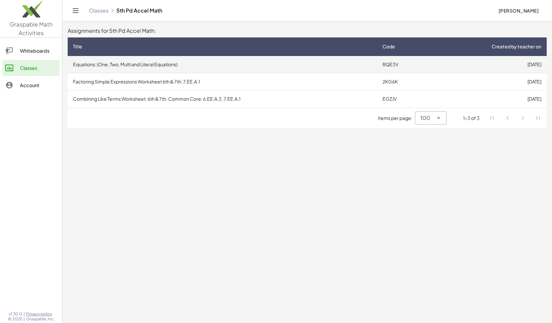
click at [431, 59] on td "[DATE]" at bounding box center [487, 64] width 117 height 17
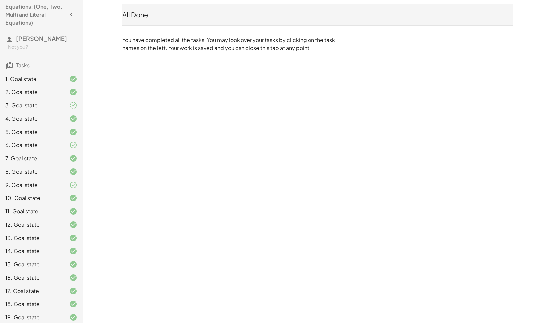
click at [44, 308] on div "18. Goal state" at bounding box center [31, 304] width 53 height 8
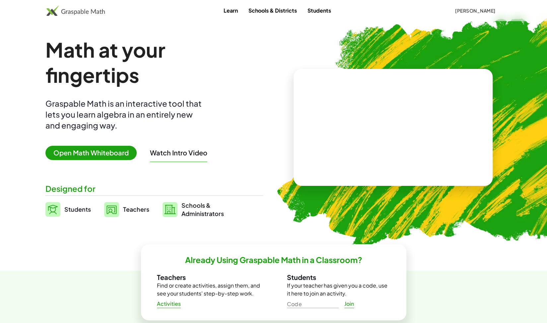
click at [488, 16] on button "[PERSON_NAME]" at bounding box center [475, 11] width 51 height 12
